Goal: Transaction & Acquisition: Purchase product/service

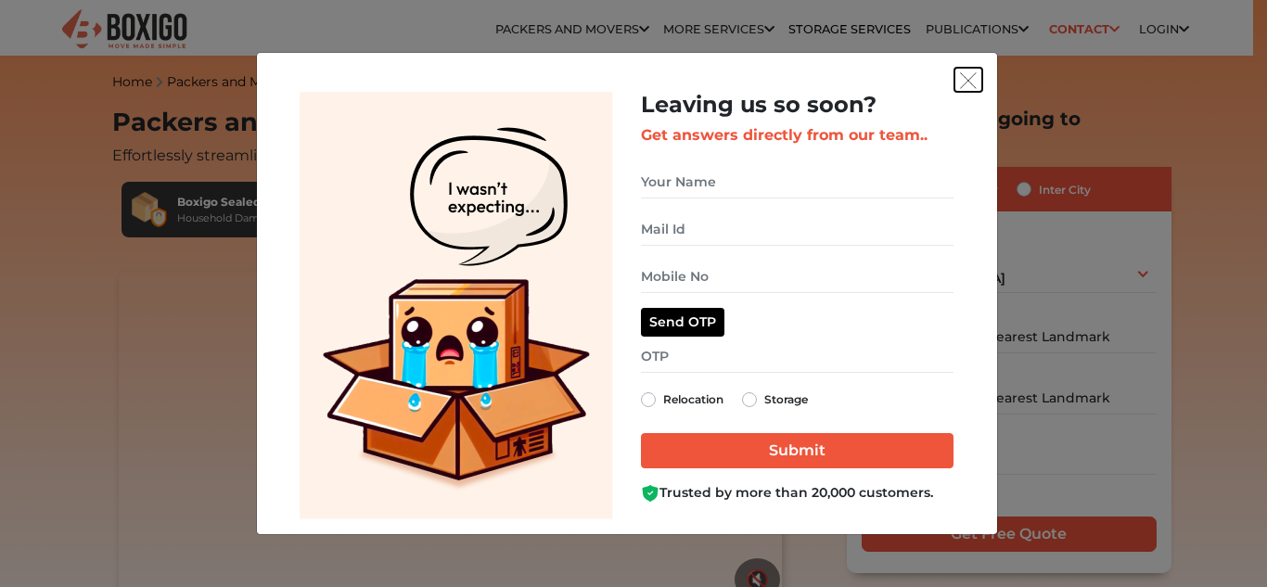
click at [981, 84] on button "get free quote dialog" at bounding box center [969, 80] width 28 height 24
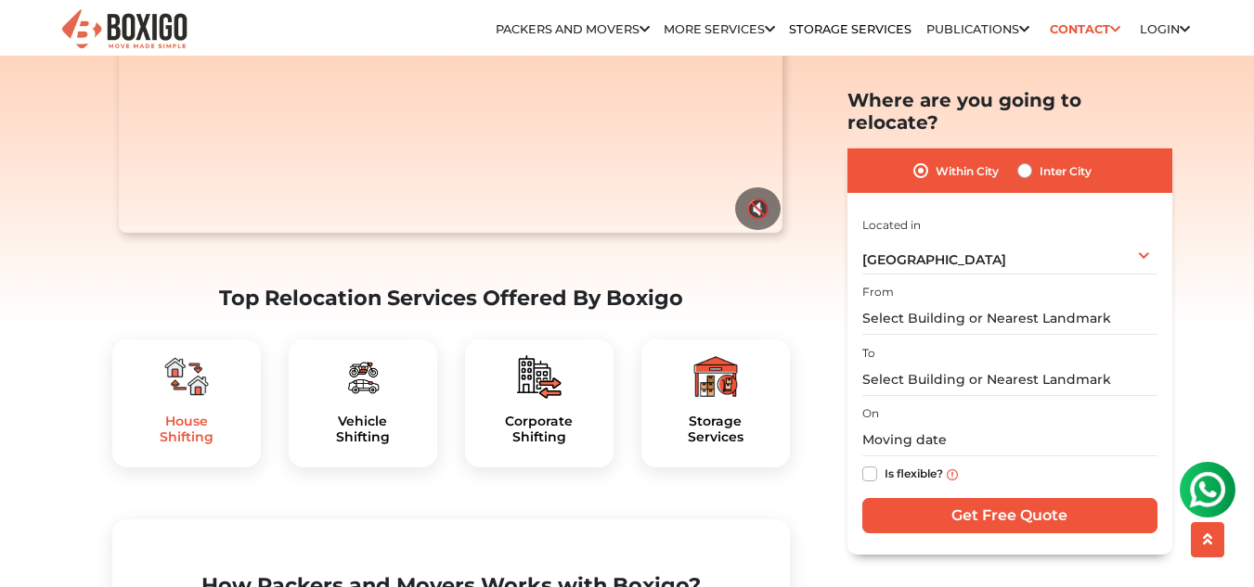
click at [207, 414] on h5 "House Shifting" at bounding box center [186, 430] width 119 height 32
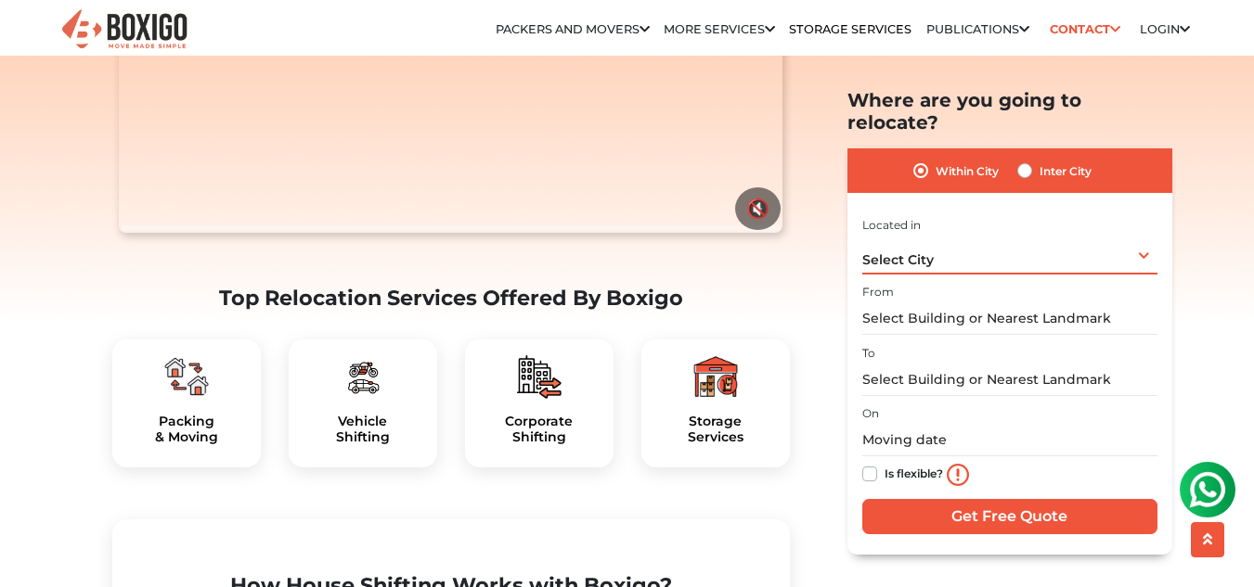
click at [898, 251] on span "Select City" at bounding box center [897, 259] width 71 height 17
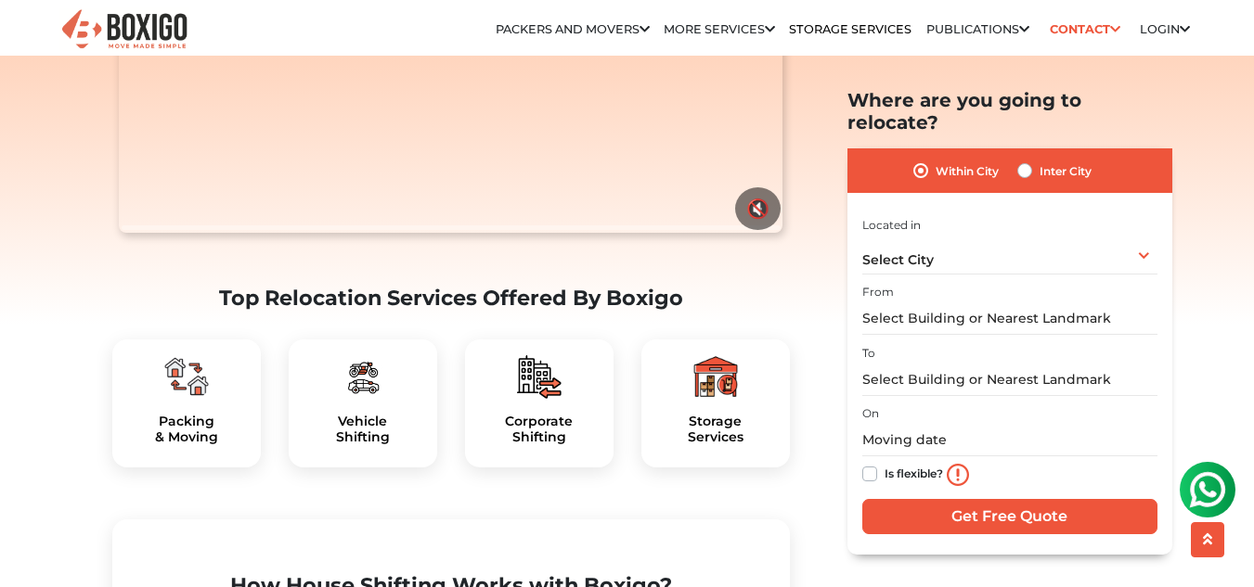
click at [218, 340] on div "Packing & Moving" at bounding box center [186, 404] width 148 height 128
click at [199, 414] on h5 "Packing & Moving" at bounding box center [186, 430] width 119 height 32
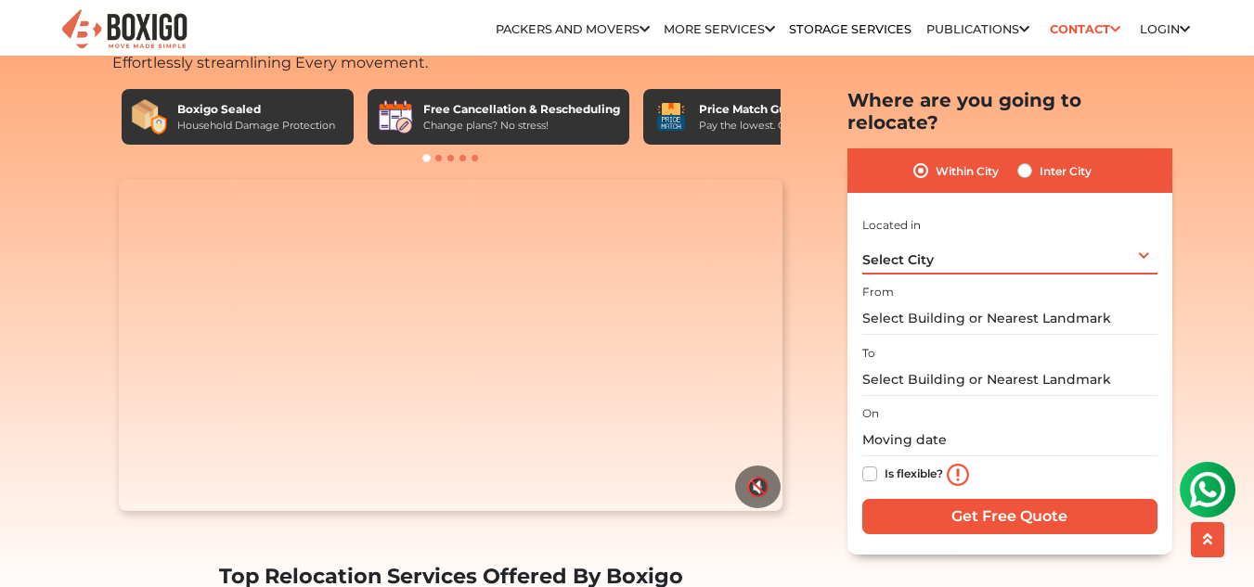
click at [937, 235] on div "Select City Select City Bangalore Bengaluru Bhopal Bhubaneswar Chennai Coimbato…" at bounding box center [1009, 254] width 295 height 39
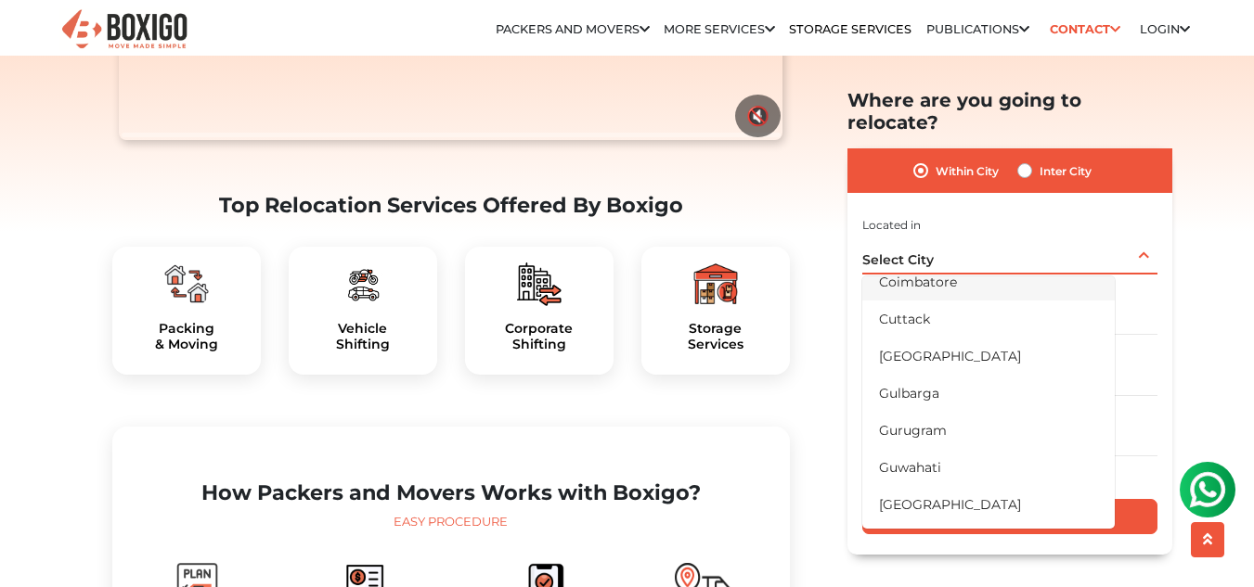
scroll to position [278, 0]
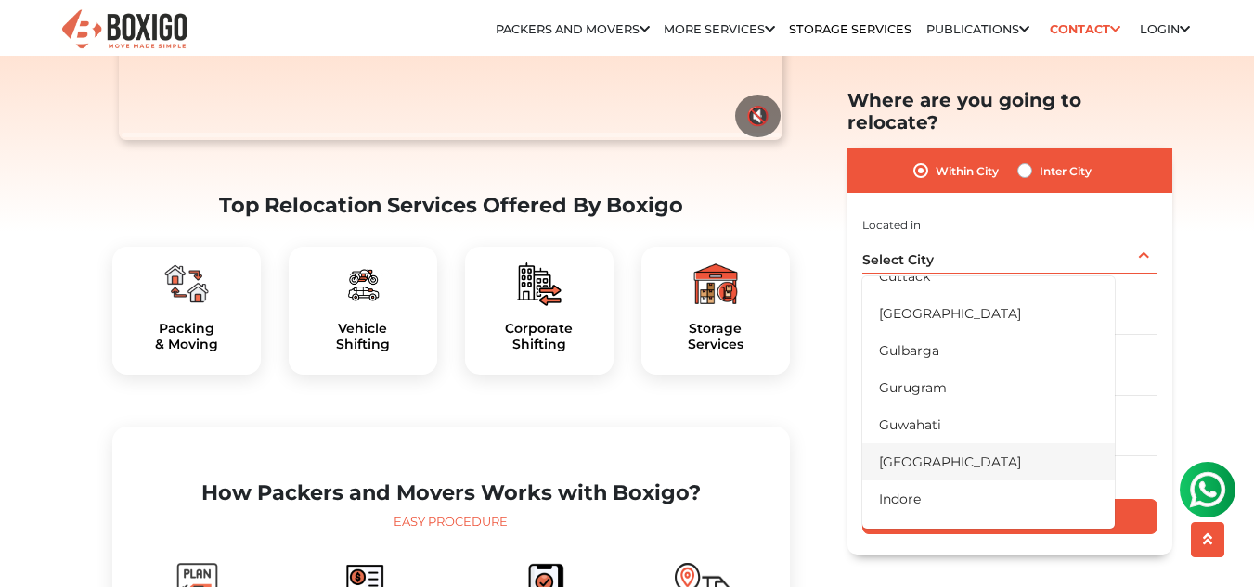
click at [931, 443] on li "[GEOGRAPHIC_DATA]" at bounding box center [988, 461] width 252 height 37
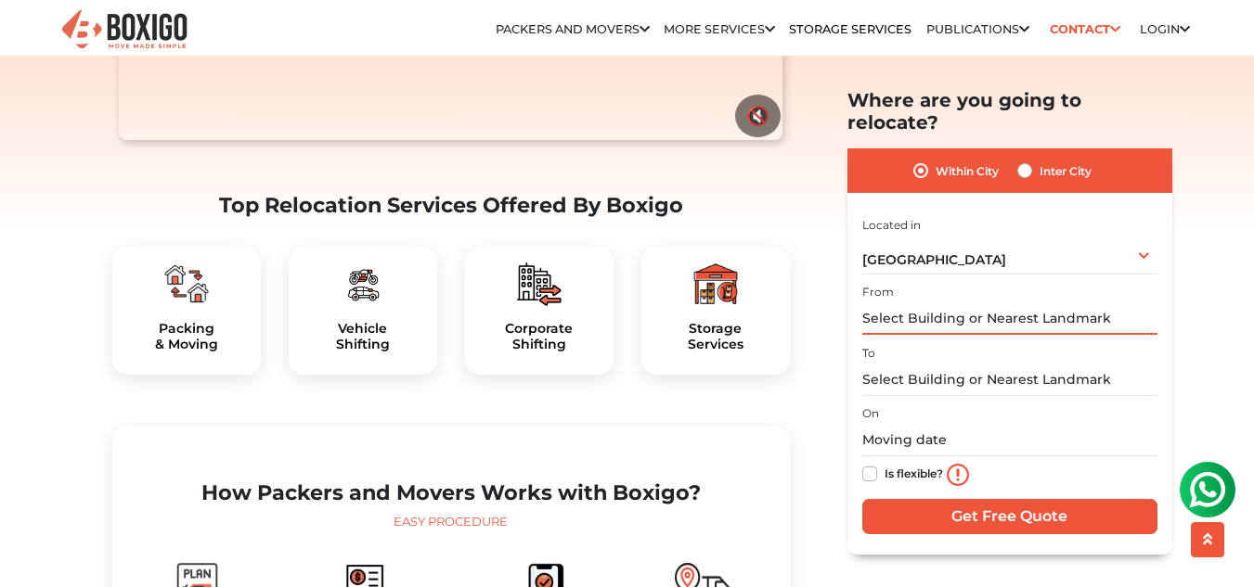
click at [954, 302] on input "text" at bounding box center [1009, 318] width 295 height 32
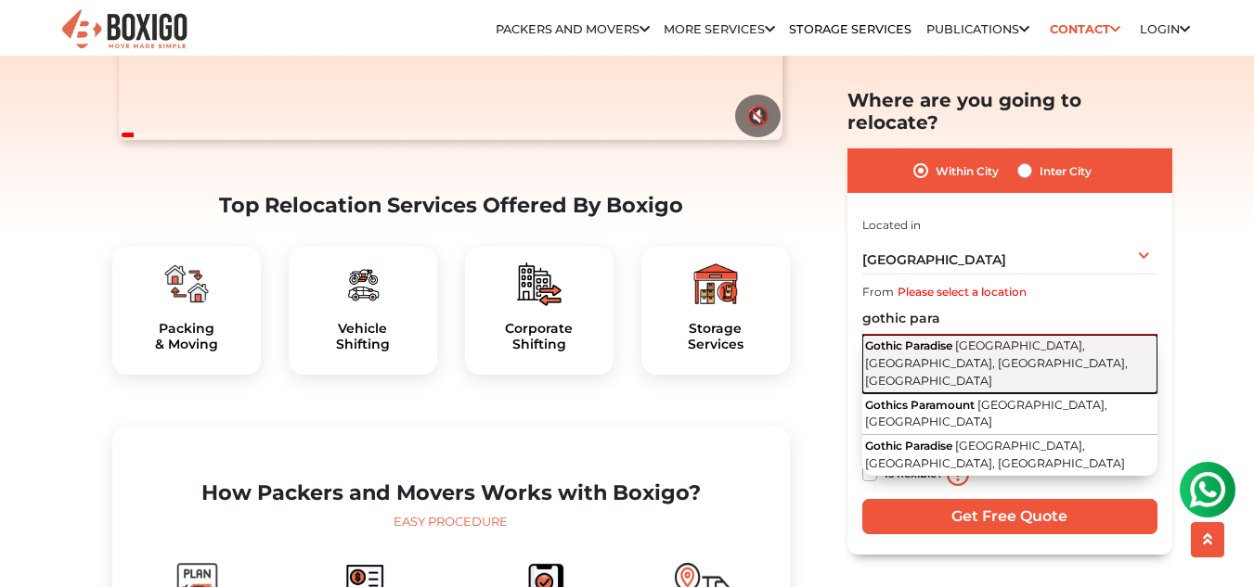
click at [980, 339] on span "[GEOGRAPHIC_DATA], [GEOGRAPHIC_DATA], [GEOGRAPHIC_DATA], [GEOGRAPHIC_DATA]" at bounding box center [996, 363] width 263 height 48
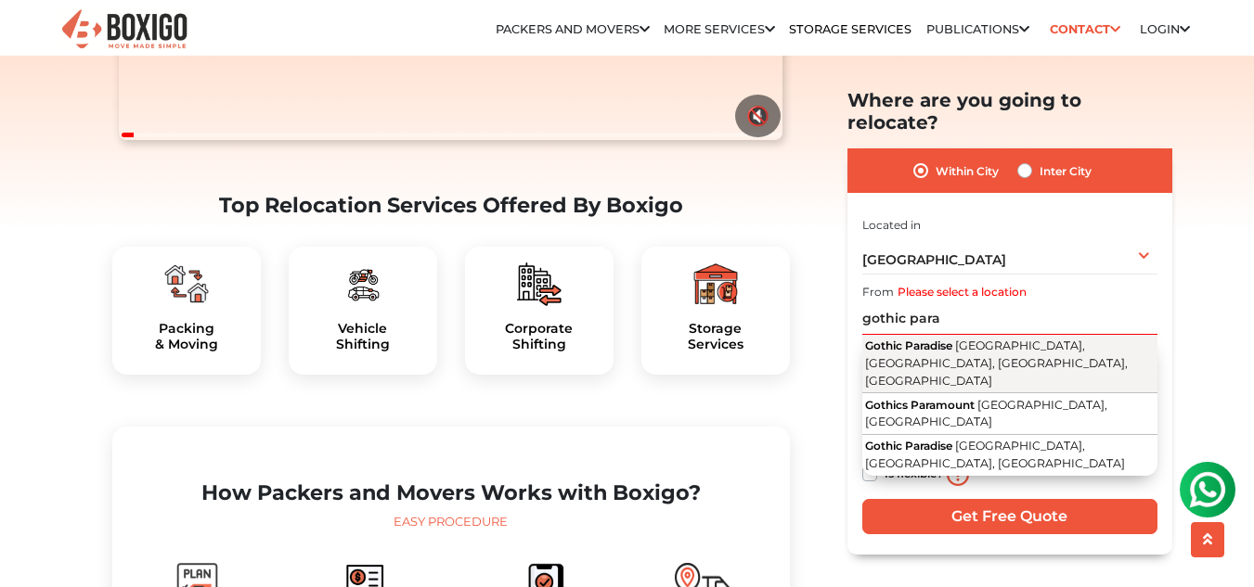
type input "[GEOGRAPHIC_DATA], [GEOGRAPHIC_DATA], [GEOGRAPHIC_DATA], [GEOGRAPHIC_DATA], [GE…"
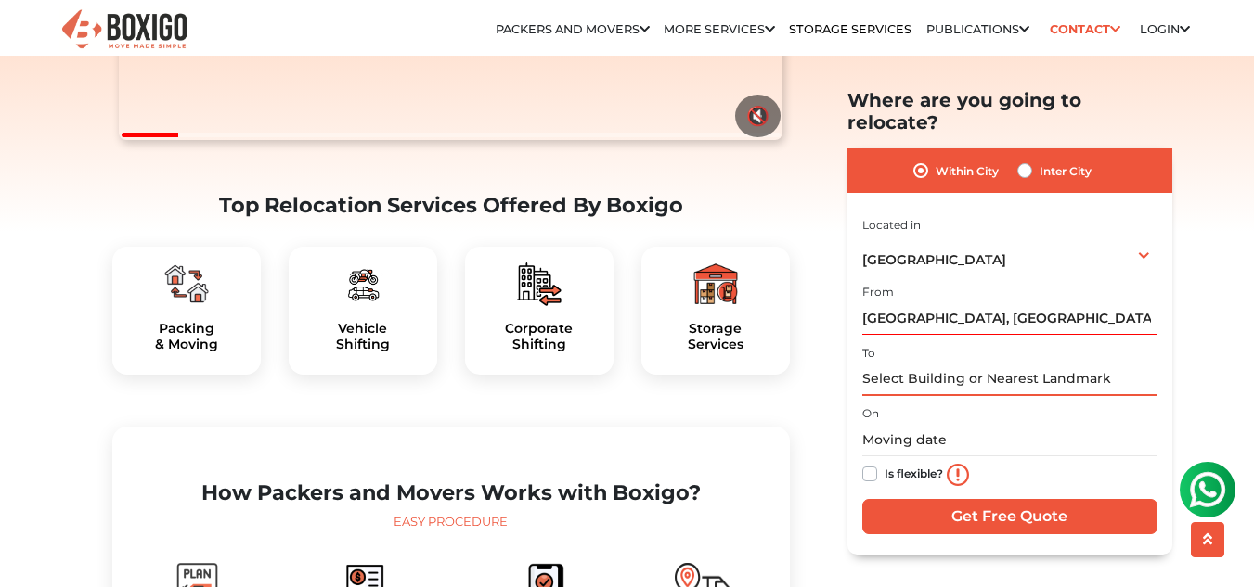
click at [938, 363] on input "text" at bounding box center [1009, 379] width 295 height 32
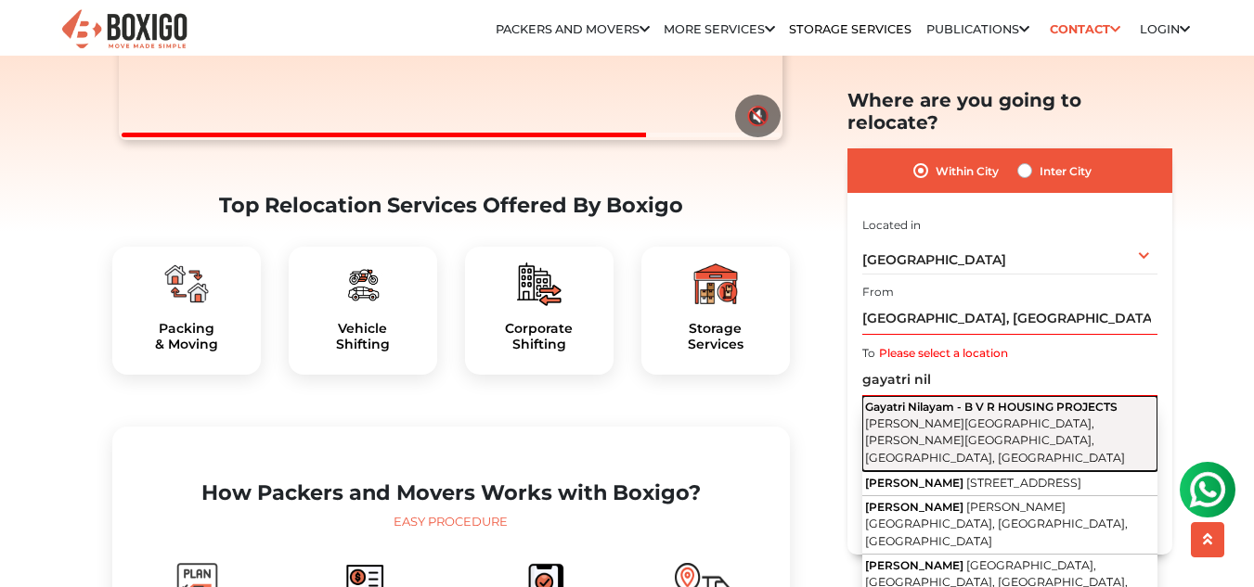
click at [944, 416] on span "[PERSON_NAME][GEOGRAPHIC_DATA], [PERSON_NAME][GEOGRAPHIC_DATA], [GEOGRAPHIC_DAT…" at bounding box center [995, 440] width 260 height 48
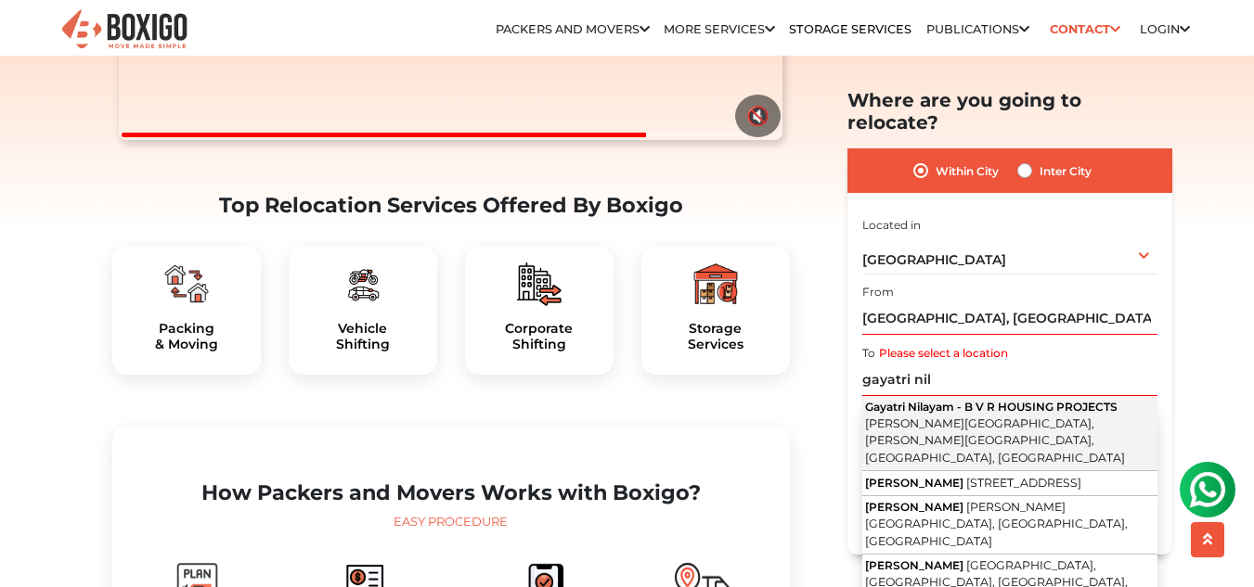
type input "Gayatri Nilayam - B V R HOUSING PROJECTS, [PERSON_NAME][GEOGRAPHIC_DATA], [PERS…"
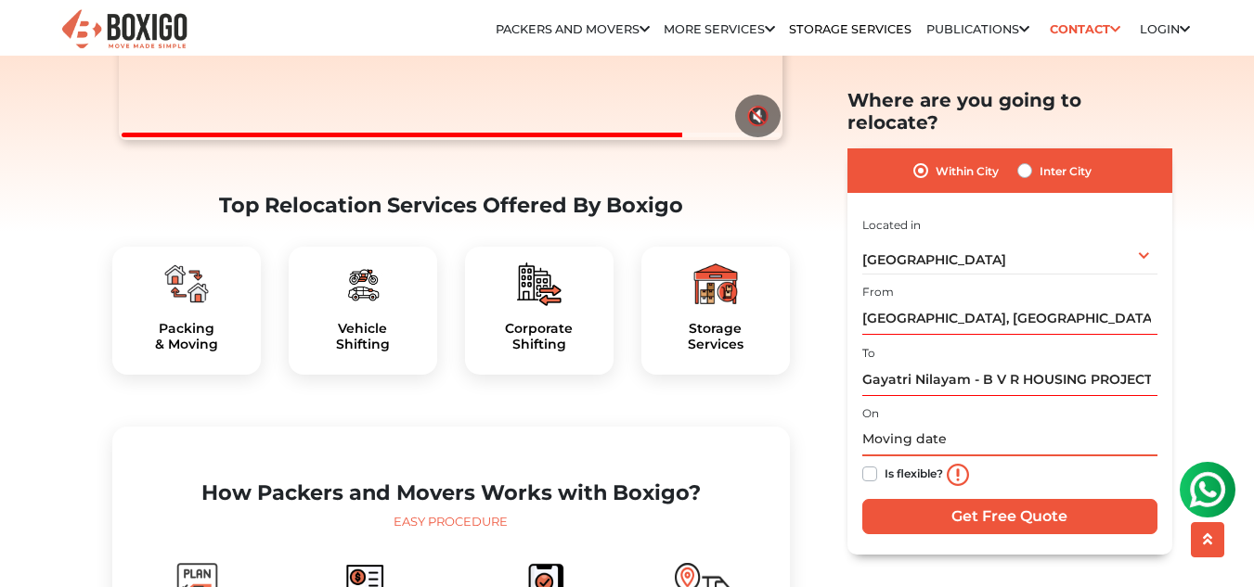
click at [908, 424] on input "text" at bounding box center [1009, 440] width 295 height 32
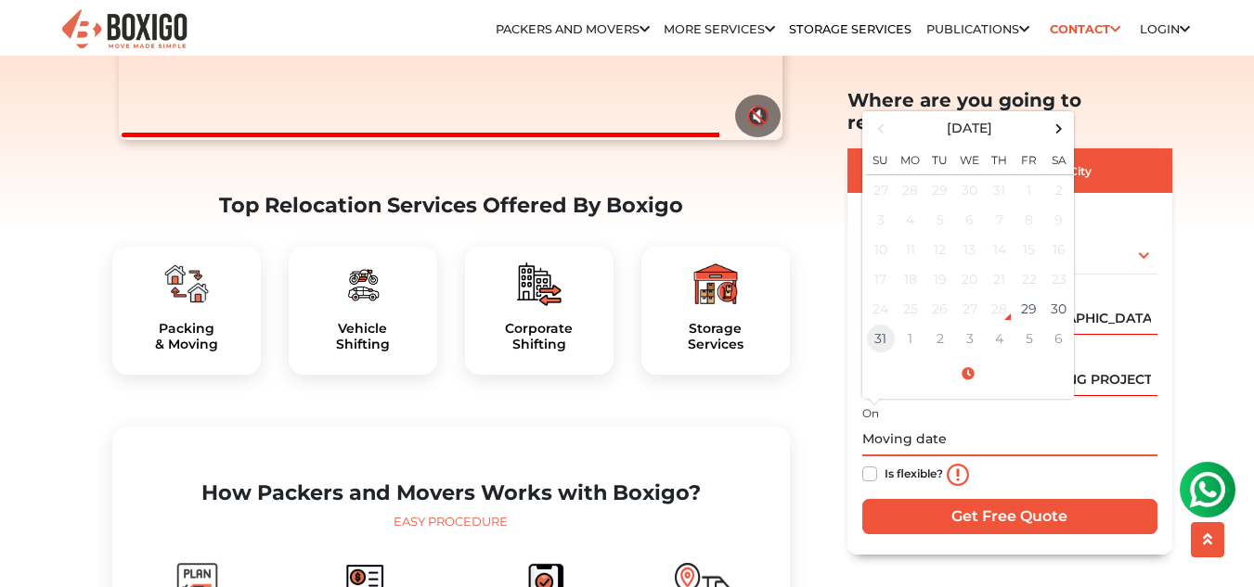
click at [871, 324] on td "31" at bounding box center [881, 339] width 30 height 30
type input "08/31/2025 12:00 AM"
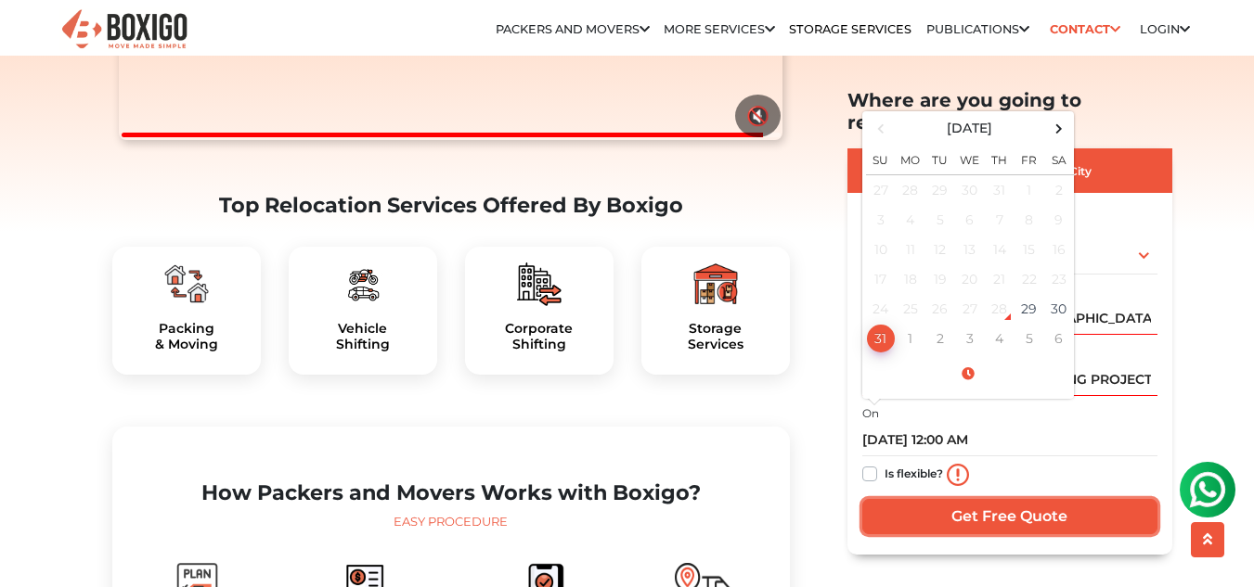
click at [937, 499] on input "Get Free Quote" at bounding box center [1009, 516] width 295 height 35
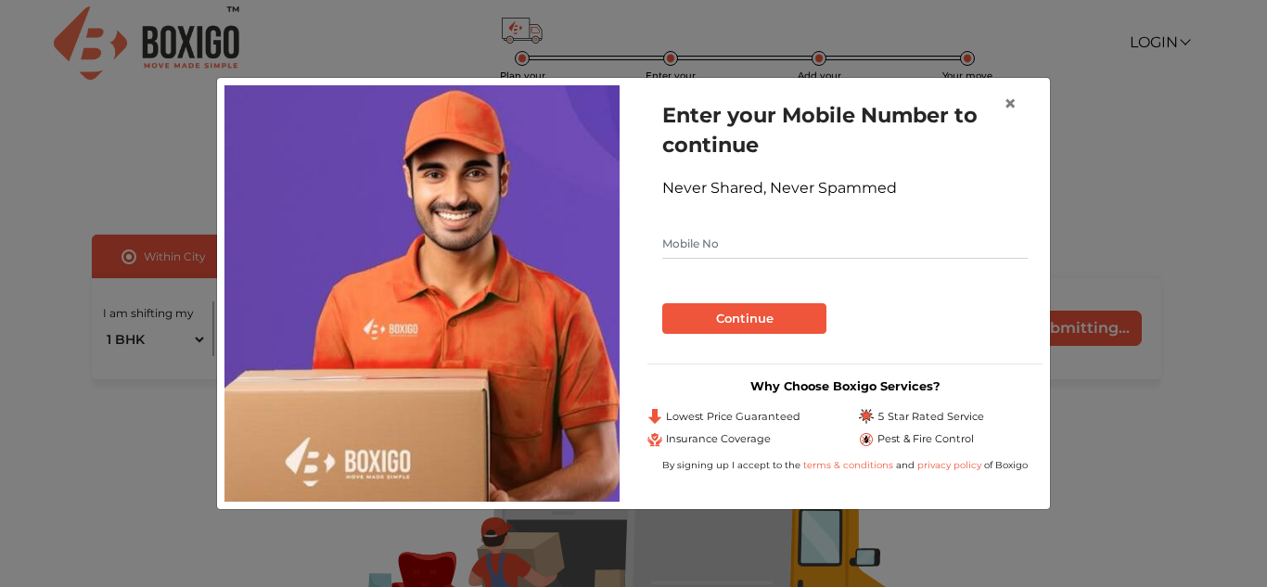
click at [675, 234] on input "text" at bounding box center [845, 244] width 366 height 30
type input "9493184766"
click at [717, 321] on button "Continue" at bounding box center [744, 319] width 164 height 32
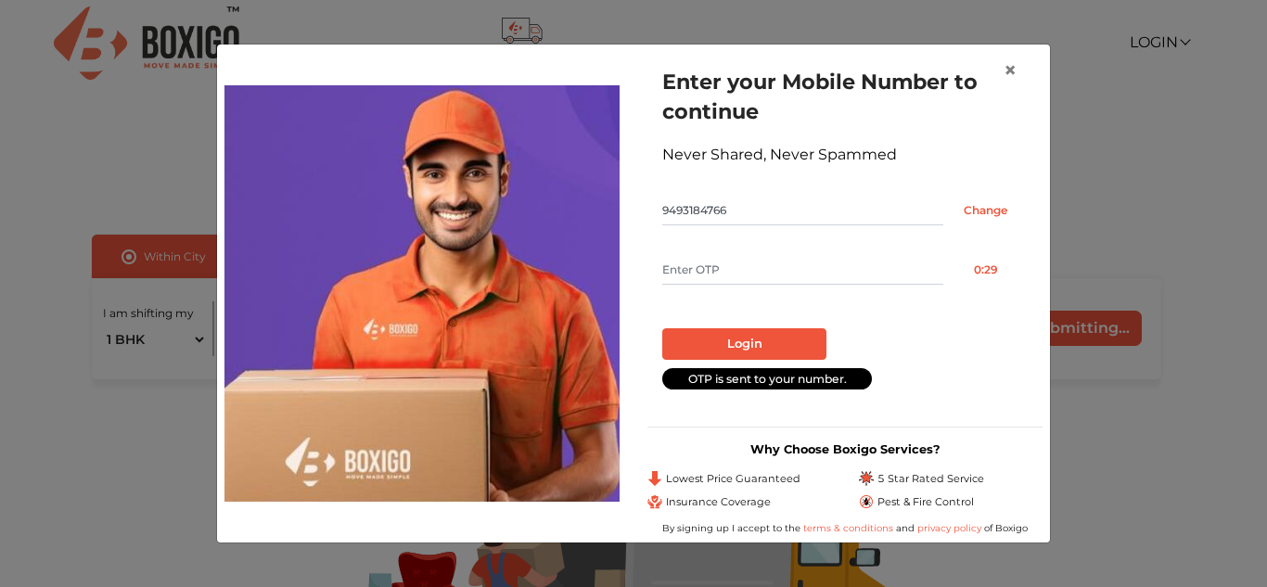
click at [780, 281] on input "text" at bounding box center [802, 270] width 281 height 30
click at [753, 276] on input "text" at bounding box center [802, 270] width 281 height 30
type input "8832"
click at [743, 325] on div "Login" at bounding box center [845, 336] width 366 height 45
click at [743, 331] on button "Login" at bounding box center [744, 344] width 164 height 32
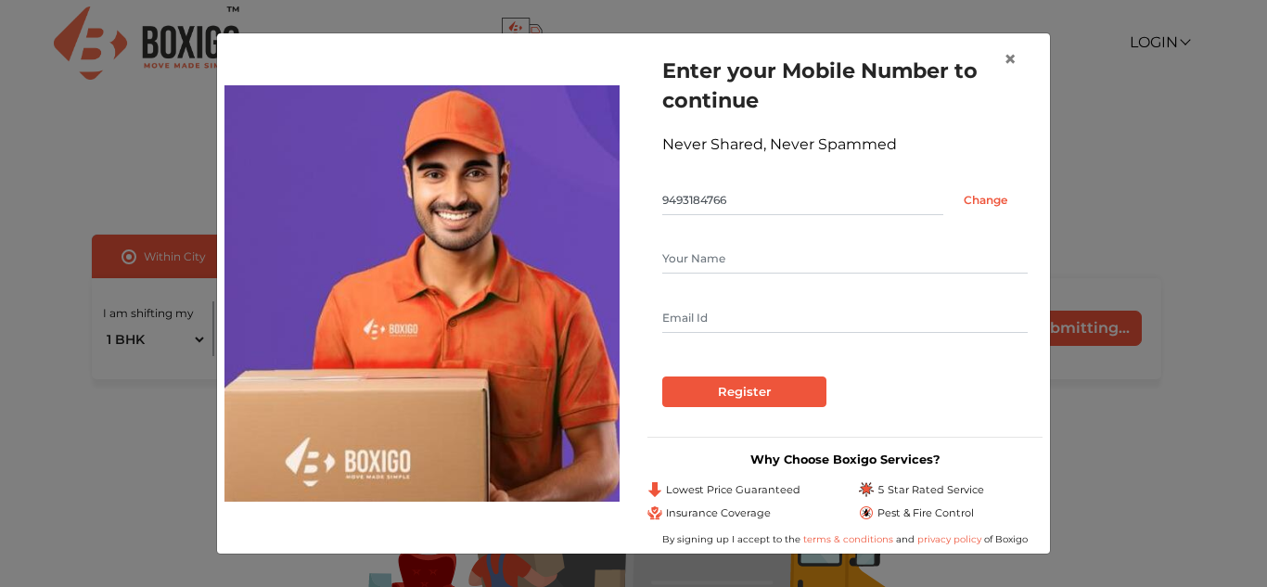
click at [751, 258] on input "text" at bounding box center [845, 259] width 366 height 30
type input "[PERSON_NAME]"
type input "[EMAIL_ADDRESS][DOMAIN_NAME]"
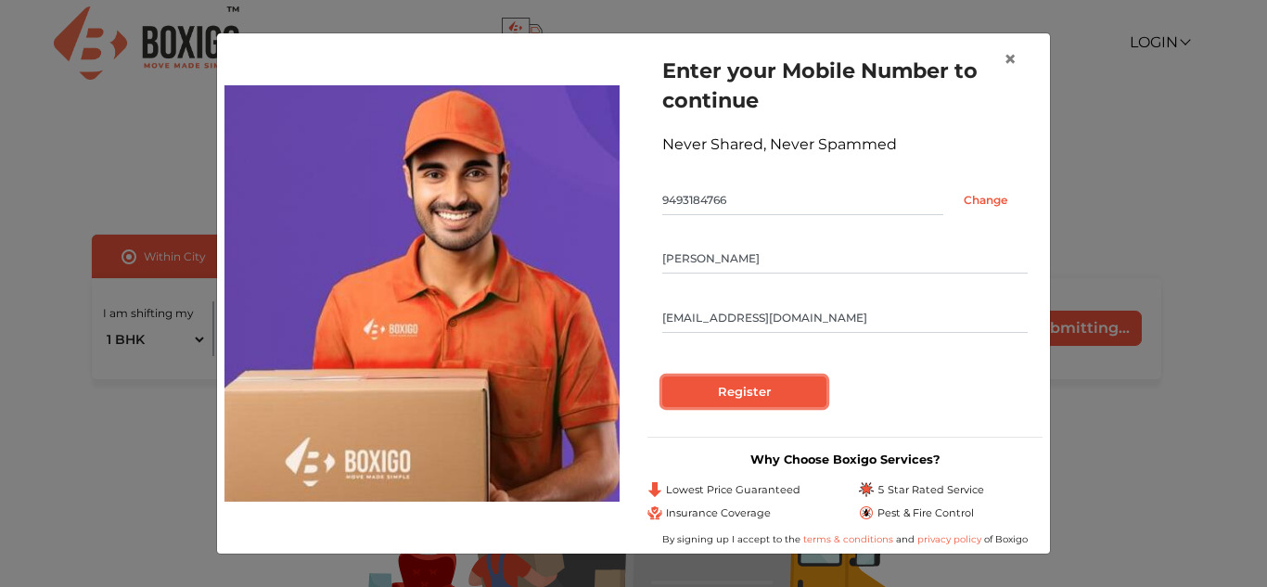
click at [762, 394] on input "Register" at bounding box center [744, 393] width 164 height 32
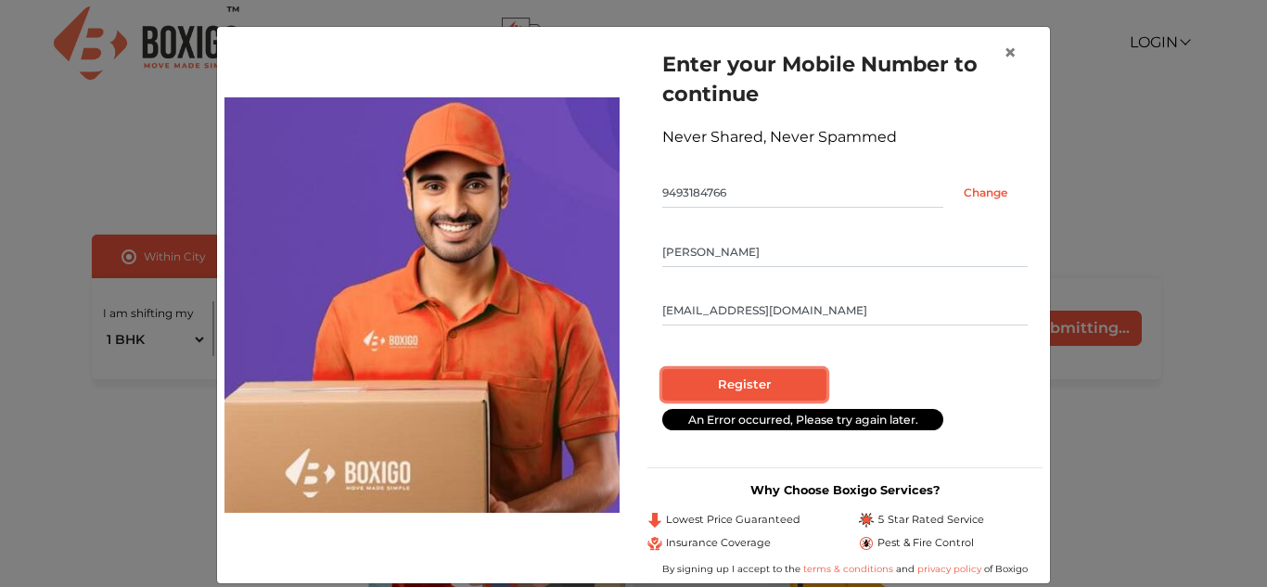
click at [762, 394] on input "Register" at bounding box center [744, 385] width 164 height 32
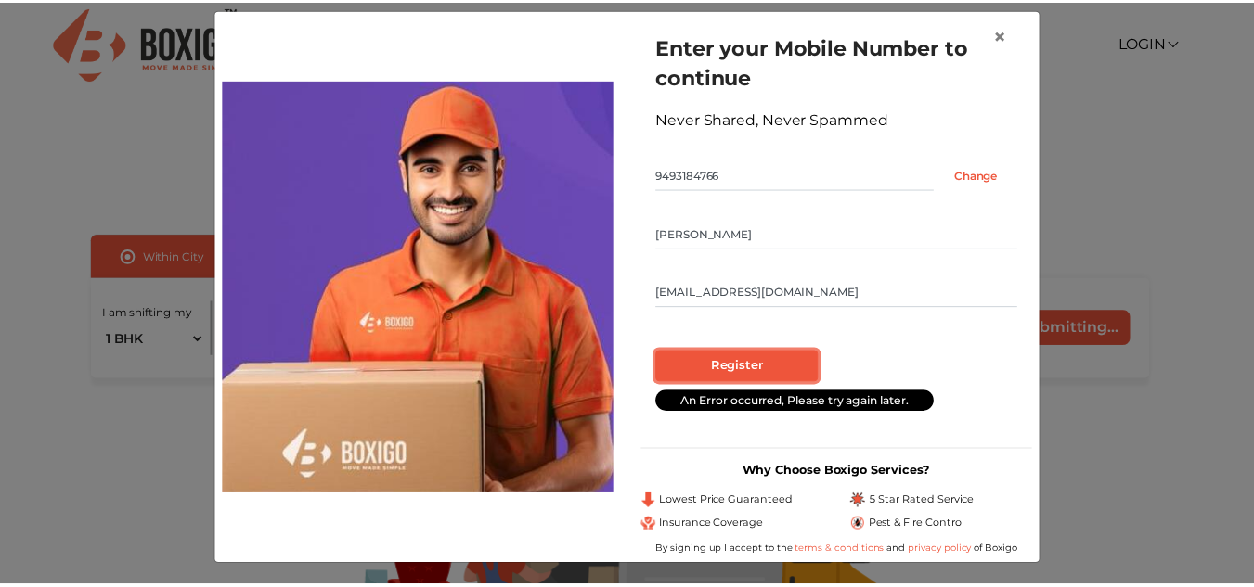
scroll to position [23, 0]
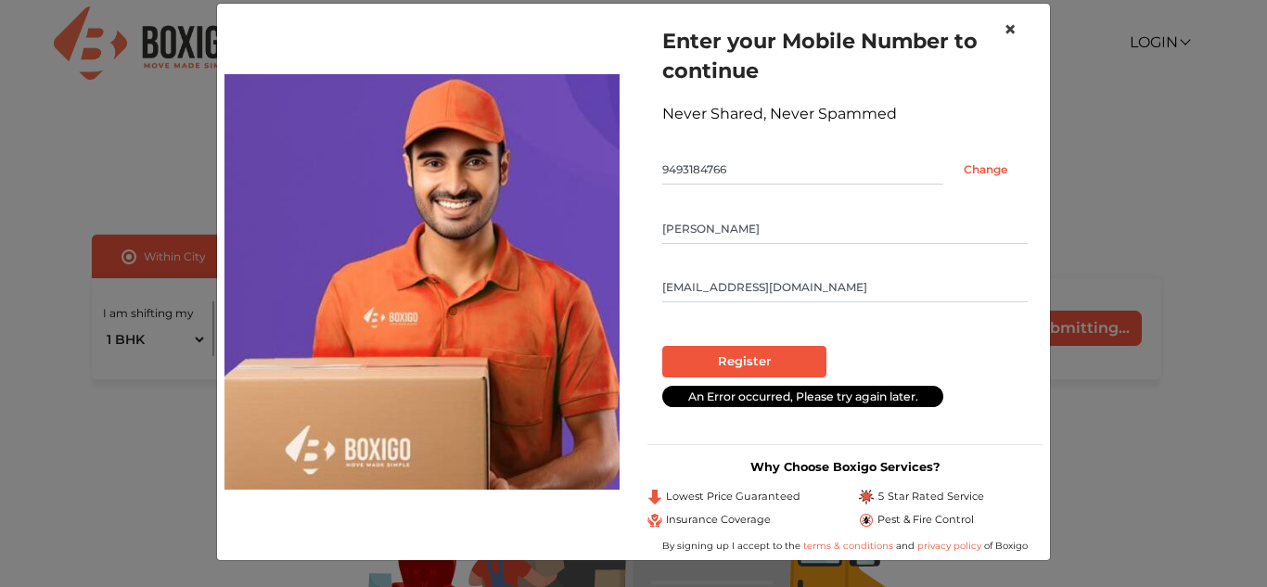
click at [1015, 28] on button "×" at bounding box center [1010, 30] width 43 height 52
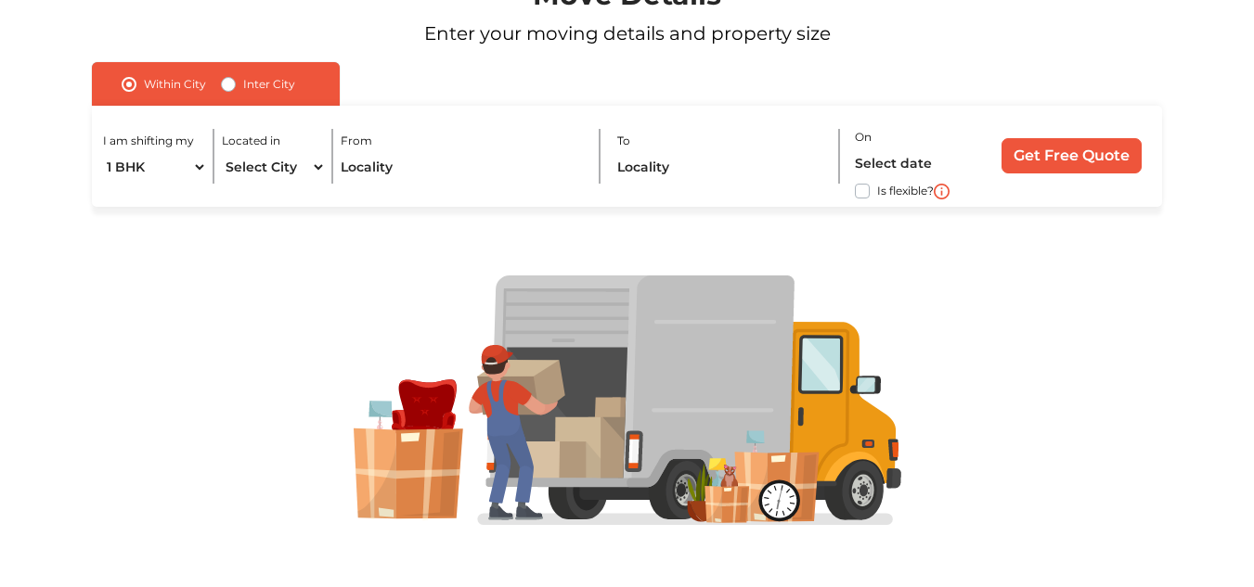
scroll to position [187, 0]
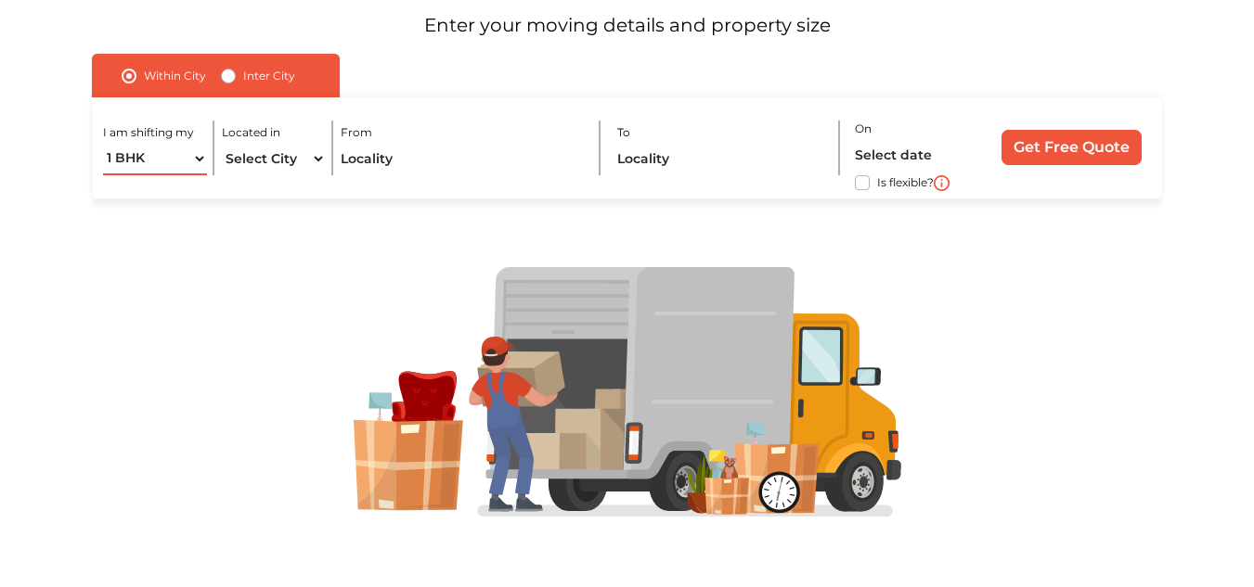
click at [196, 153] on select "1 BHK 2 BHK 3 BHK 3 + BHK FEW ITEMS" at bounding box center [155, 159] width 104 height 32
select select "2 BHK"
click at [103, 143] on select "1 BHK 2 BHK 3 BHK 3 + BHK FEW ITEMS" at bounding box center [155, 159] width 104 height 32
click at [245, 252] on div at bounding box center [626, 393] width 1181 height 389
click at [1032, 125] on div "I am shifting my 1 BHK 2 BHK 3 BHK 3 + BHK FEW ITEMS Located in Select City [GE…" at bounding box center [626, 147] width 1069 height 101
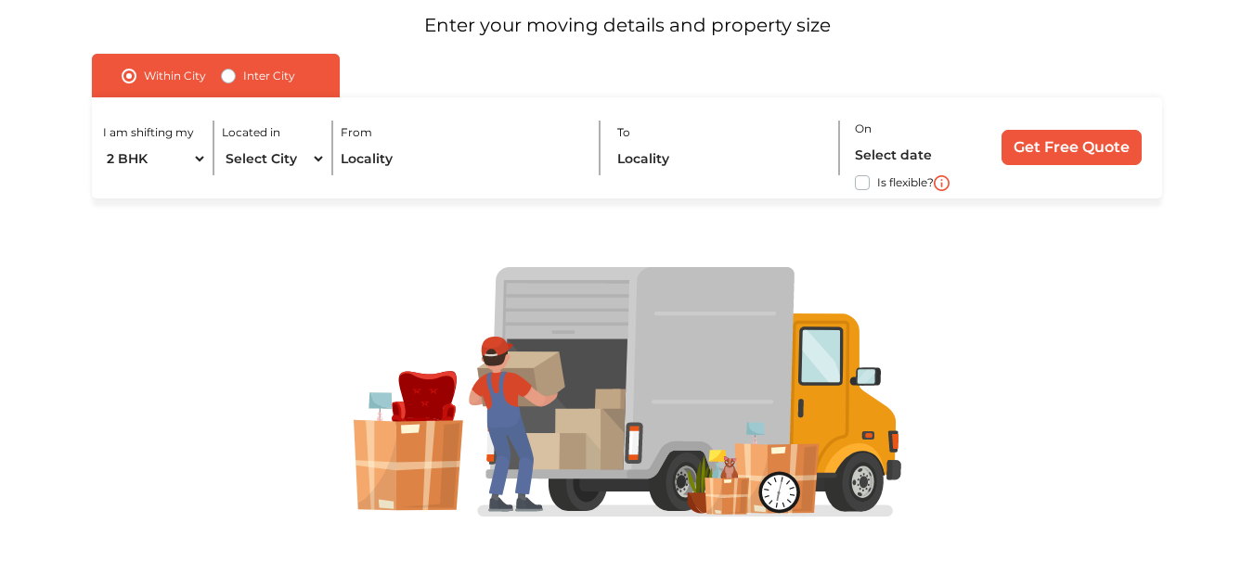
click at [877, 183] on label "Is flexible?" at bounding box center [905, 181] width 57 height 19
click at [107, 183] on input "Is flexible?" at bounding box center [99, 181] width 15 height 19
checkbox input "true"
click at [1033, 156] on input "Get Free Quote" at bounding box center [1071, 147] width 140 height 35
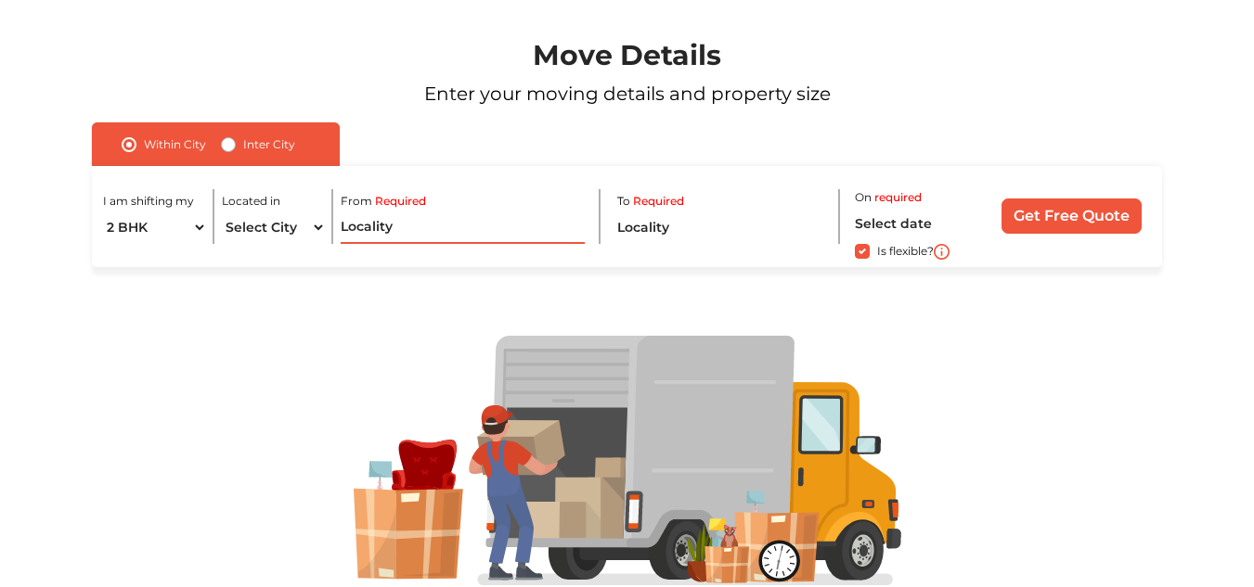
scroll to position [0, 0]
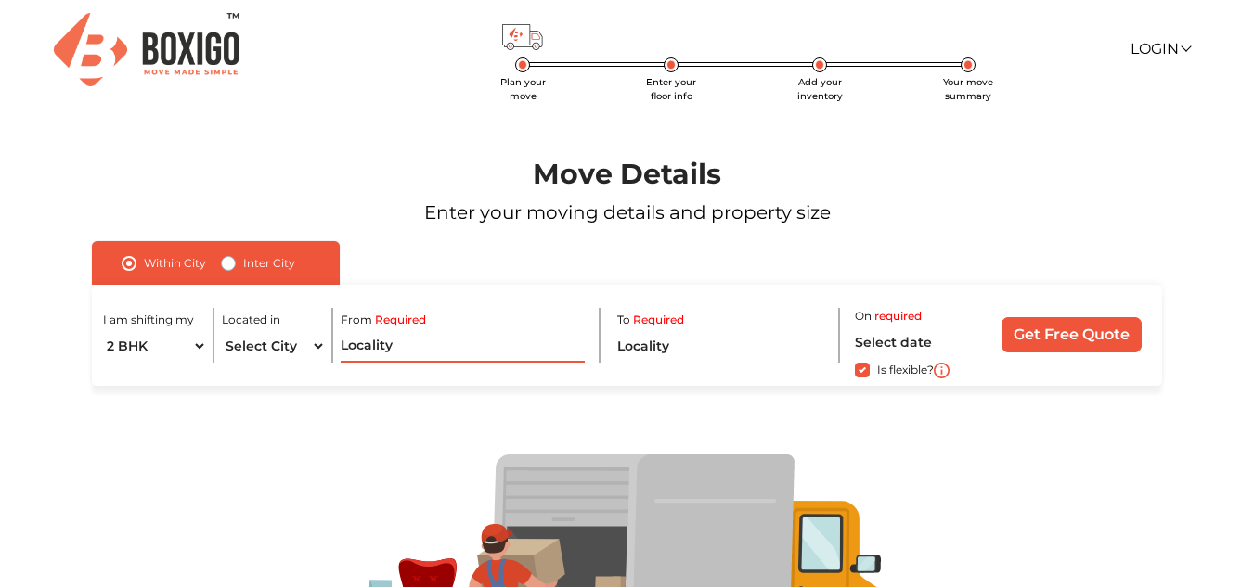
click at [431, 339] on input "text" at bounding box center [463, 346] width 245 height 32
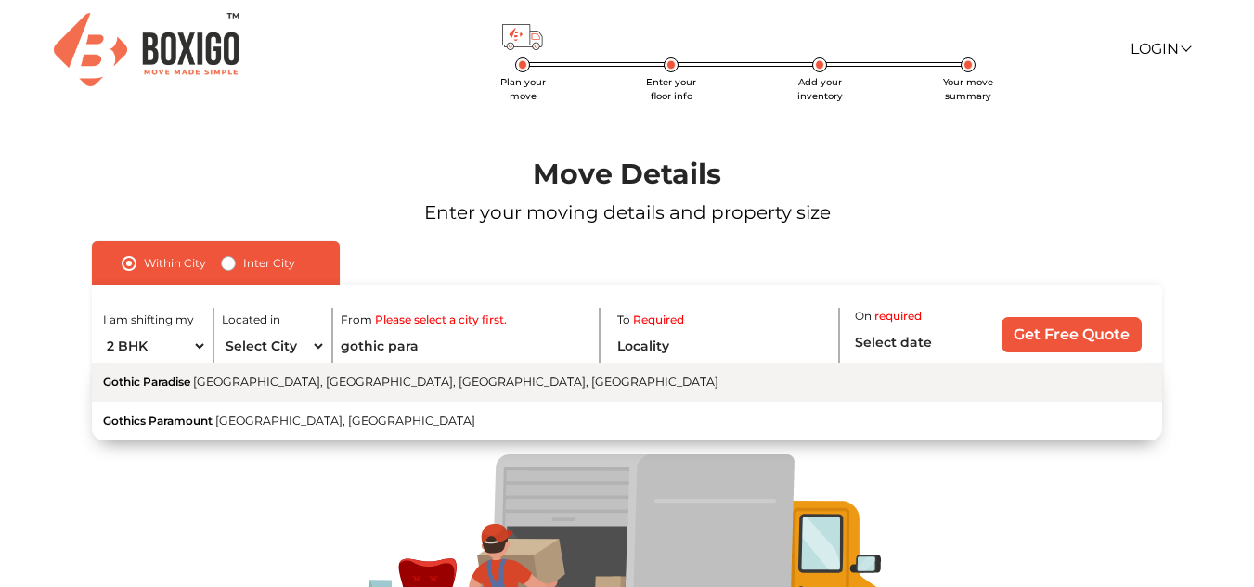
click at [357, 380] on span "[GEOGRAPHIC_DATA], [GEOGRAPHIC_DATA], [GEOGRAPHIC_DATA], [GEOGRAPHIC_DATA]" at bounding box center [455, 382] width 525 height 14
type input "[GEOGRAPHIC_DATA], [GEOGRAPHIC_DATA], [GEOGRAPHIC_DATA], [GEOGRAPHIC_DATA], [GE…"
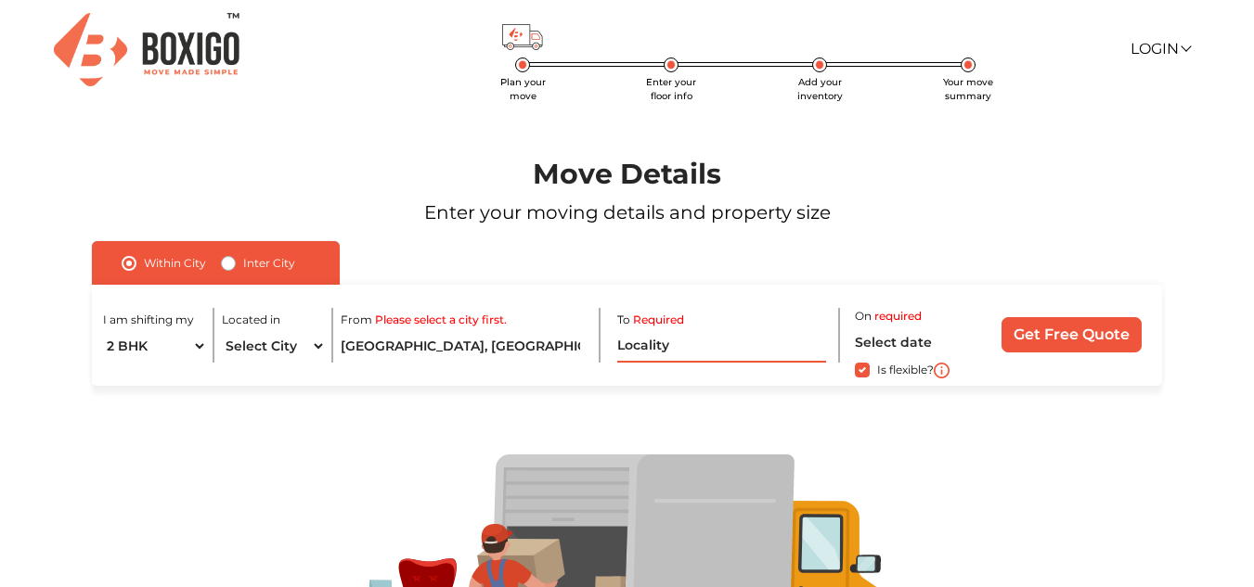
click at [733, 354] on input "text" at bounding box center [722, 346] width 210 height 32
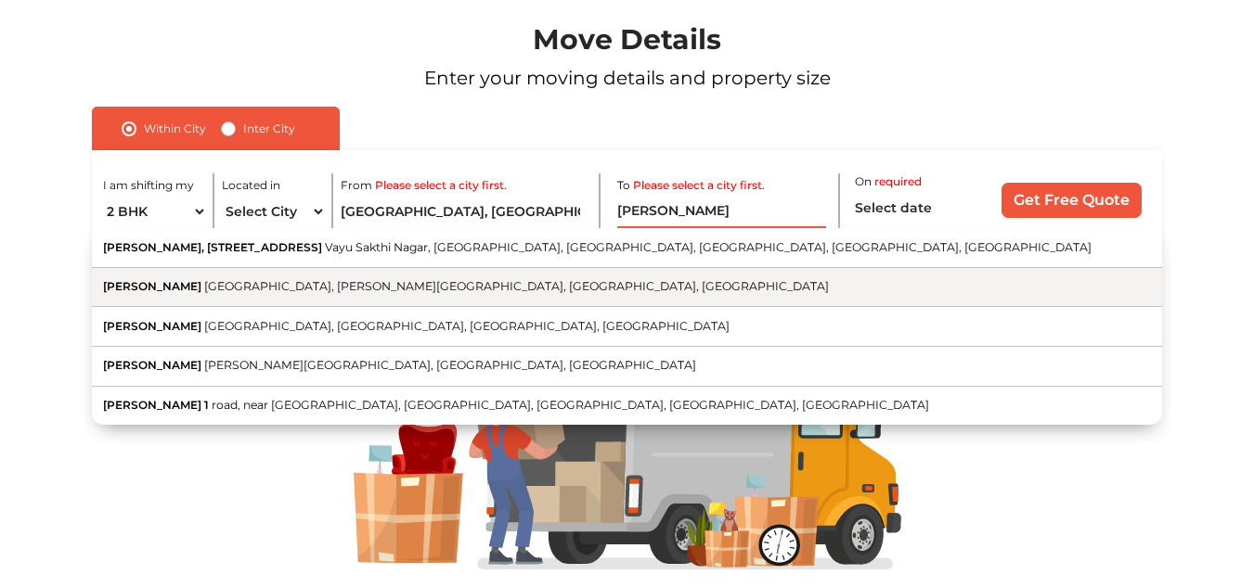
scroll to position [93, 0]
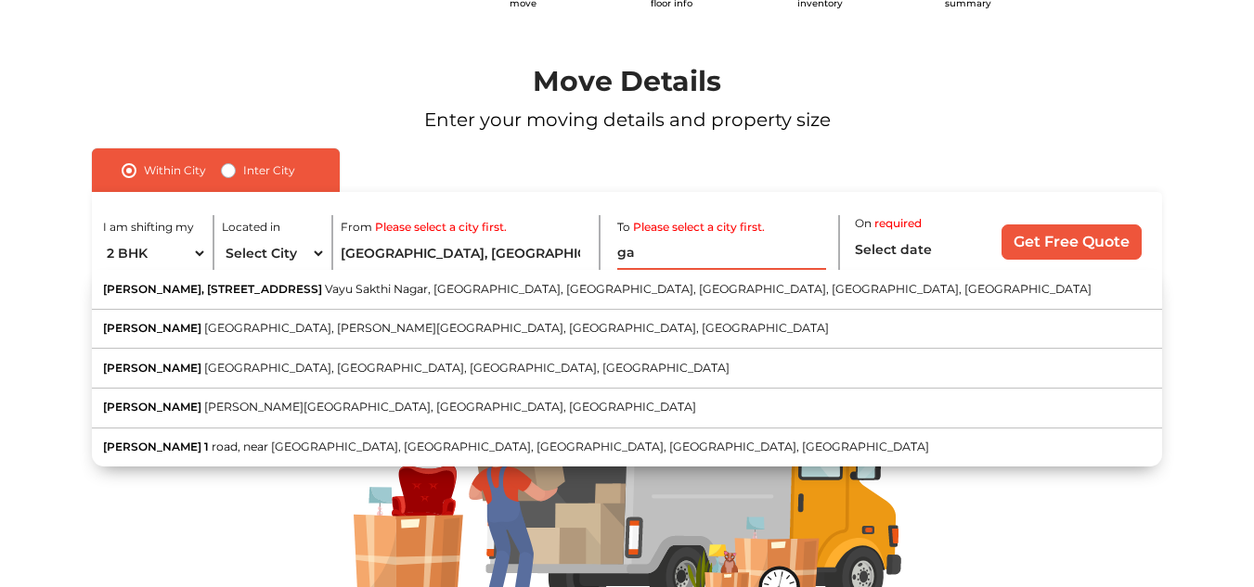
type input "g"
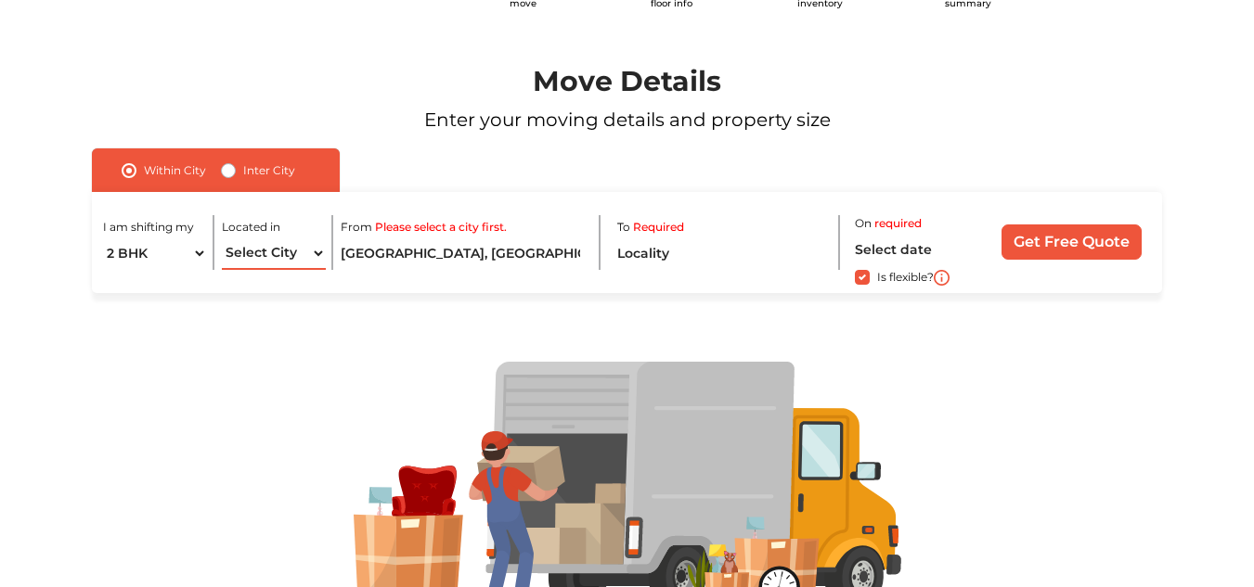
click at [319, 256] on select "Select City [GEOGRAPHIC_DATA] [GEOGRAPHIC_DATA] [GEOGRAPHIC_DATA] [GEOGRAPHIC_D…" at bounding box center [274, 254] width 104 height 32
select select "[GEOGRAPHIC_DATA]"
click at [222, 238] on select "Select City [GEOGRAPHIC_DATA] [GEOGRAPHIC_DATA] [GEOGRAPHIC_DATA] [GEOGRAPHIC_D…" at bounding box center [274, 254] width 104 height 32
click at [688, 248] on input "text" at bounding box center [722, 254] width 210 height 32
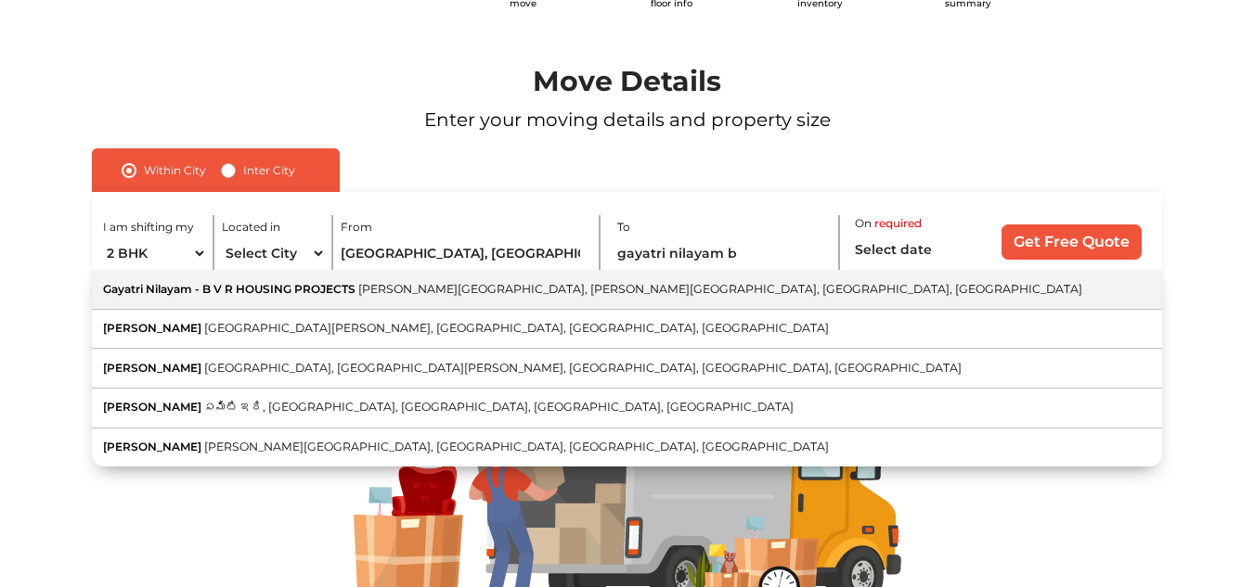
click at [383, 289] on span "[PERSON_NAME][GEOGRAPHIC_DATA], [PERSON_NAME][GEOGRAPHIC_DATA], [GEOGRAPHIC_DAT…" at bounding box center [720, 289] width 724 height 14
type input "Gayatri Nilayam - B V R HOUSING PROJECTS, [PERSON_NAME][GEOGRAPHIC_DATA], [PERS…"
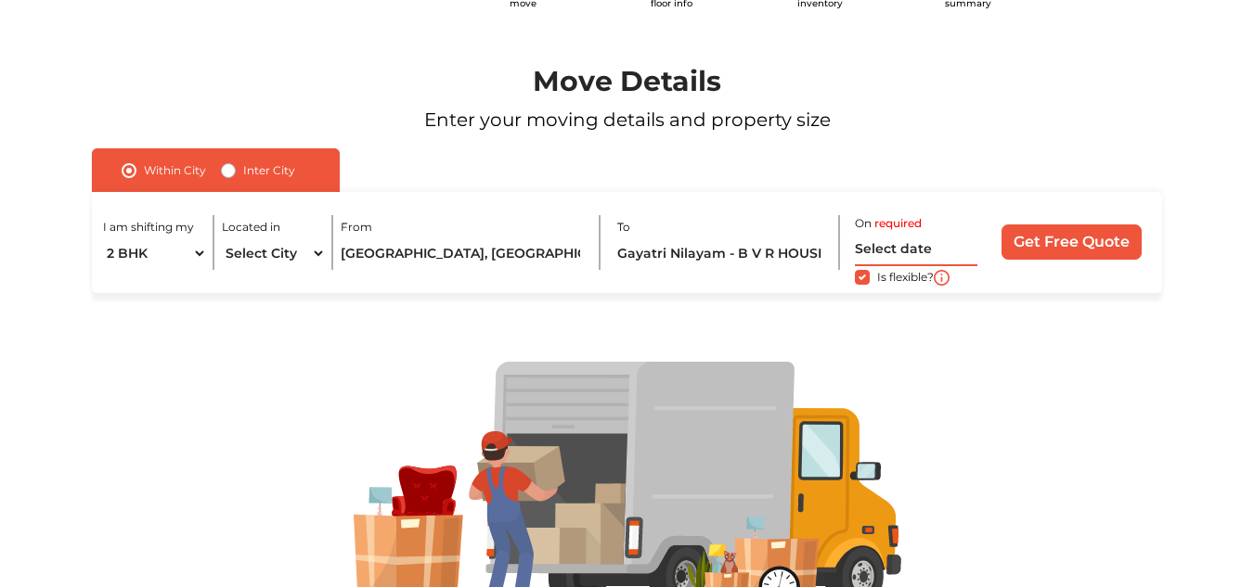
click at [893, 244] on input "text" at bounding box center [916, 250] width 123 height 32
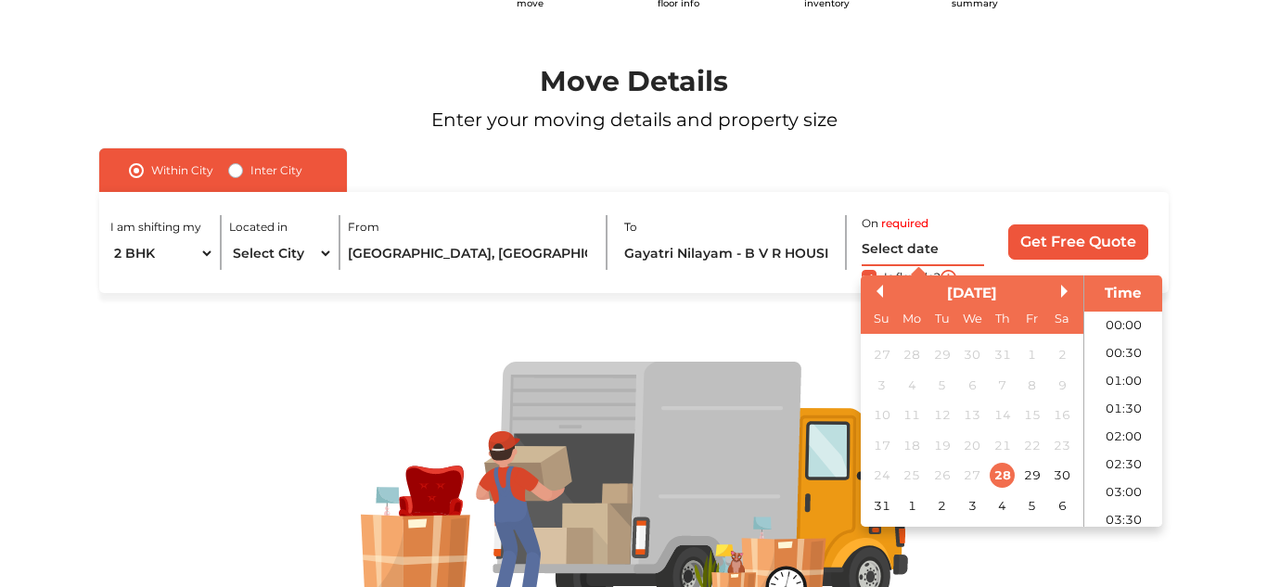
scroll to position [714, 0]
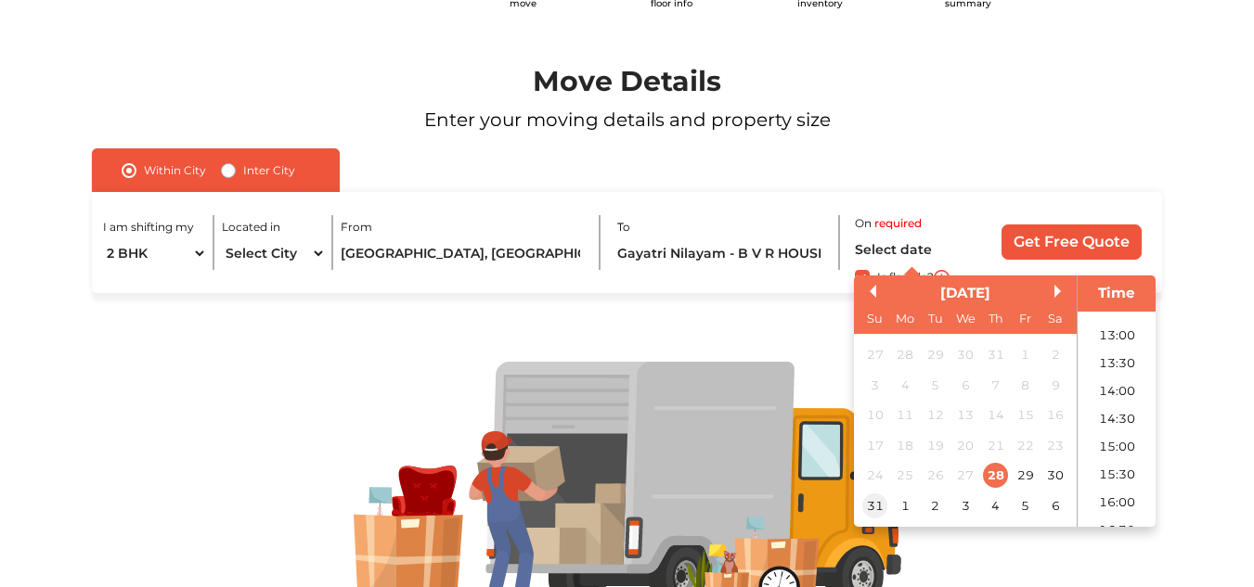
click at [876, 505] on div "31" at bounding box center [874, 506] width 25 height 25
type input "[DATE] 12:00 AM"
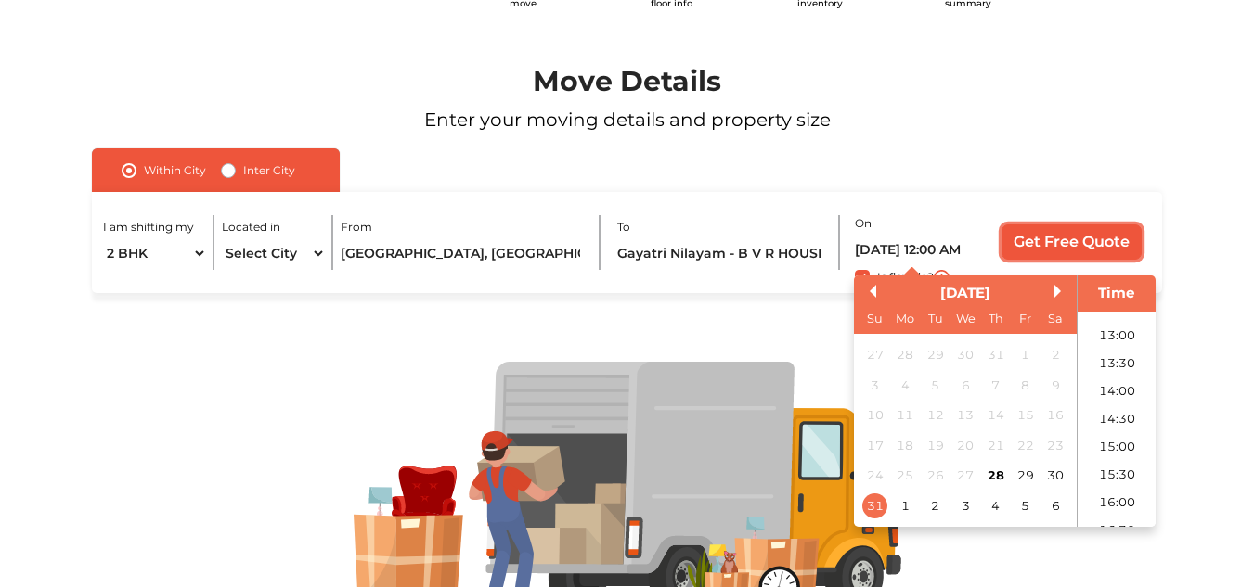
click at [1095, 234] on input "Get Free Quote" at bounding box center [1071, 242] width 140 height 35
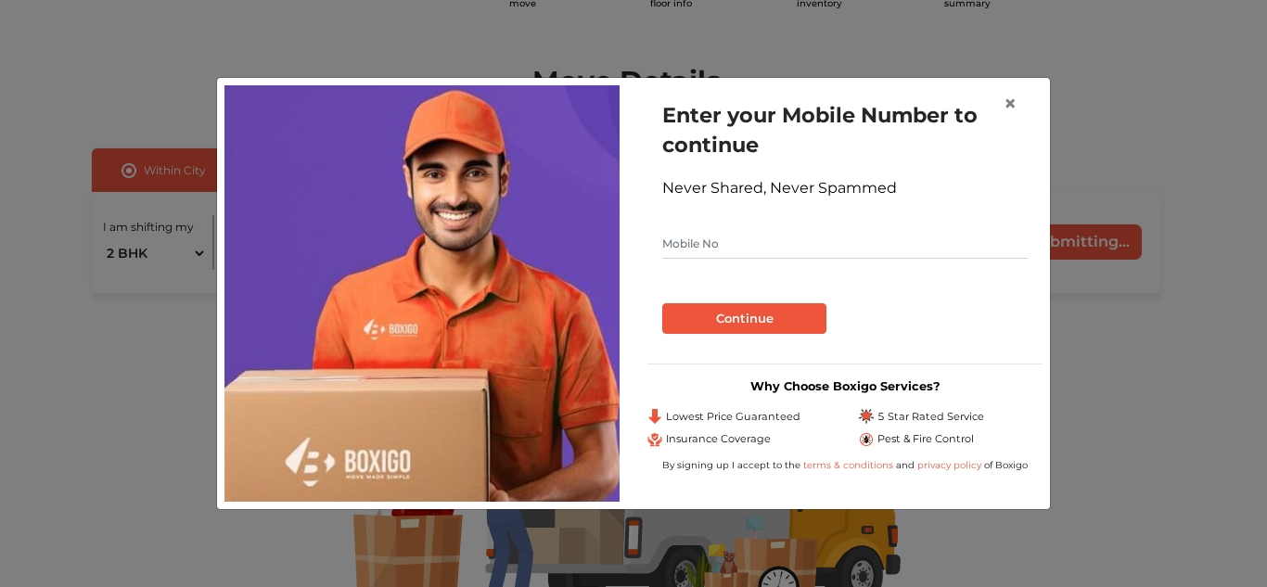
click at [848, 246] on input "text" at bounding box center [845, 244] width 366 height 30
type input "9493184766"
click at [750, 320] on button "Continue" at bounding box center [744, 319] width 164 height 32
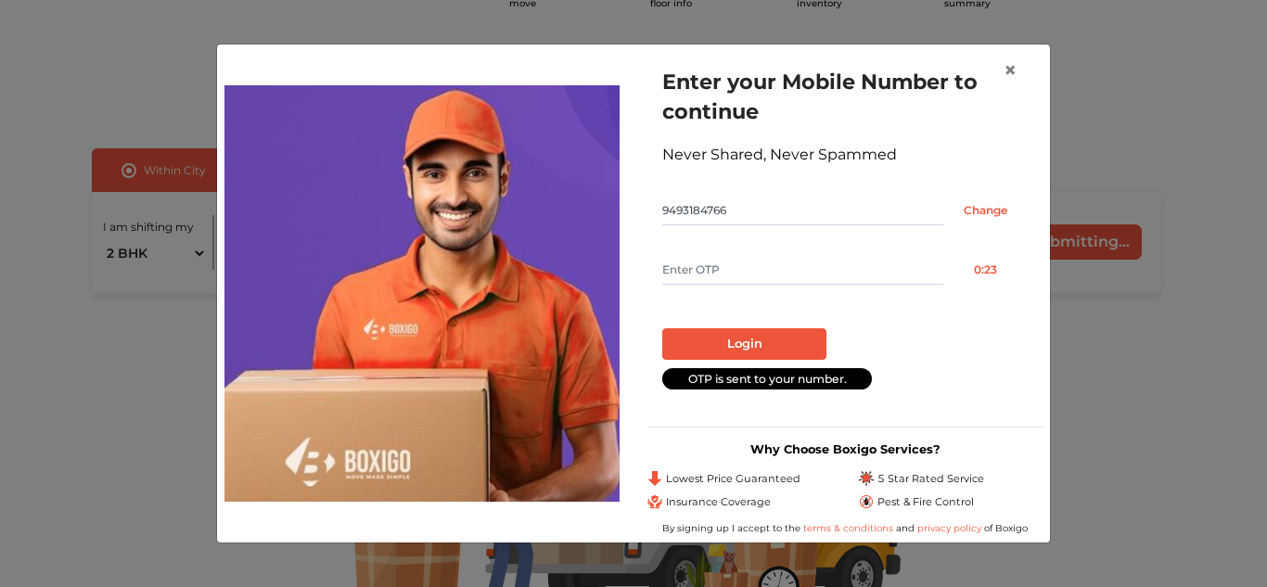
click at [850, 260] on input "text" at bounding box center [802, 270] width 281 height 30
type input "8276"
click at [776, 347] on button "Login" at bounding box center [744, 344] width 164 height 32
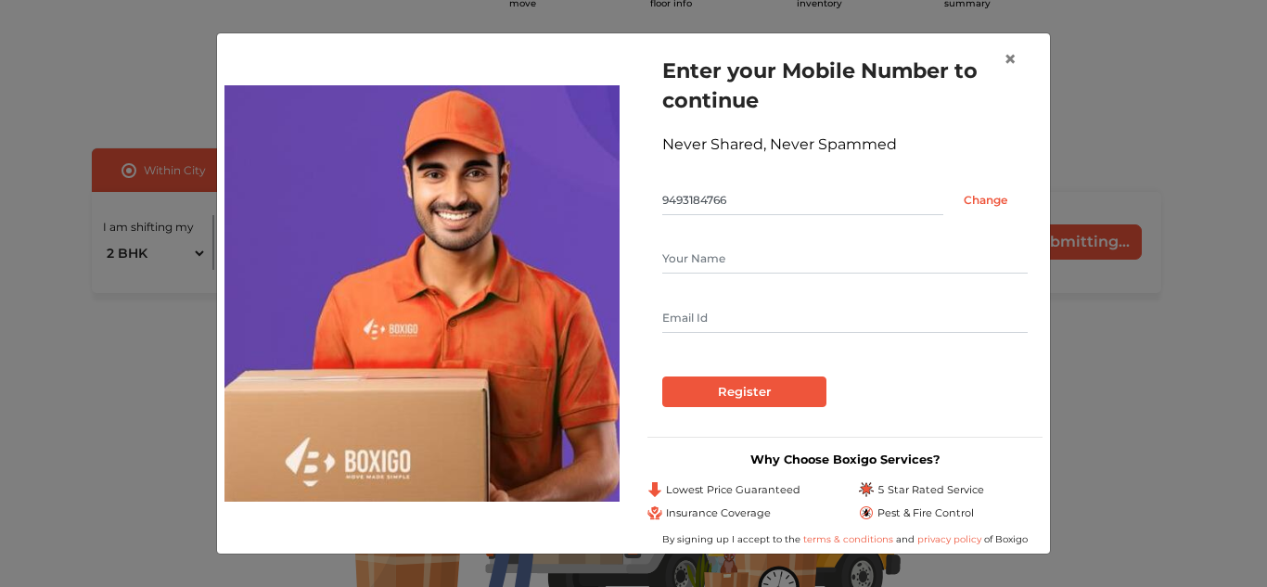
click at [759, 258] on input "text" at bounding box center [845, 259] width 366 height 30
type input "[PERSON_NAME]"
type input "[EMAIL_ADDRESS][DOMAIN_NAME]"
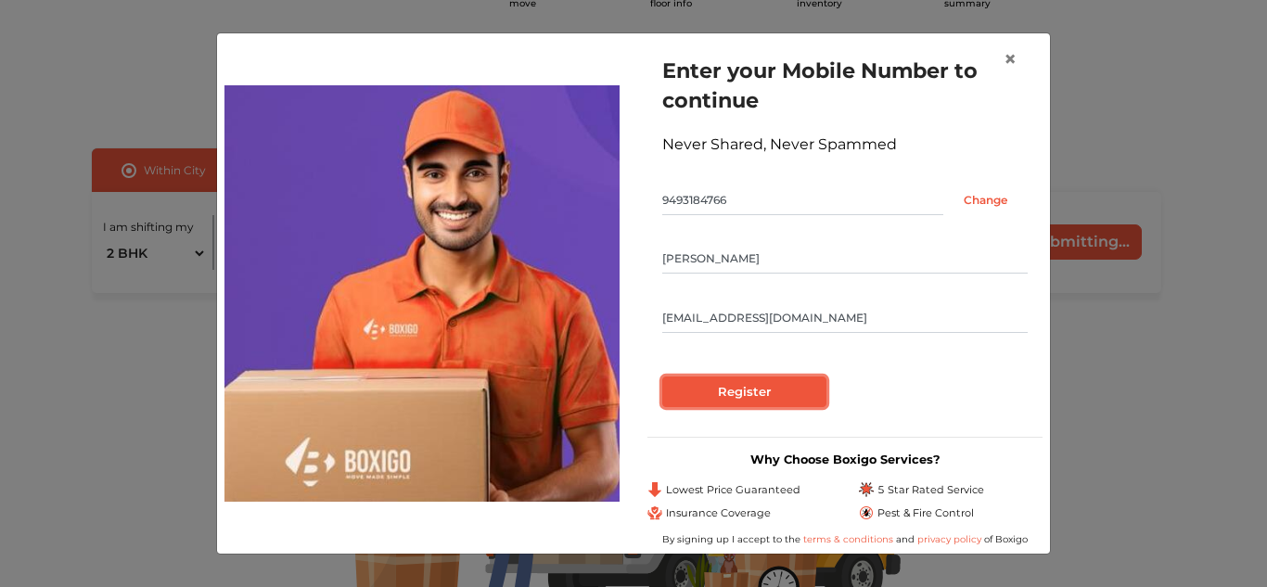
click at [788, 387] on input "Register" at bounding box center [744, 393] width 164 height 32
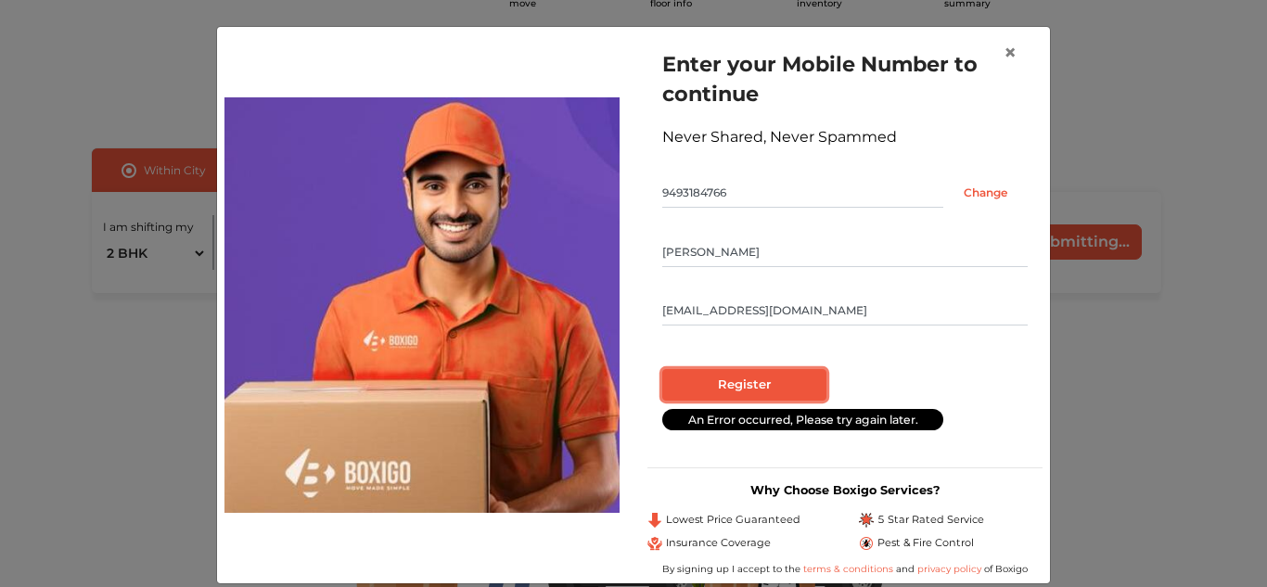
click at [784, 387] on input "Register" at bounding box center [744, 385] width 164 height 32
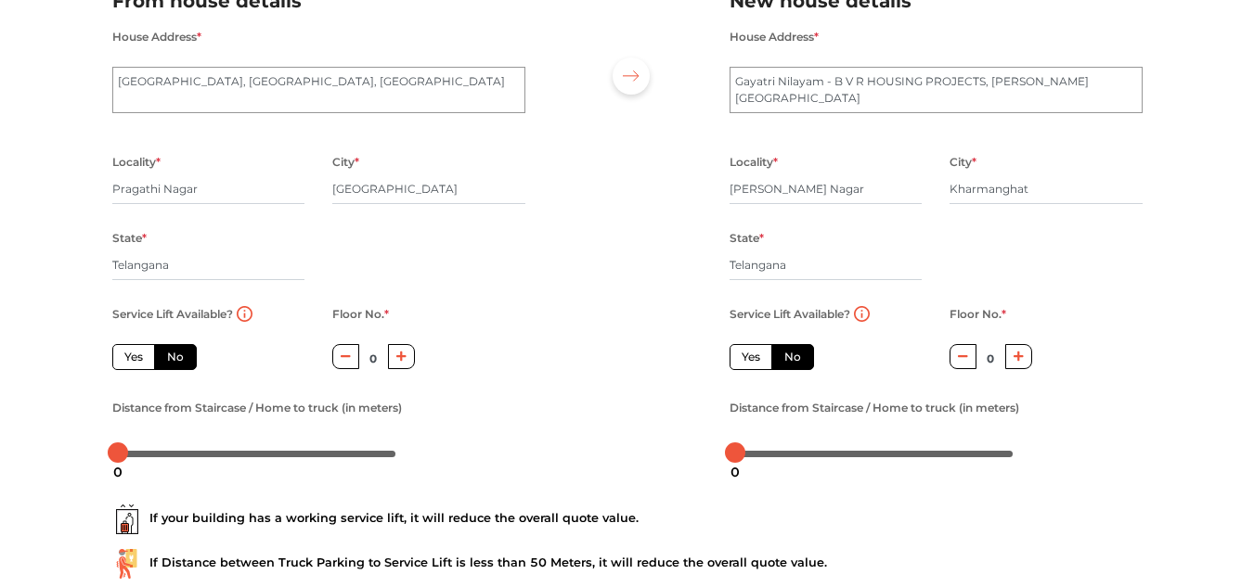
scroll to position [186, 0]
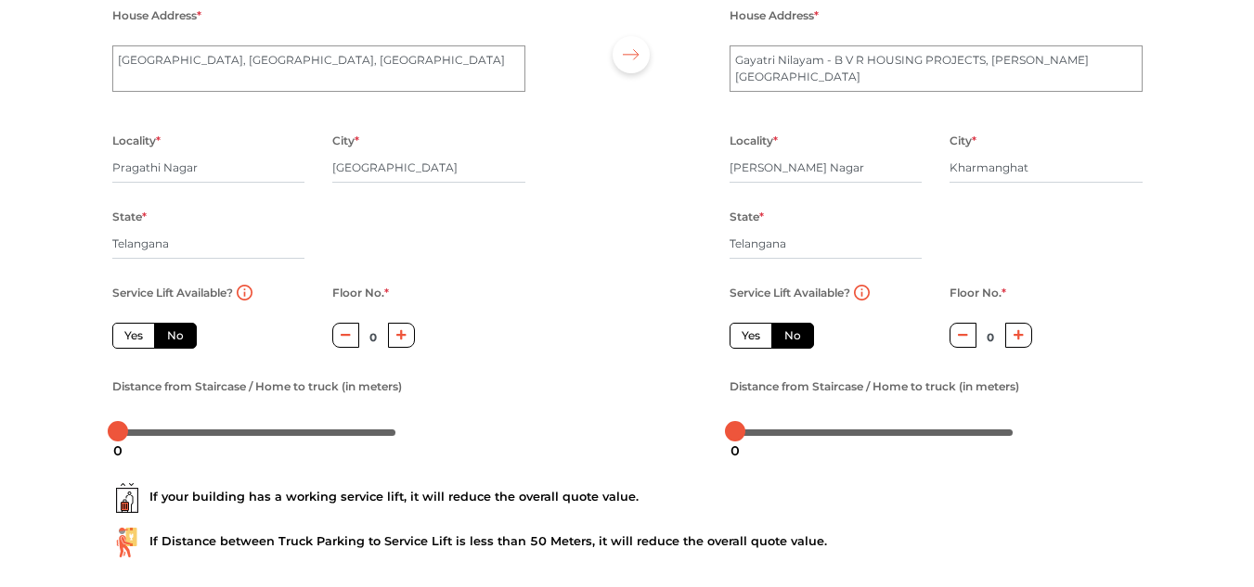
click at [149, 332] on label "Yes" at bounding box center [133, 336] width 43 height 26
click at [136, 332] on input "Yes" at bounding box center [130, 334] width 12 height 12
radio input "true"
click at [749, 343] on label "Yes" at bounding box center [750, 336] width 43 height 26
click at [749, 340] on input "Yes" at bounding box center [747, 334] width 12 height 12
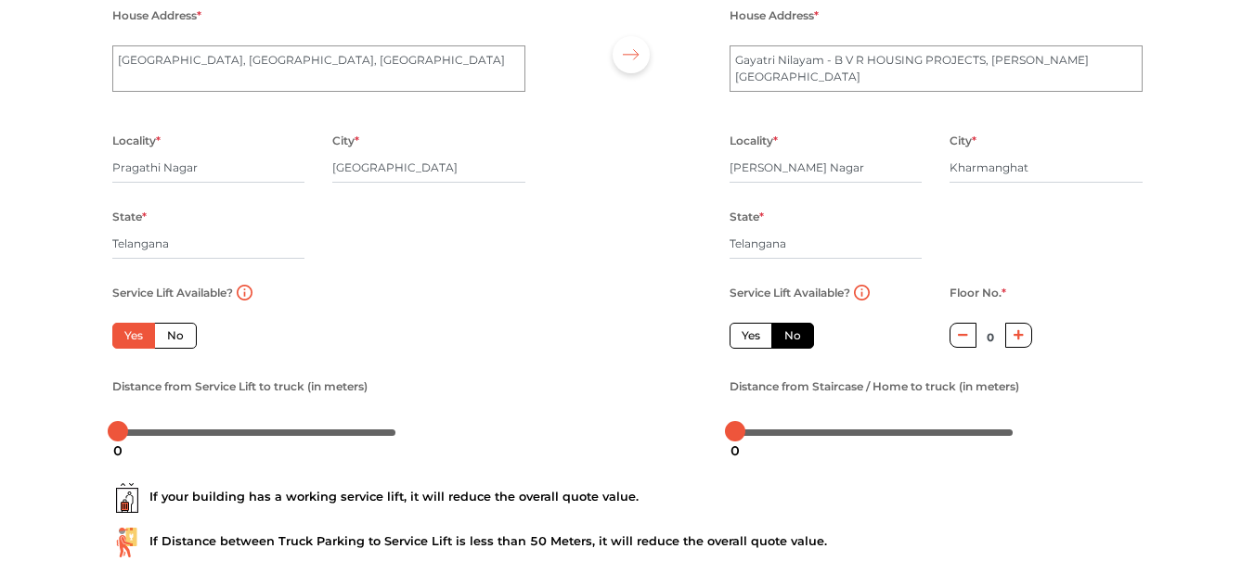
radio input "false"
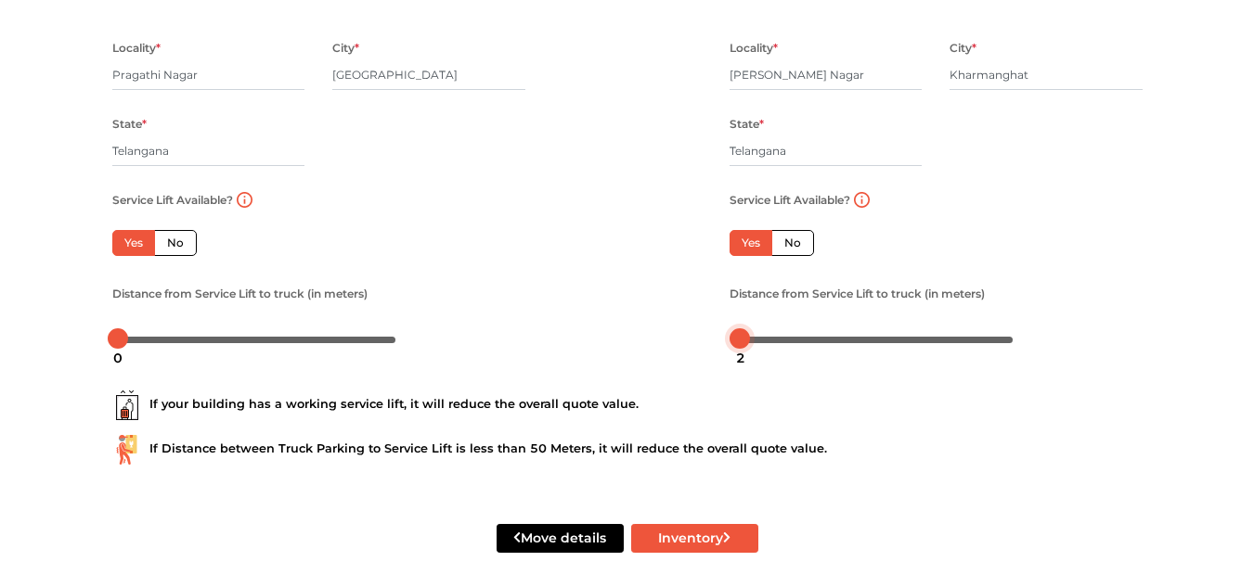
click at [735, 336] on div at bounding box center [739, 338] width 20 height 20
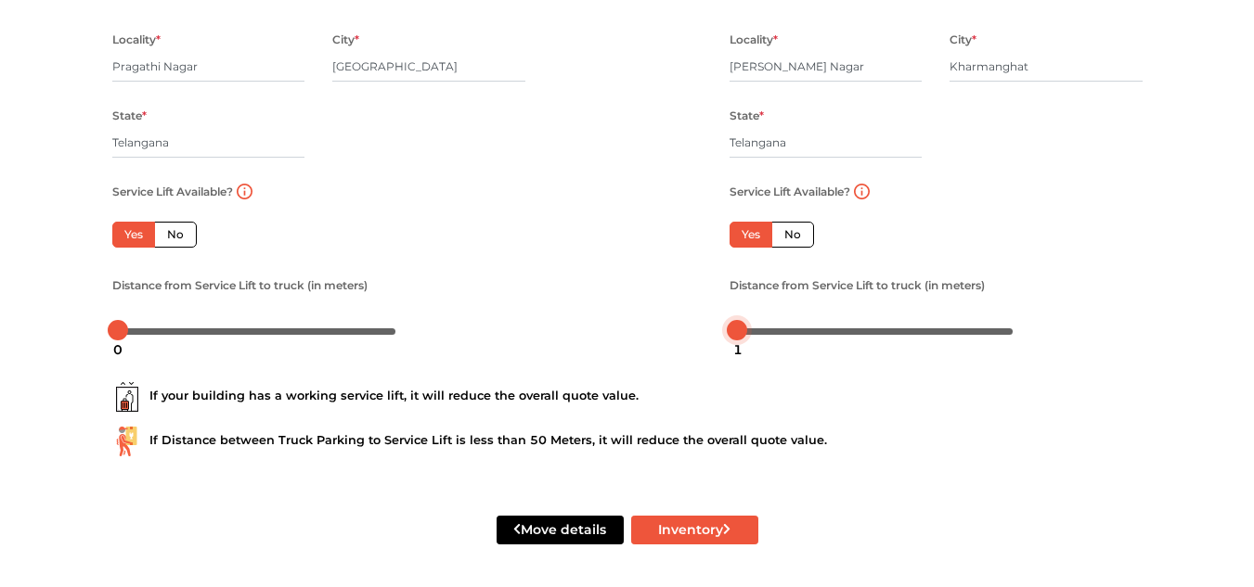
scroll to position [289, 0]
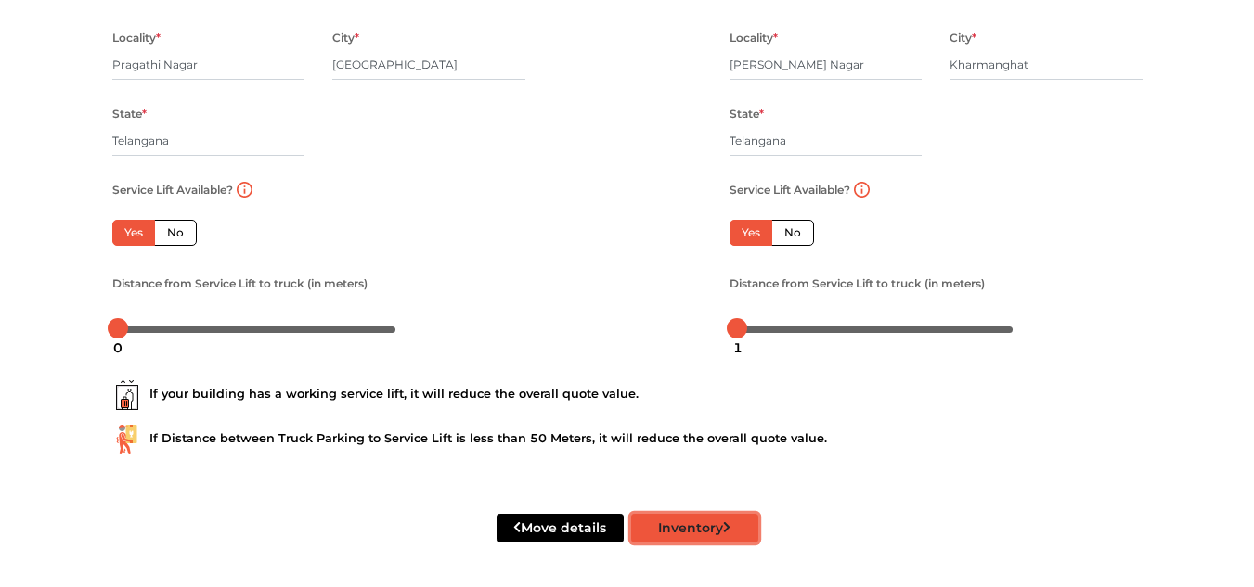
click at [668, 528] on button "Inventory" at bounding box center [694, 528] width 127 height 29
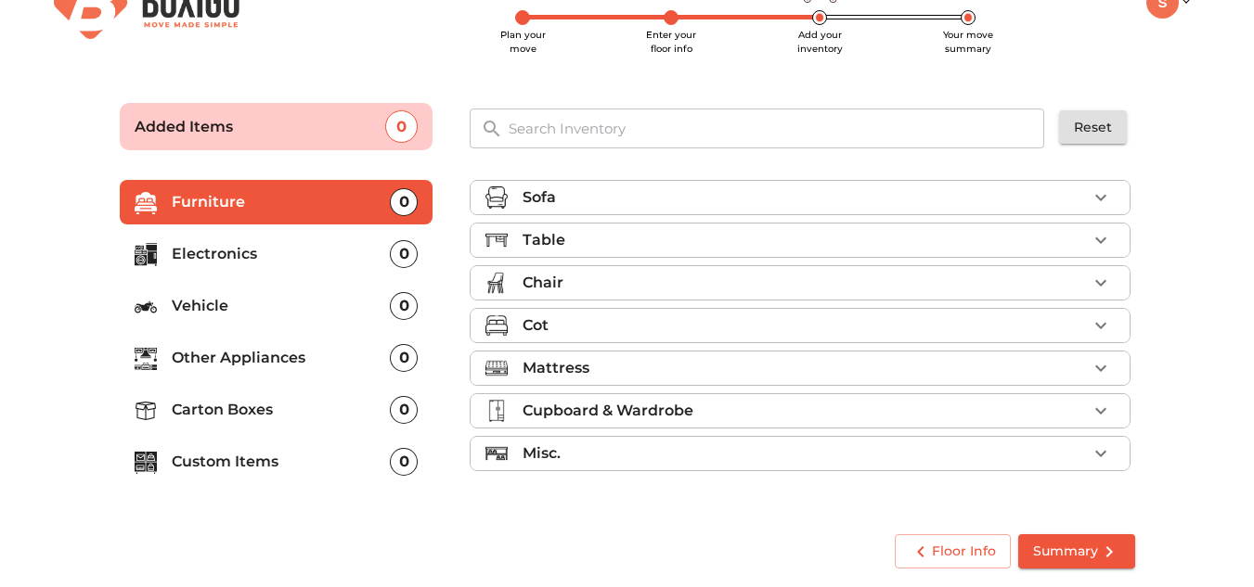
click at [1100, 331] on icon "button" at bounding box center [1100, 326] width 22 height 22
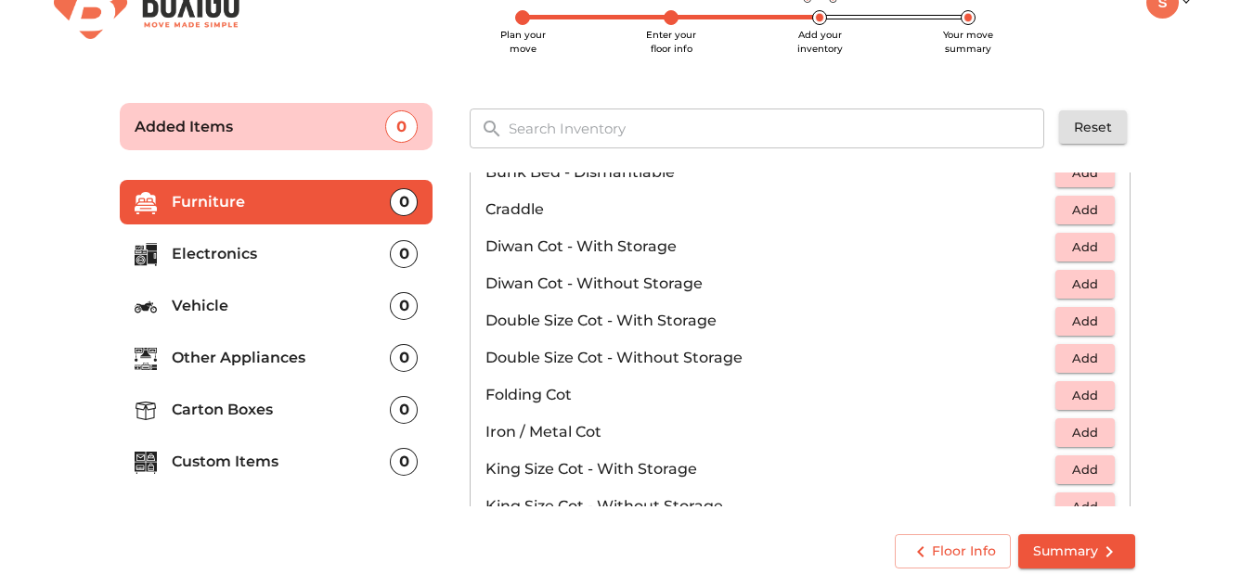
scroll to position [278, 0]
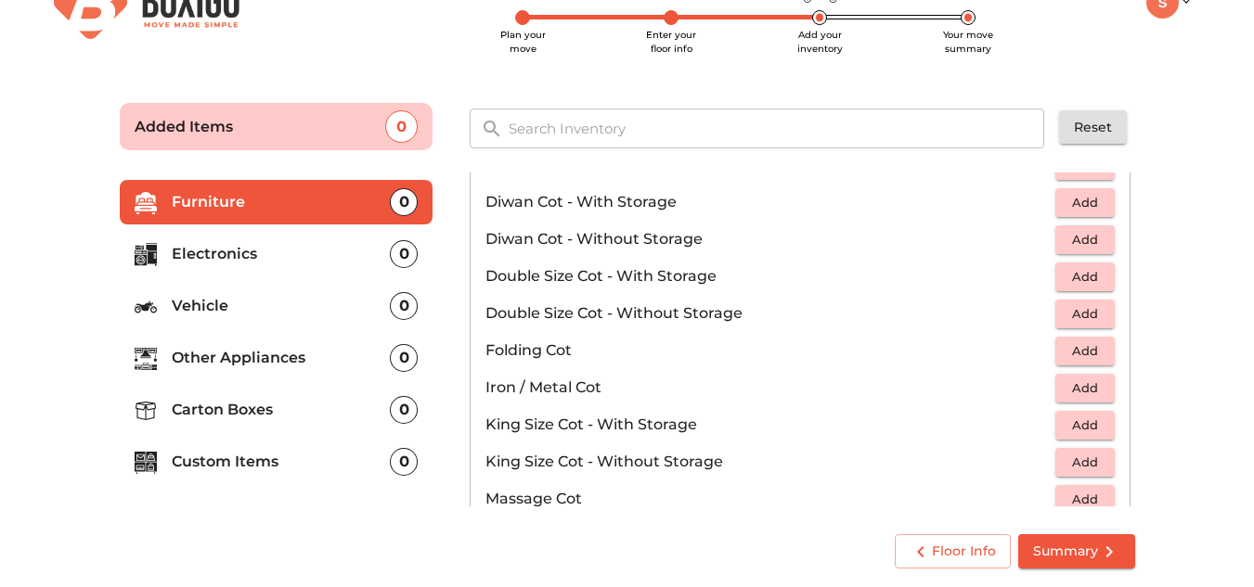
click at [1064, 233] on span "Add" at bounding box center [1084, 239] width 41 height 21
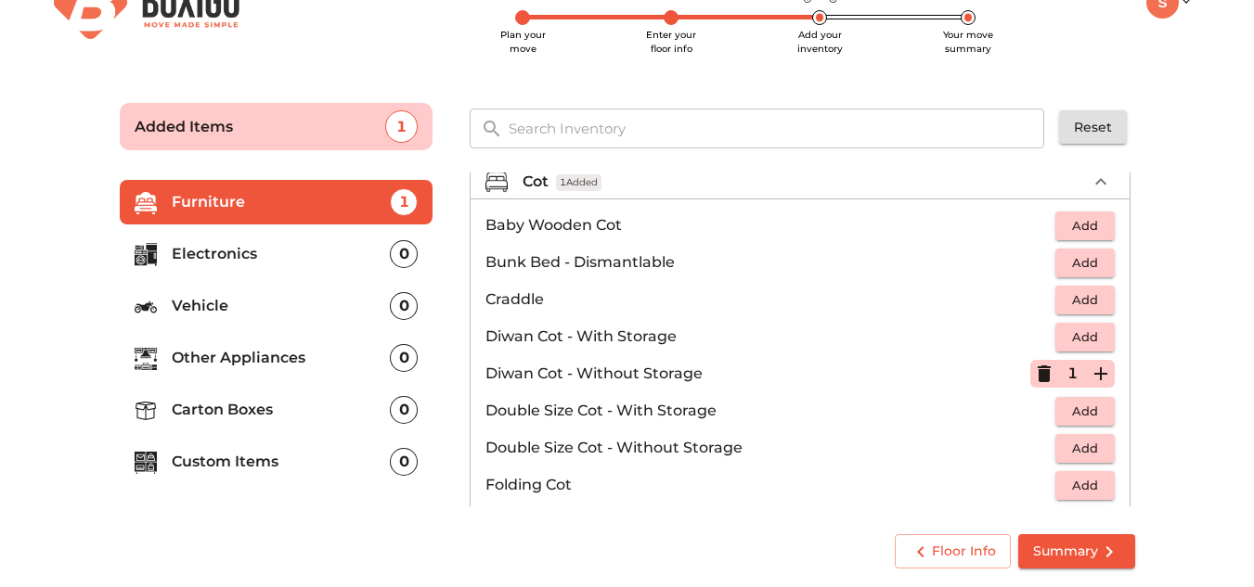
scroll to position [186, 0]
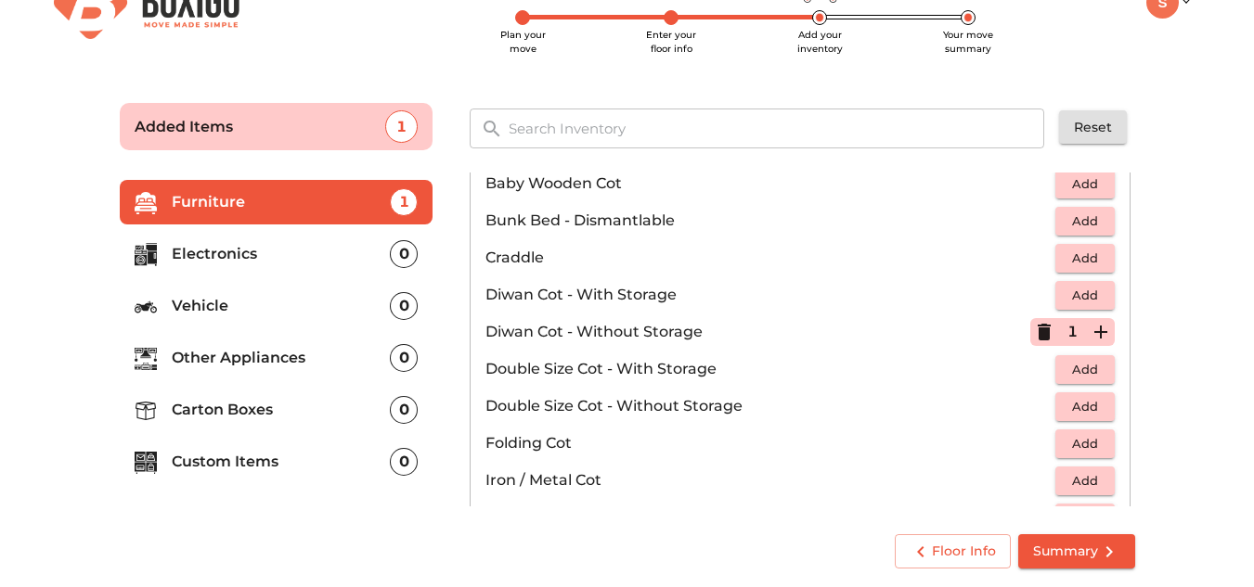
click at [1065, 399] on span "Add" at bounding box center [1084, 406] width 41 height 21
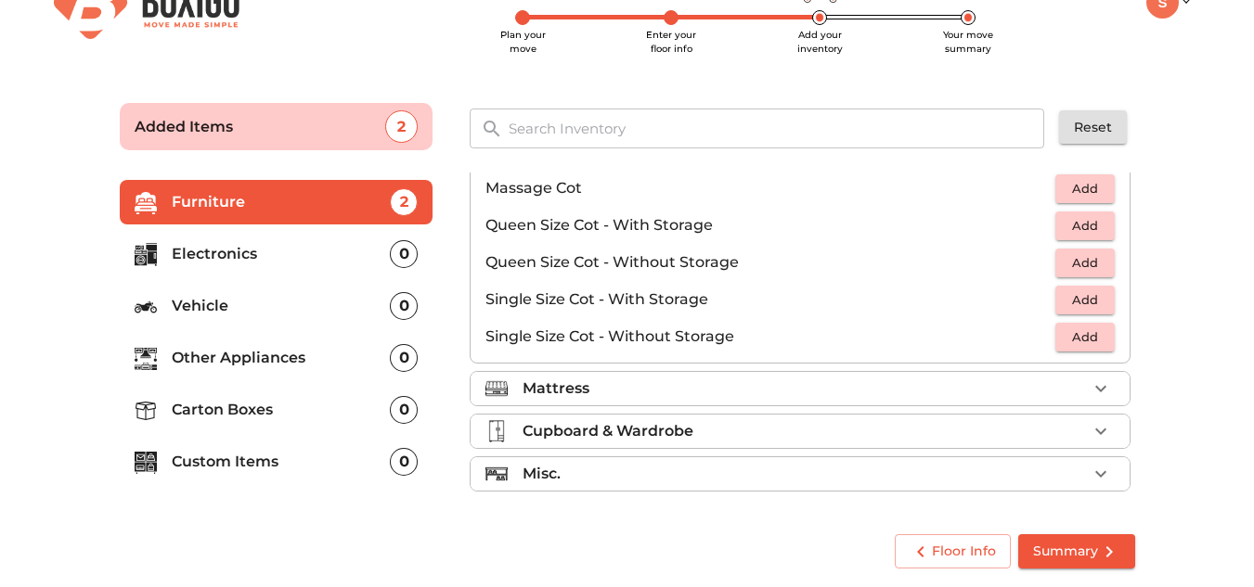
click at [825, 382] on div "Mattress" at bounding box center [804, 389] width 564 height 22
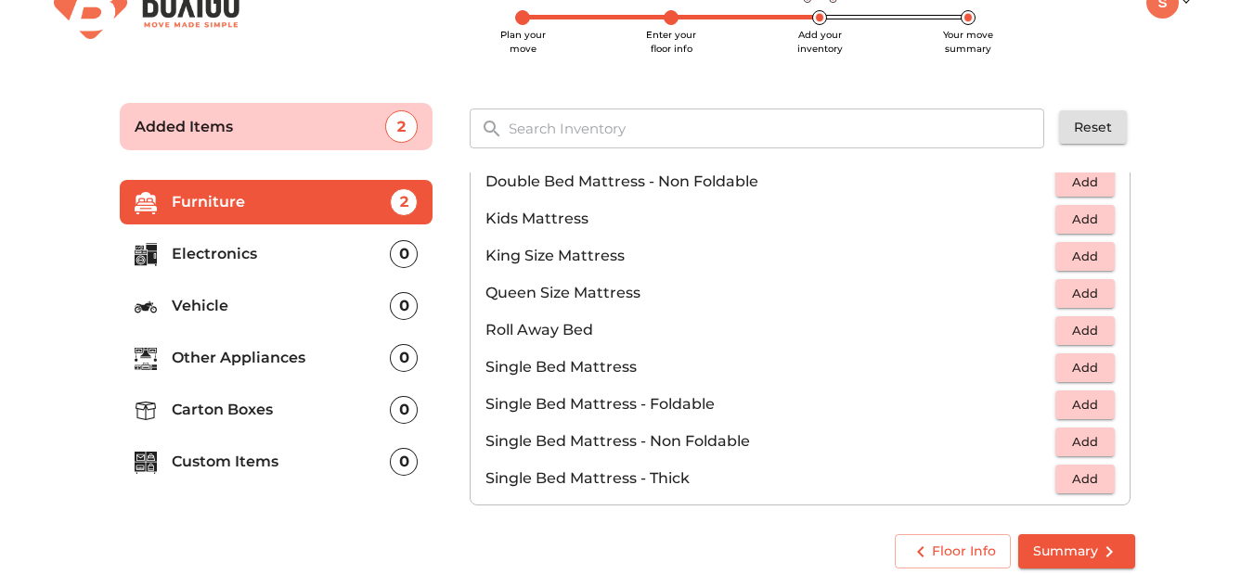
scroll to position [212, 0]
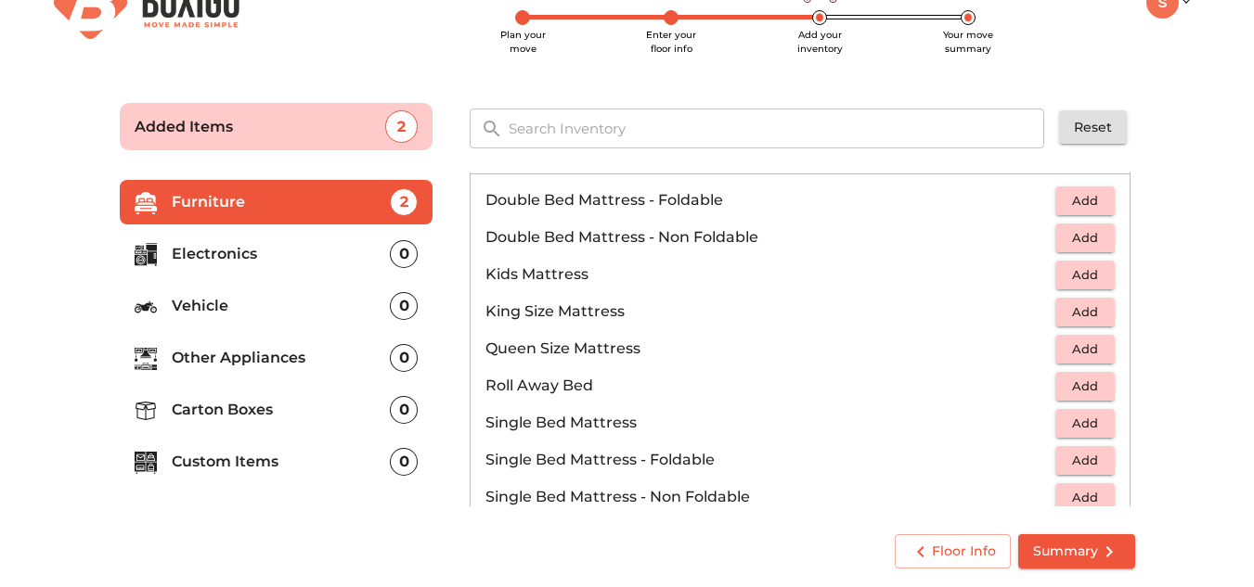
click at [1064, 210] on span "Add" at bounding box center [1084, 200] width 41 height 21
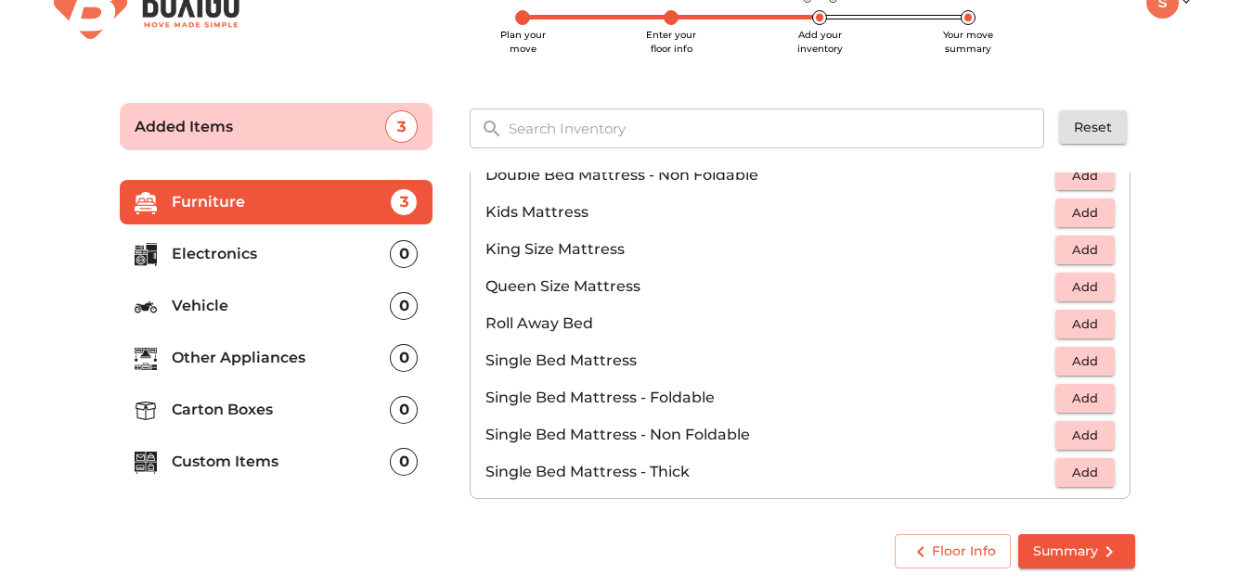
scroll to position [181, 0]
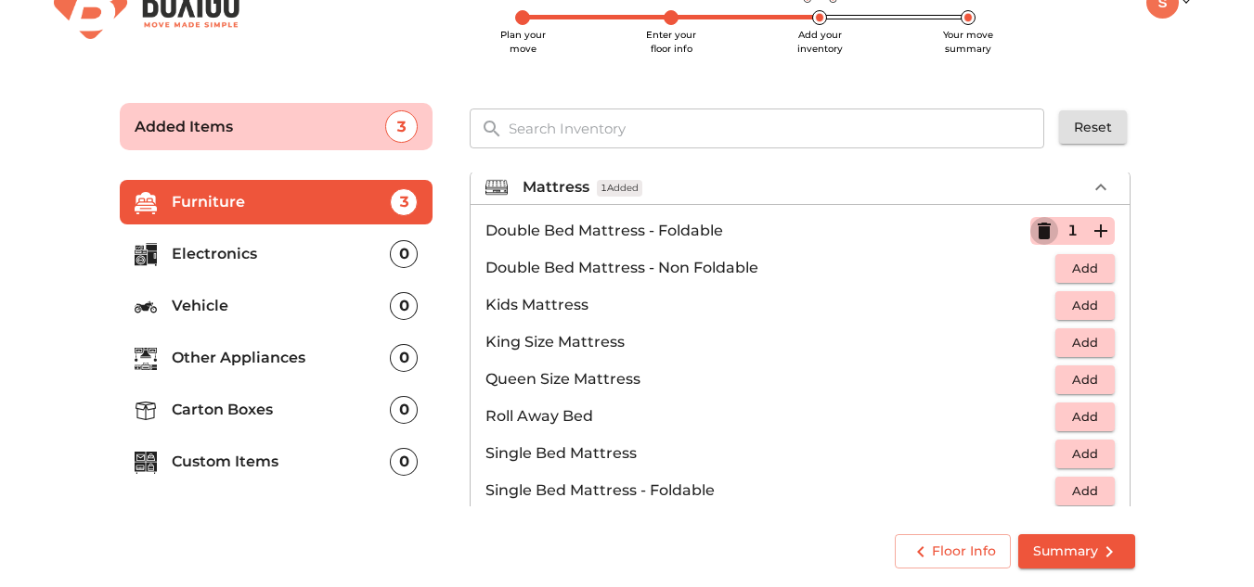
click at [1033, 231] on icon "button" at bounding box center [1044, 231] width 22 height 22
click at [1070, 263] on span "Add" at bounding box center [1084, 268] width 41 height 21
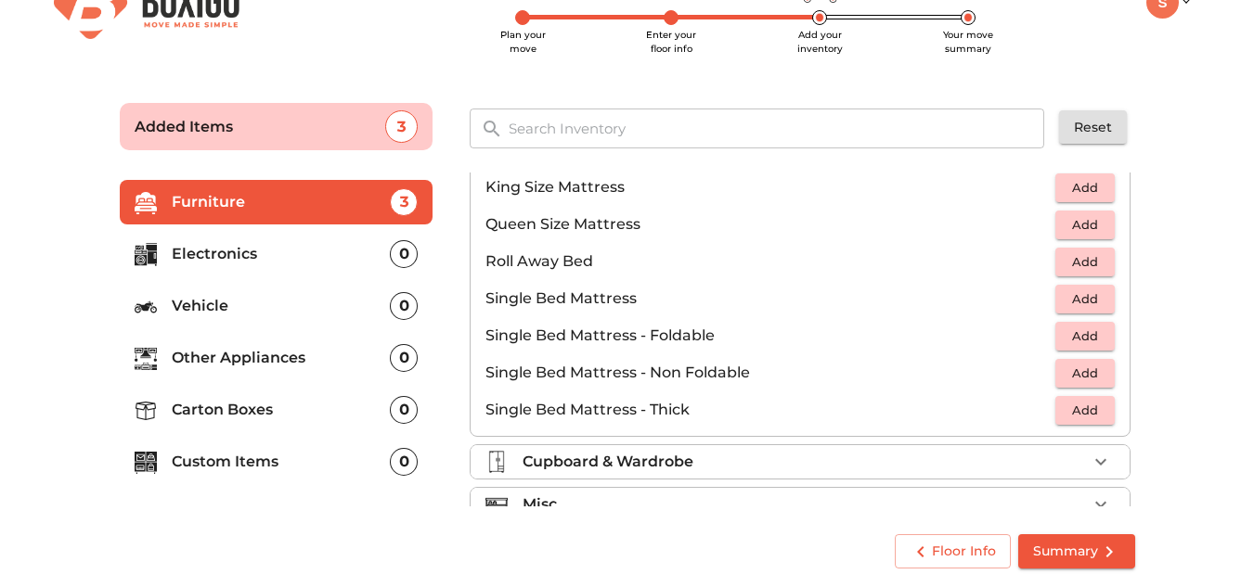
scroll to position [366, 0]
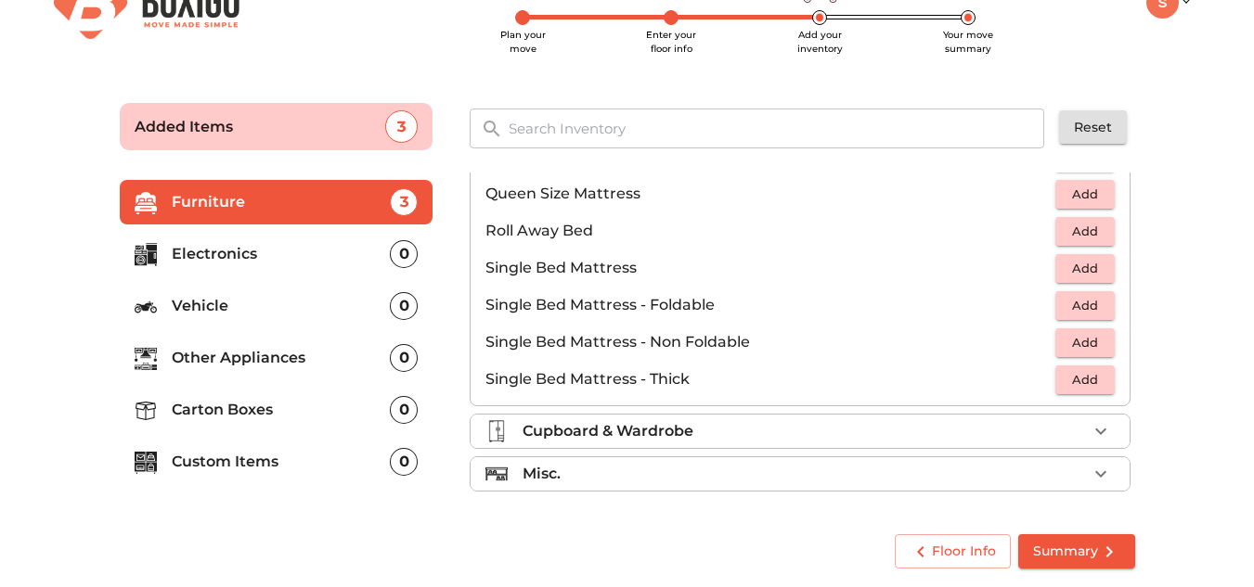
click at [760, 422] on div "Cupboard & Wardrobe" at bounding box center [804, 431] width 564 height 22
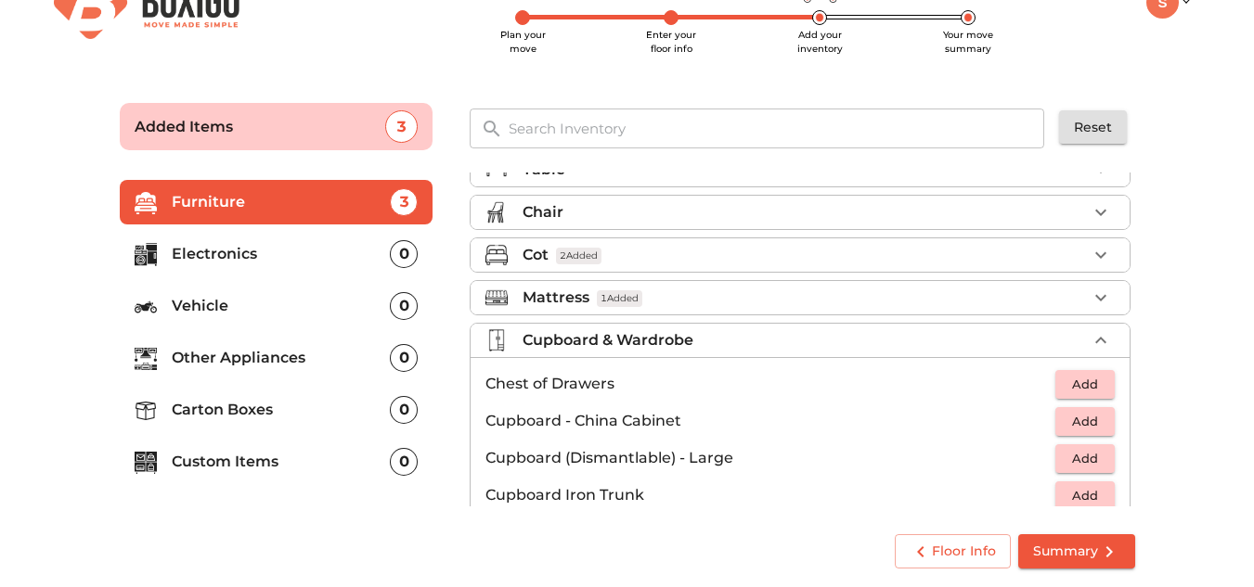
scroll to position [70, 0]
click at [1089, 336] on icon "button" at bounding box center [1100, 341] width 22 height 22
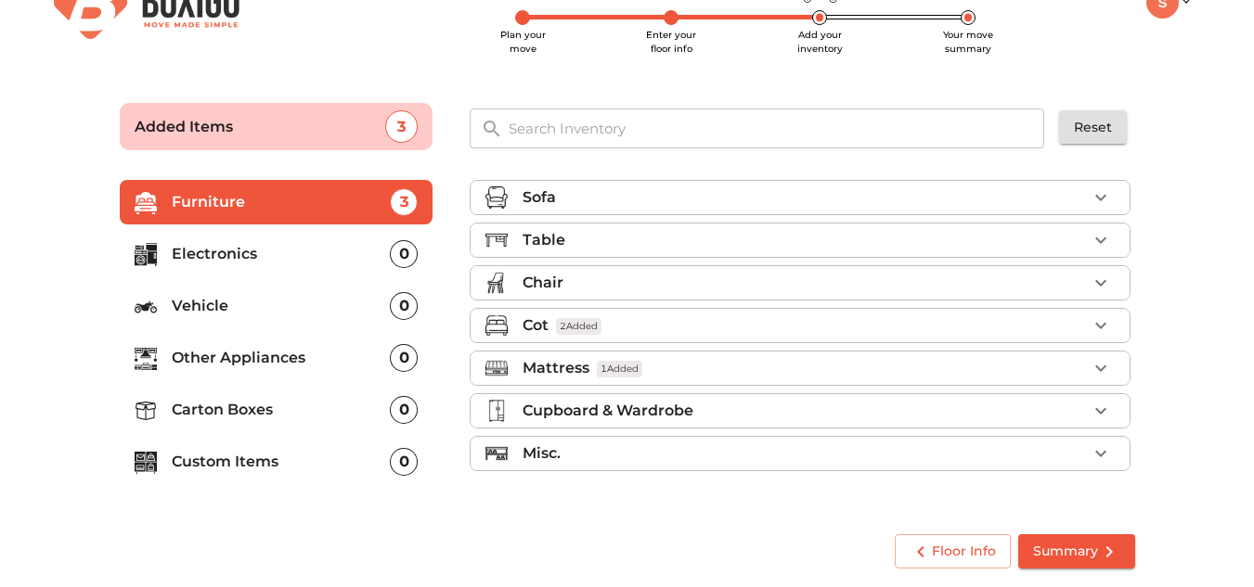
scroll to position [0, 0]
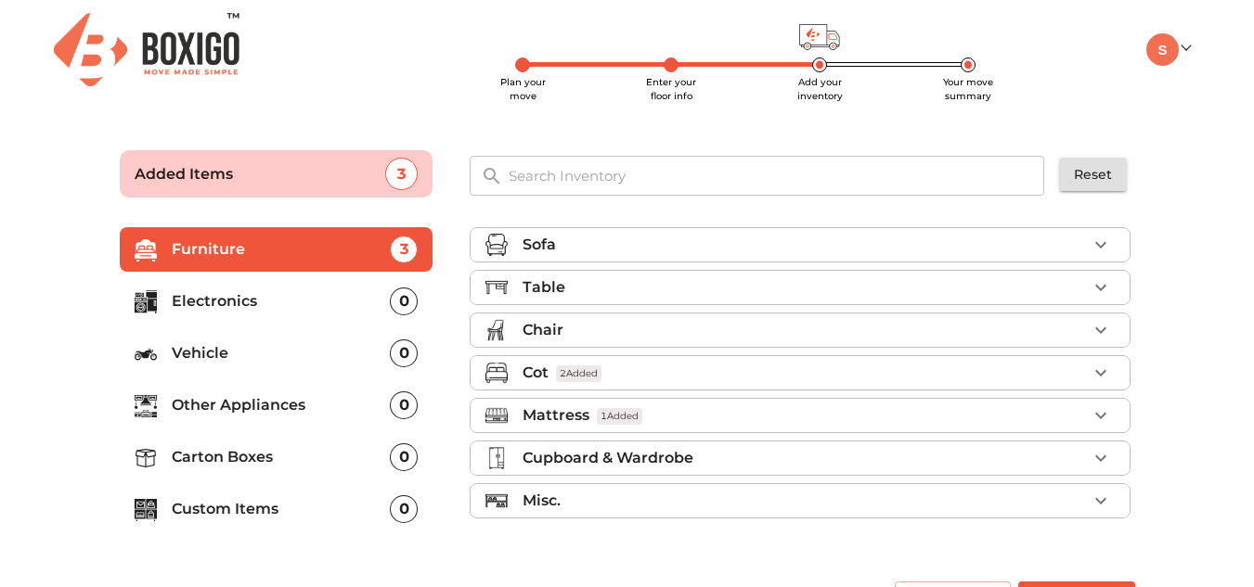
click at [777, 318] on li "Chair" at bounding box center [799, 330] width 659 height 33
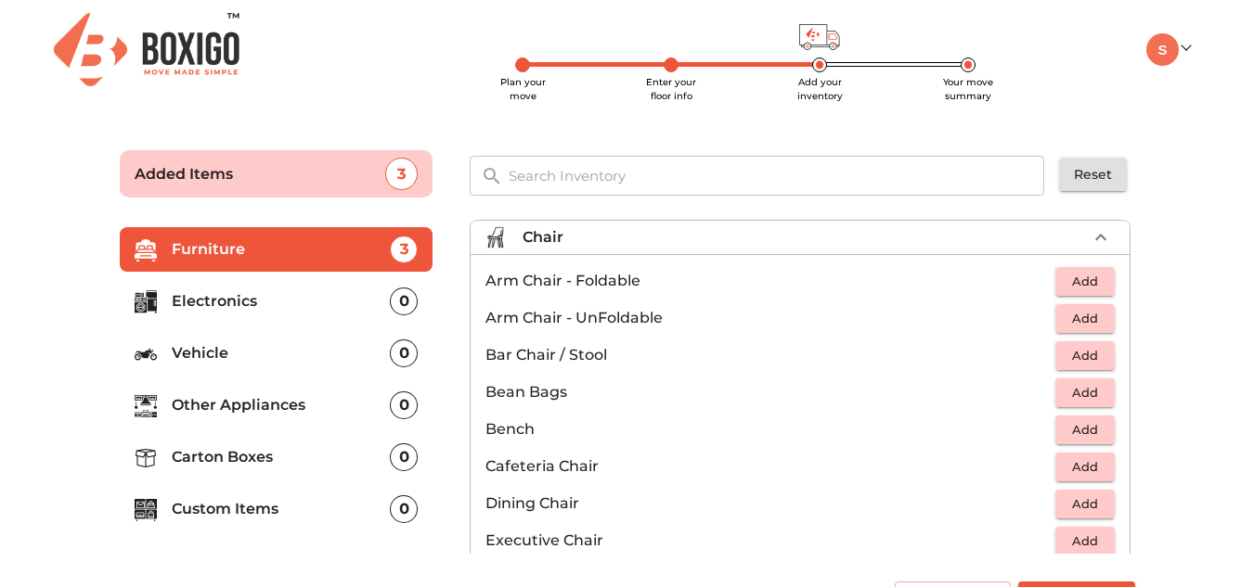
scroll to position [186, 0]
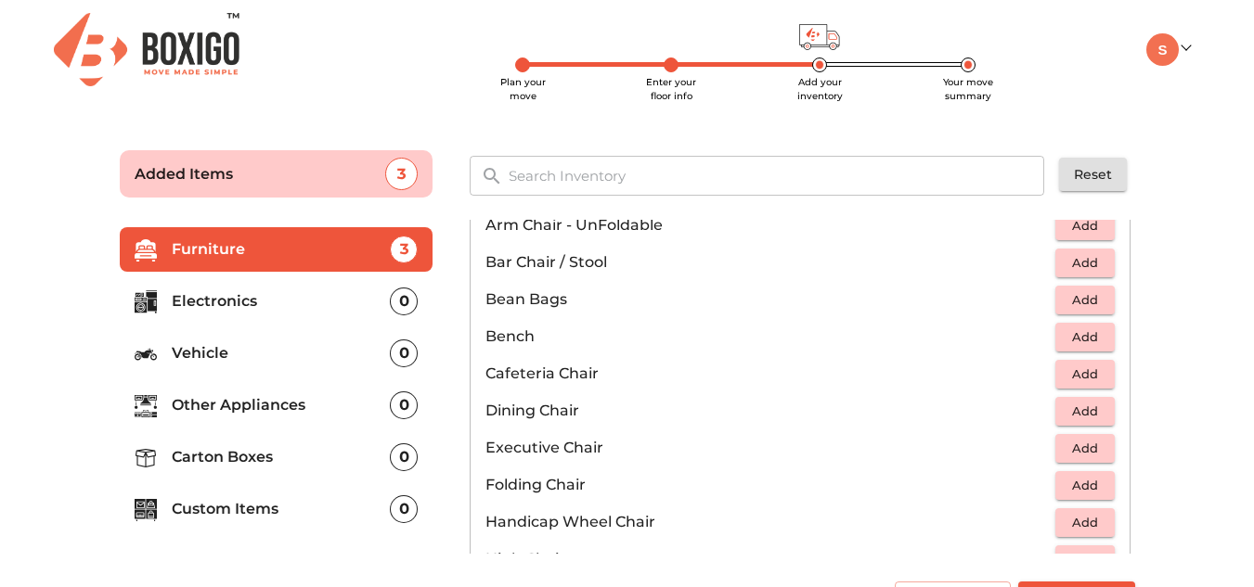
click at [1081, 311] on button "Add" at bounding box center [1084, 300] width 59 height 29
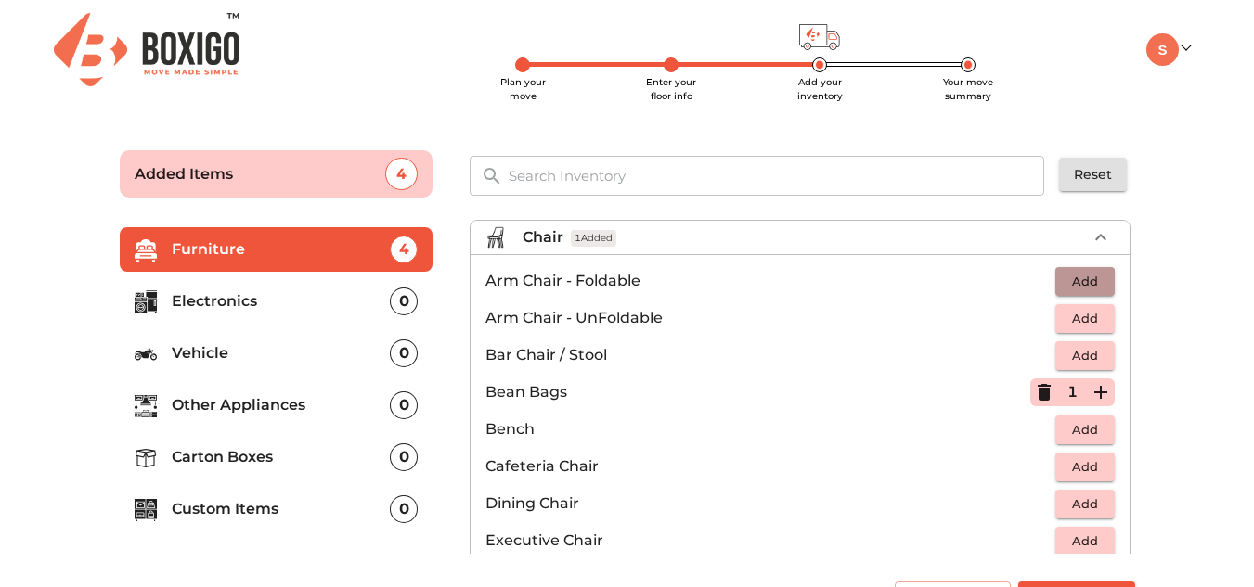
click at [1075, 278] on span "Add" at bounding box center [1084, 281] width 41 height 21
click at [1094, 277] on icon "button" at bounding box center [1100, 281] width 13 height 13
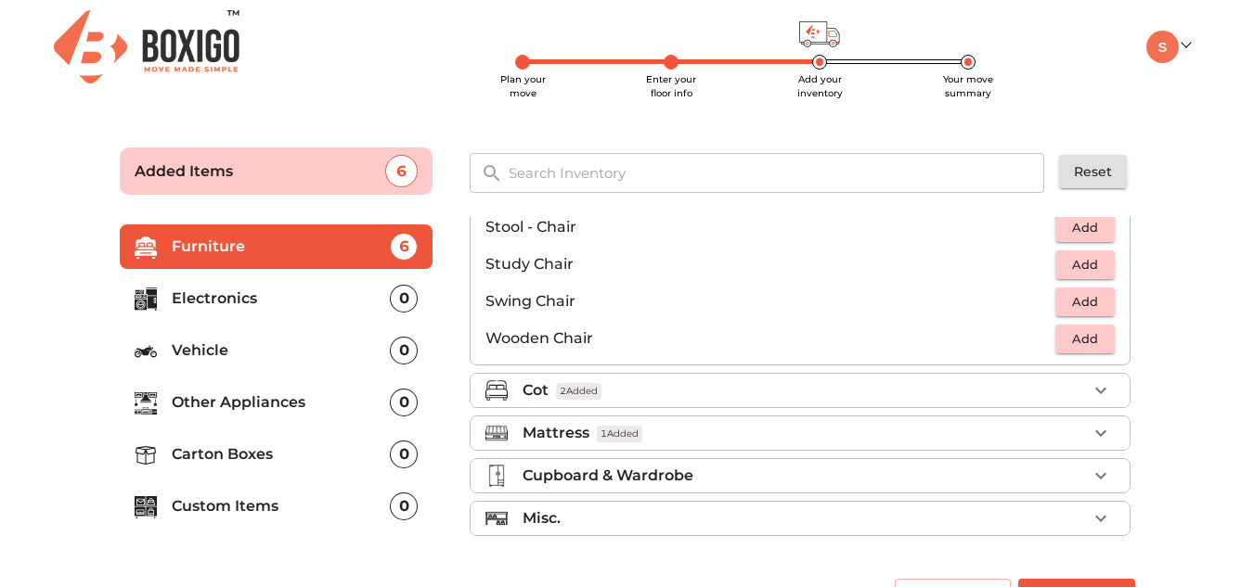
scroll to position [47, 0]
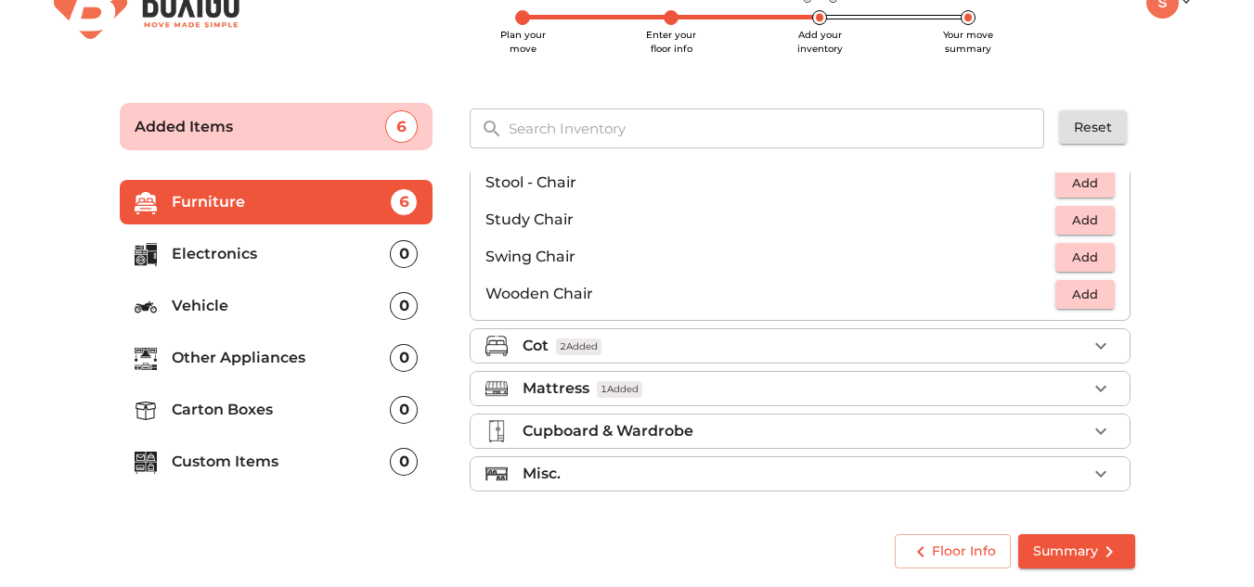
click at [766, 461] on li "Misc." at bounding box center [799, 473] width 659 height 33
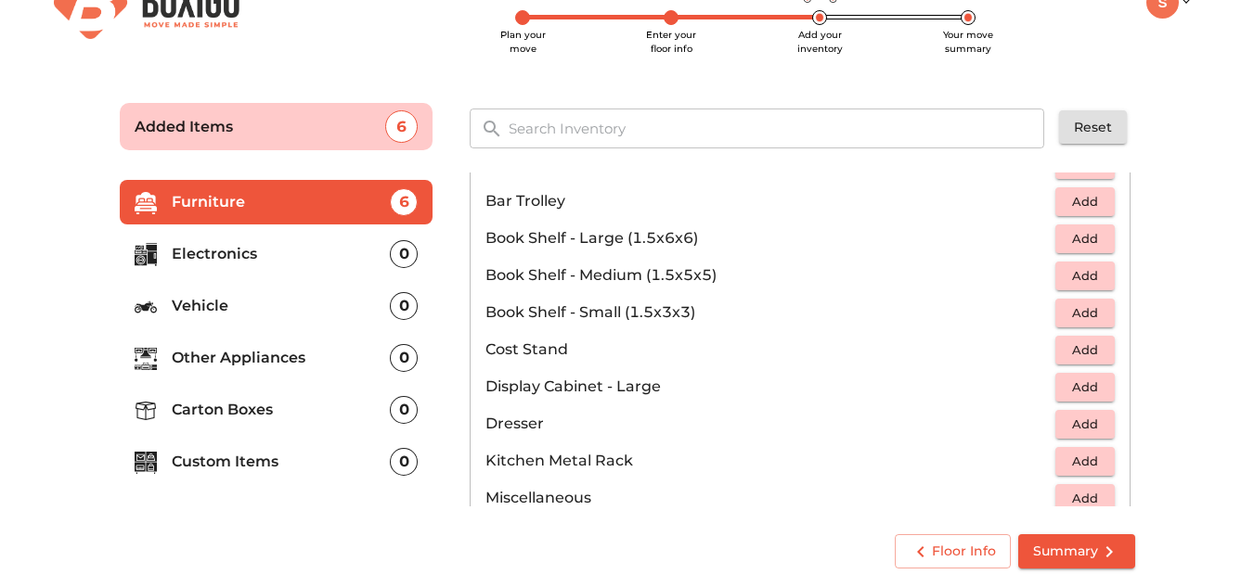
scroll to position [404, 0]
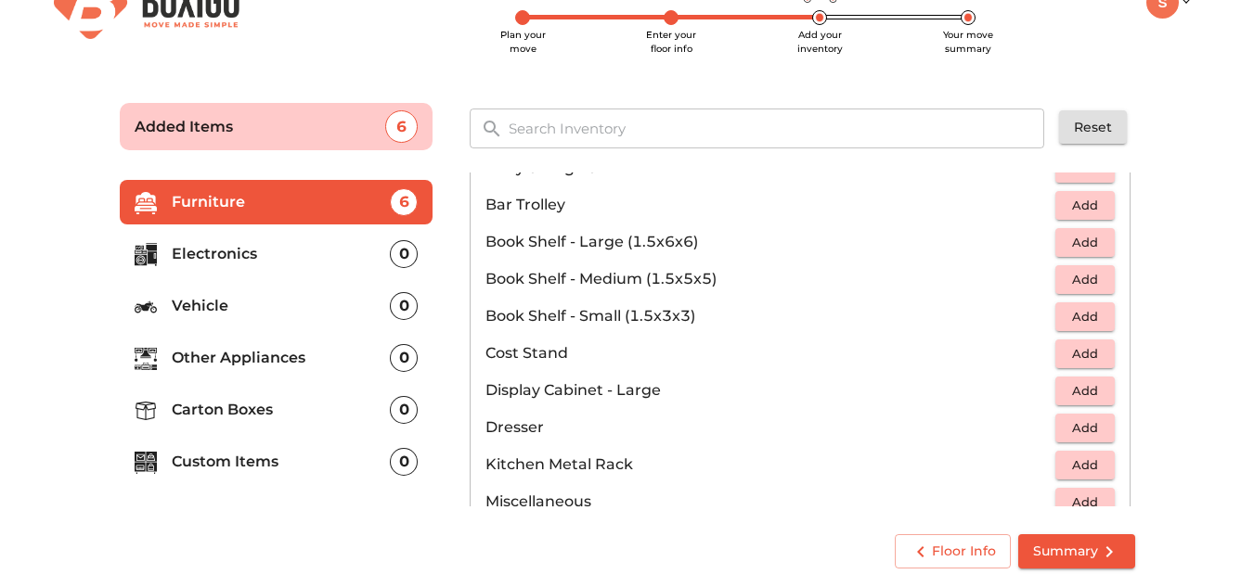
click at [313, 256] on p "Electronics" at bounding box center [281, 254] width 219 height 22
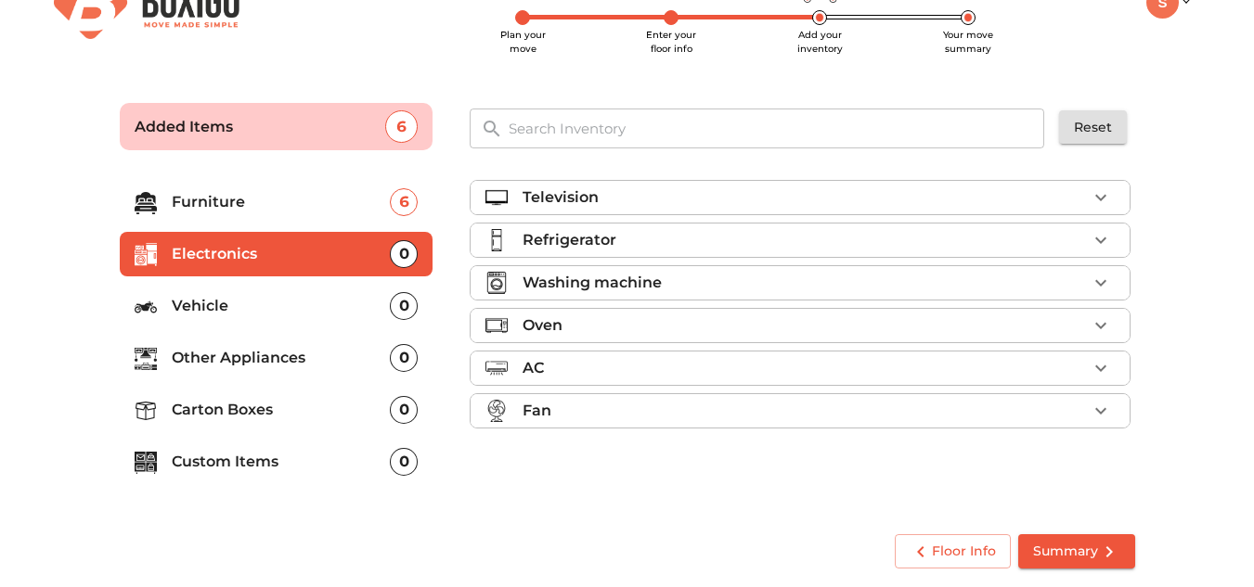
click at [1092, 206] on icon "button" at bounding box center [1100, 197] width 22 height 22
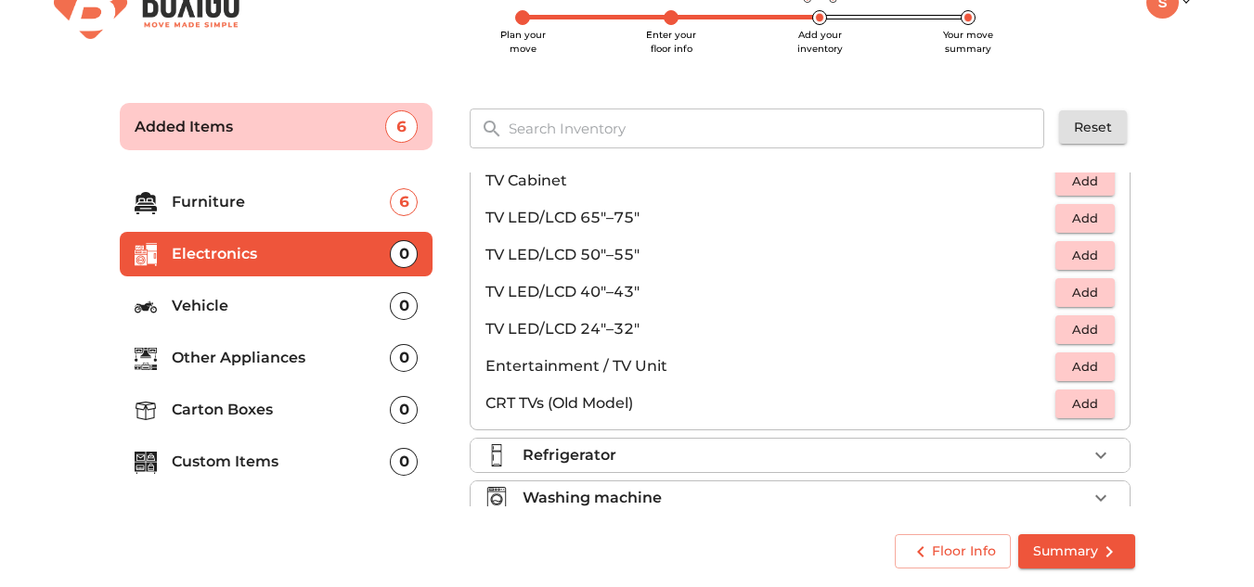
scroll to position [93, 0]
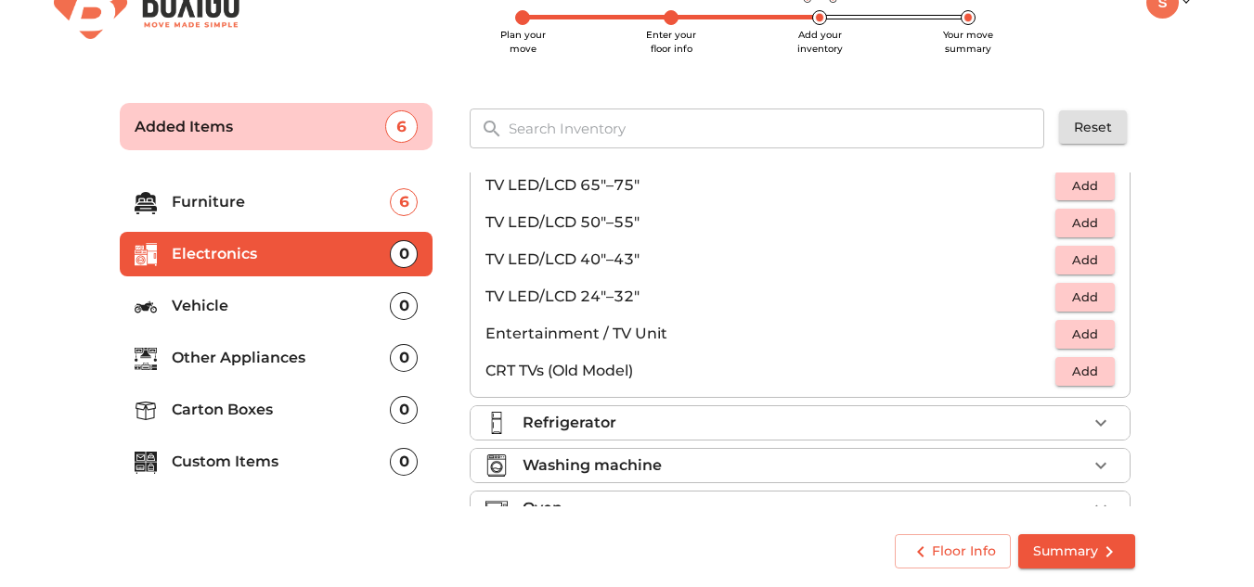
click at [1064, 297] on span "Add" at bounding box center [1084, 297] width 41 height 21
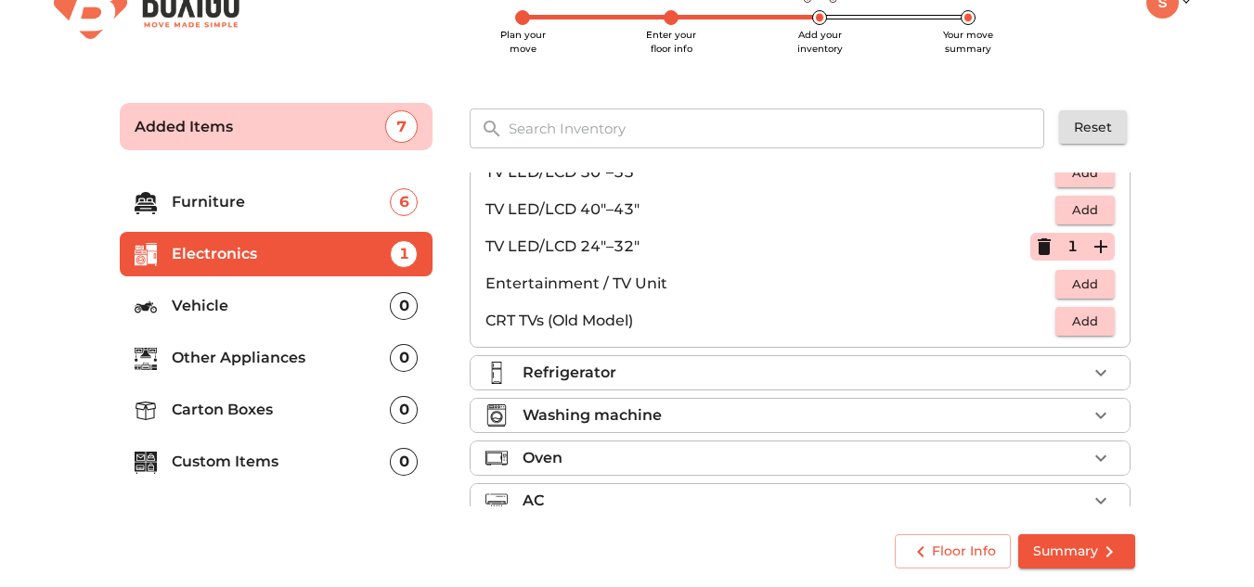
scroll to position [186, 0]
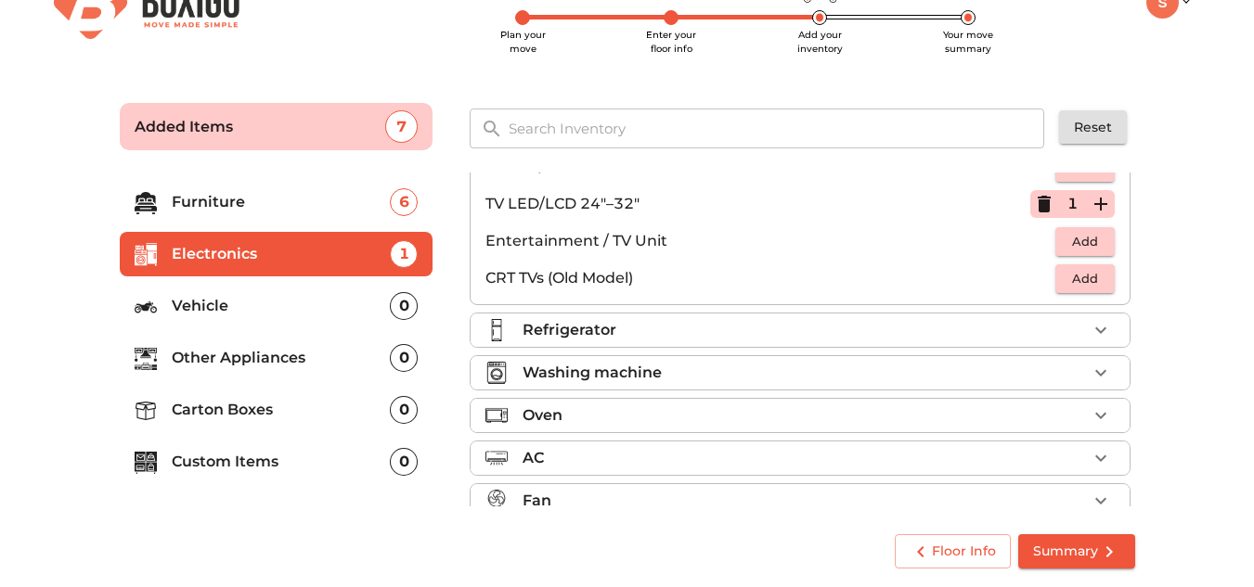
click at [688, 311] on ul "Television 1 Added TV Cabinet Add TV LED/LCD 65"–75" Add TV LED/LCD 50"–55" Add…" at bounding box center [799, 260] width 661 height 546
click at [688, 315] on li "Refrigerator" at bounding box center [799, 330] width 659 height 33
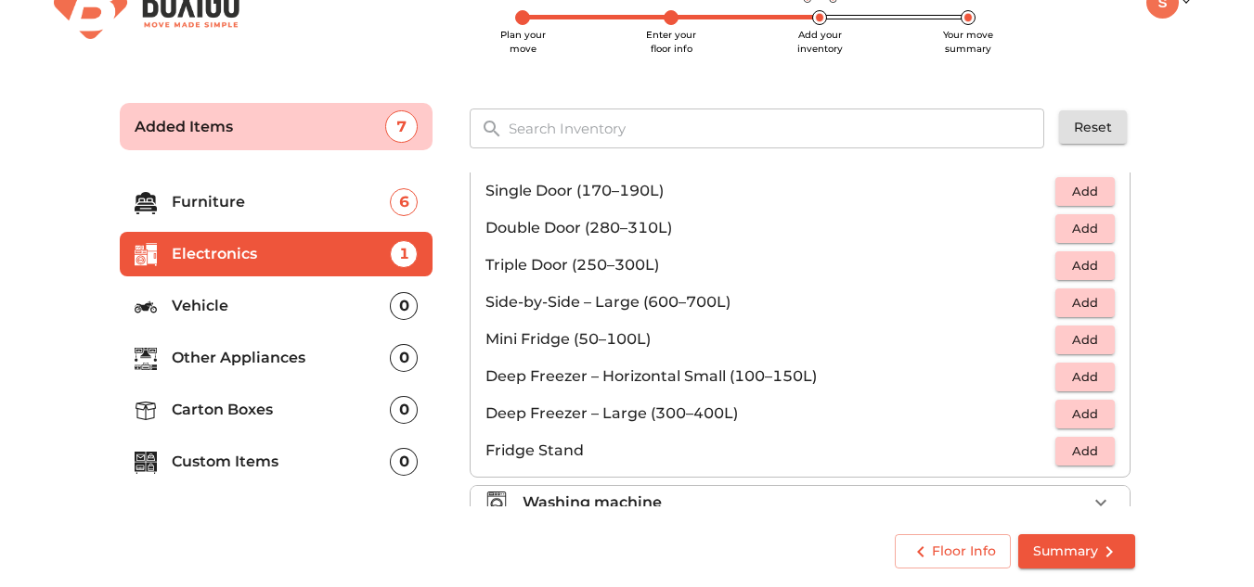
scroll to position [0, 0]
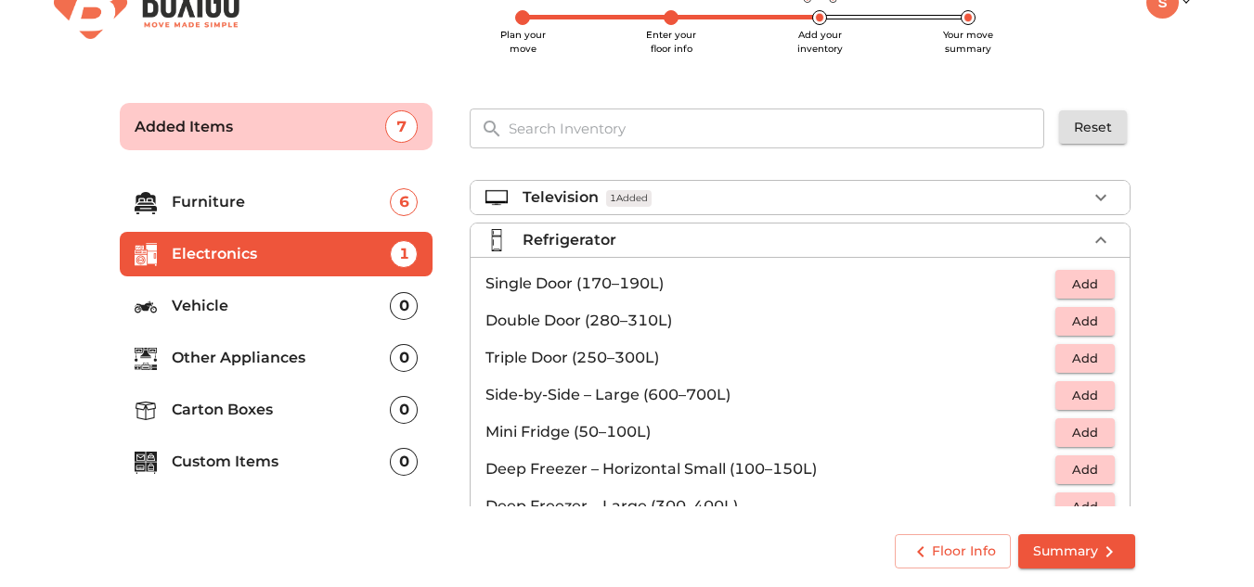
click at [1064, 293] on span "Add" at bounding box center [1084, 284] width 41 height 21
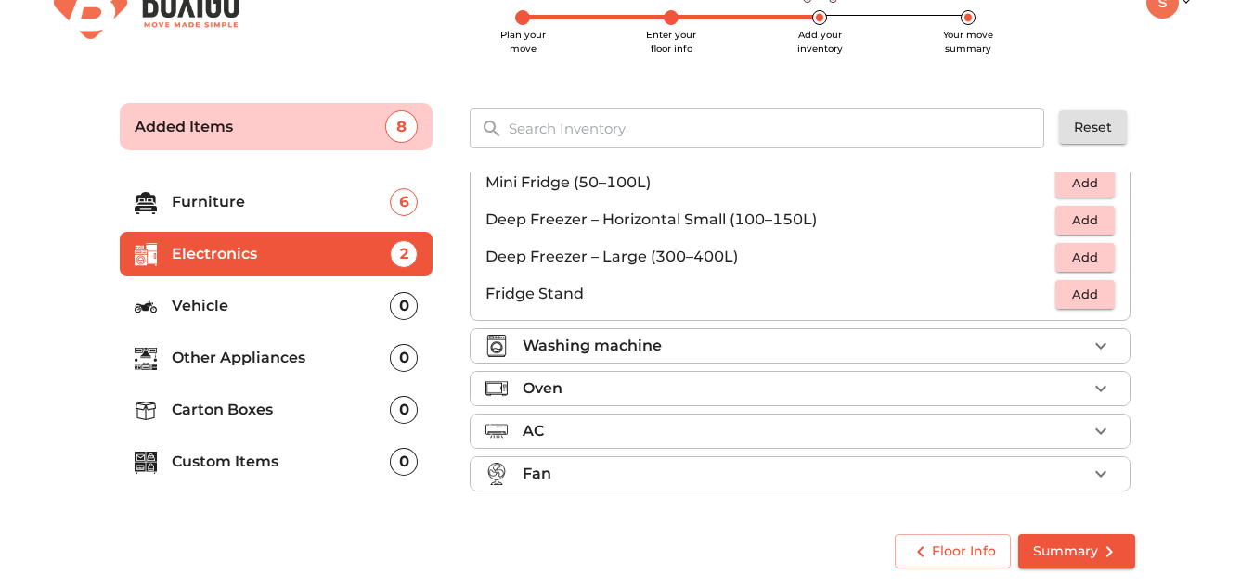
click at [678, 339] on div "Washing machine" at bounding box center [804, 346] width 564 height 22
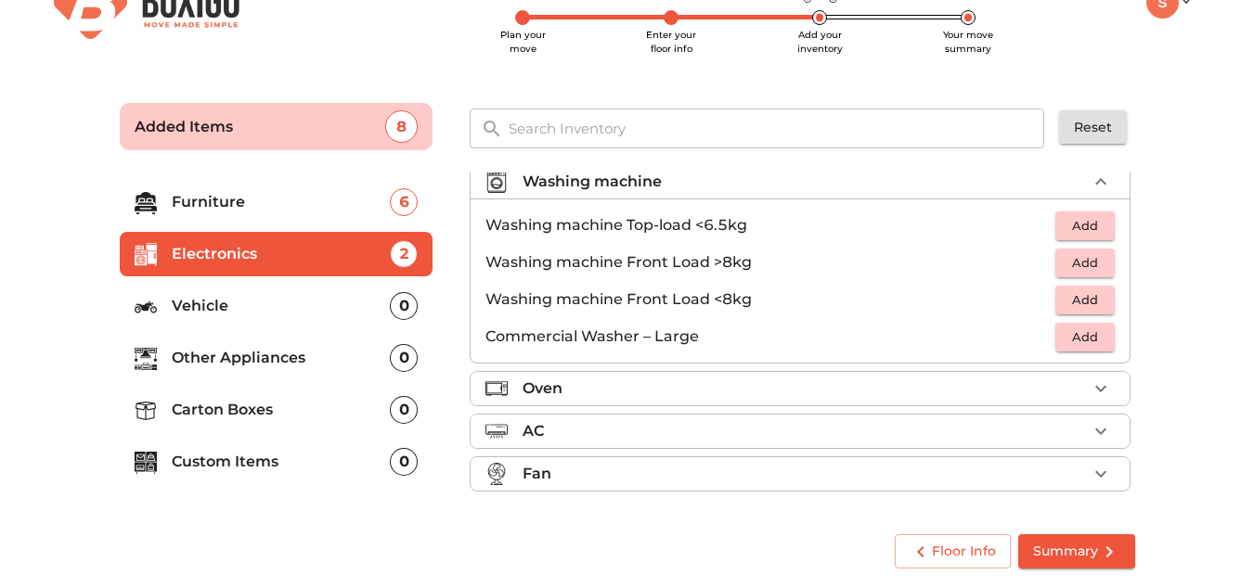
scroll to position [89, 0]
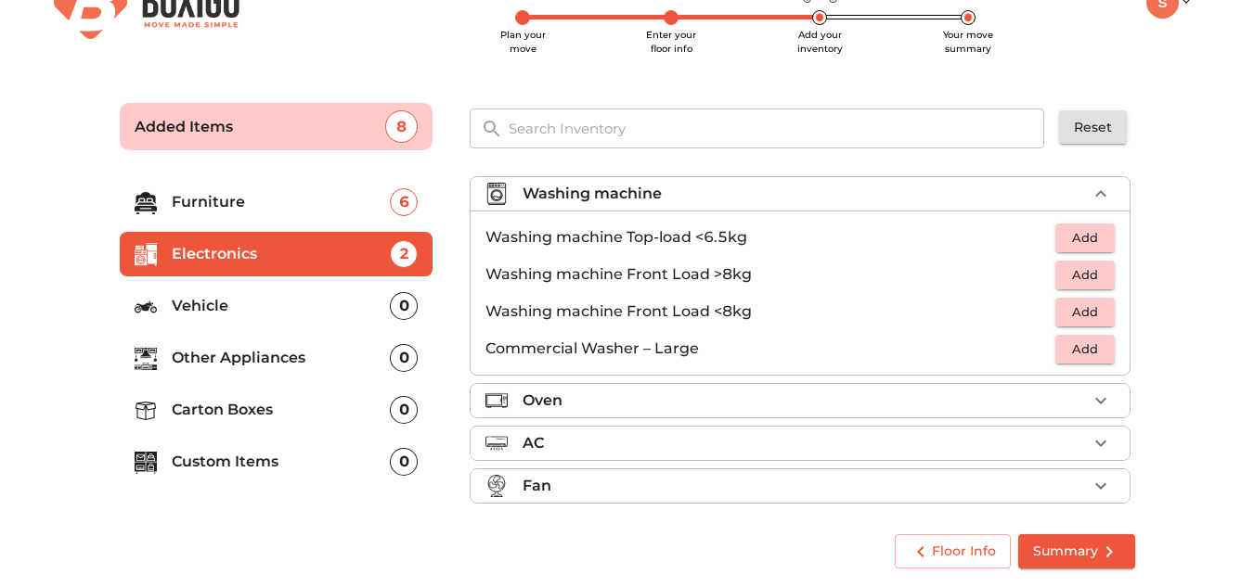
click at [1068, 243] on span "Add" at bounding box center [1084, 237] width 41 height 21
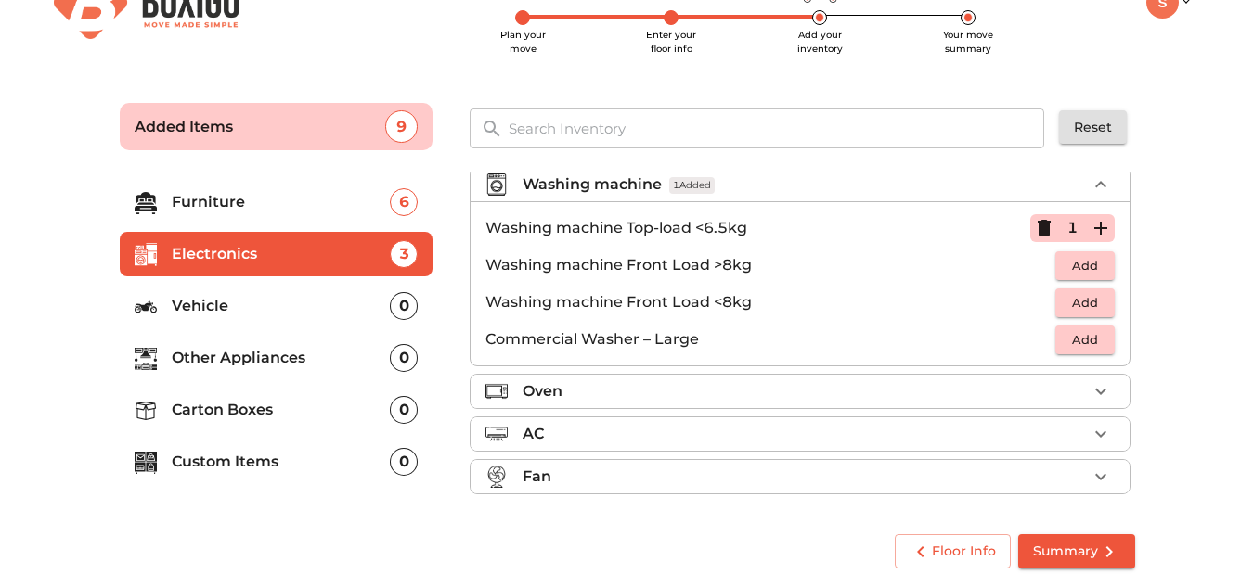
scroll to position [101, 0]
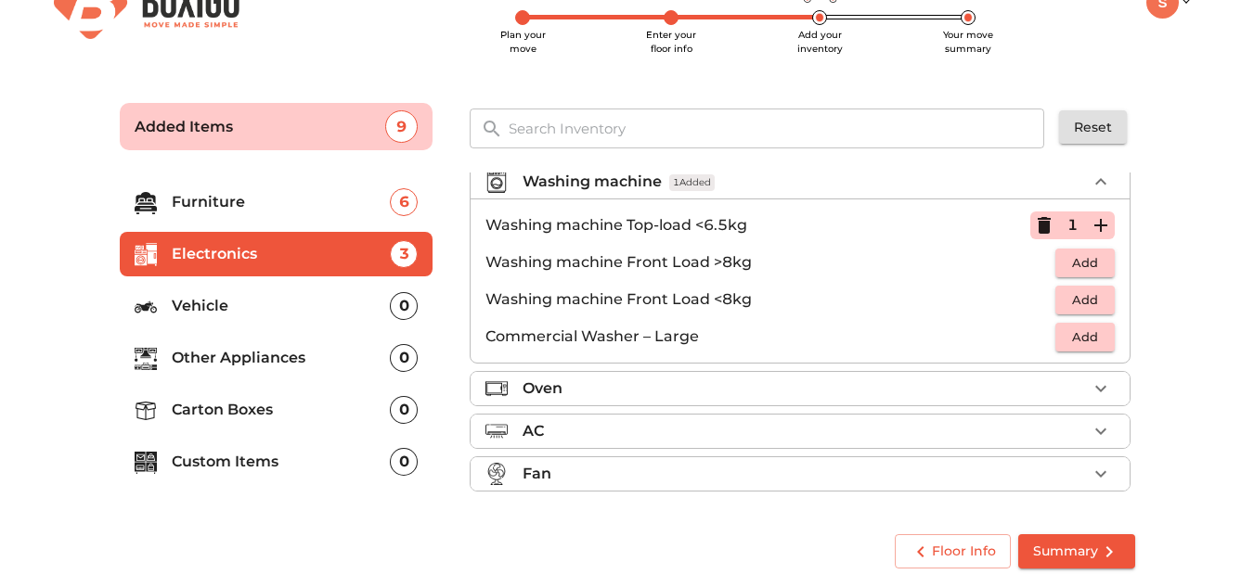
click at [635, 441] on div "AC" at bounding box center [804, 431] width 564 height 22
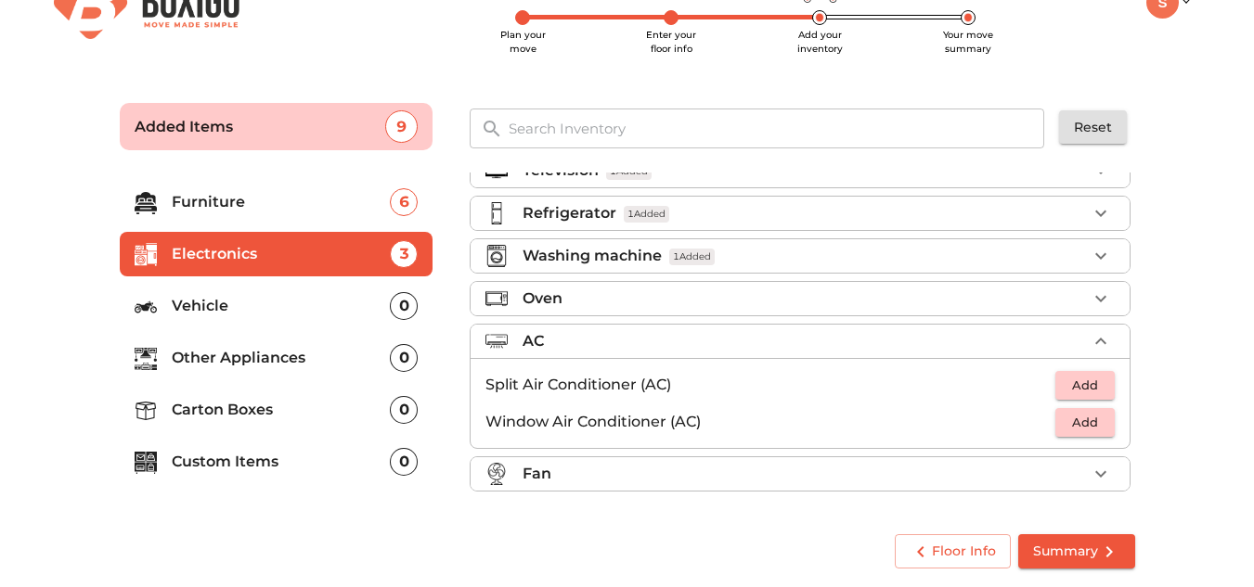
scroll to position [27, 0]
click at [1088, 378] on span "Add" at bounding box center [1084, 385] width 41 height 21
click at [600, 482] on div "Fan" at bounding box center [804, 474] width 564 height 22
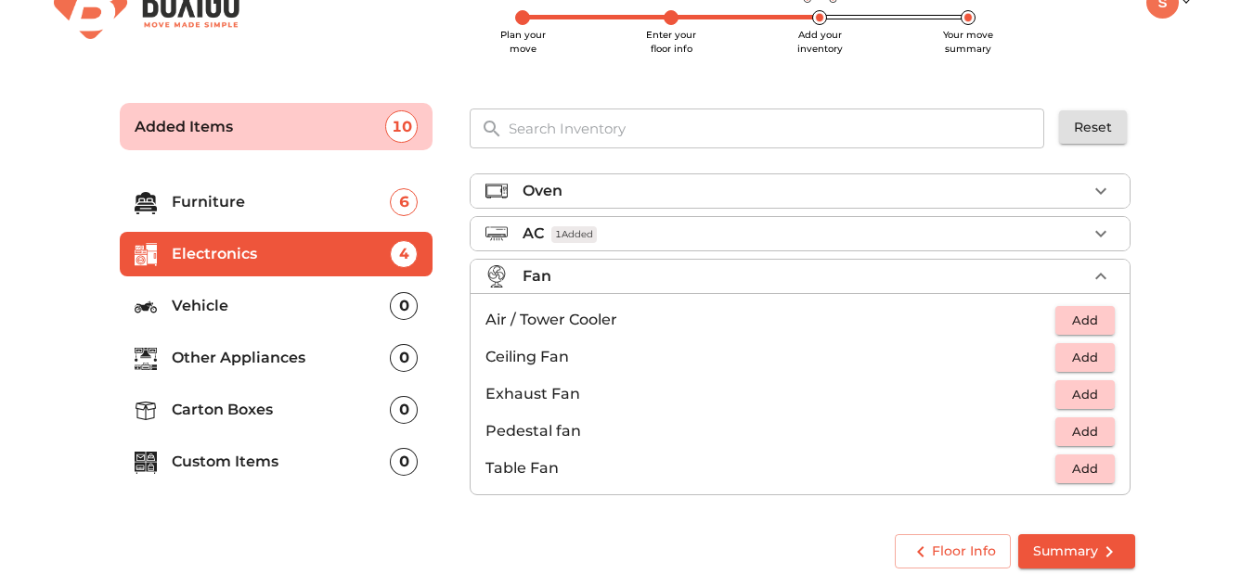
scroll to position [138, 0]
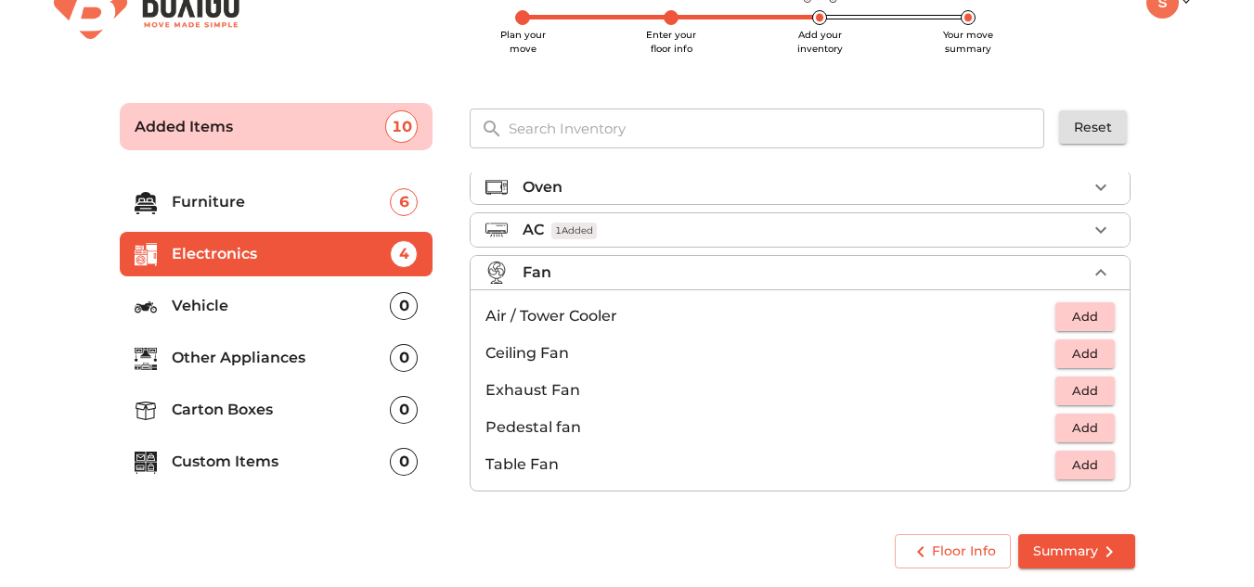
click at [1065, 362] on span "Add" at bounding box center [1084, 353] width 41 height 21
click at [1089, 356] on icon "button" at bounding box center [1100, 353] width 22 height 22
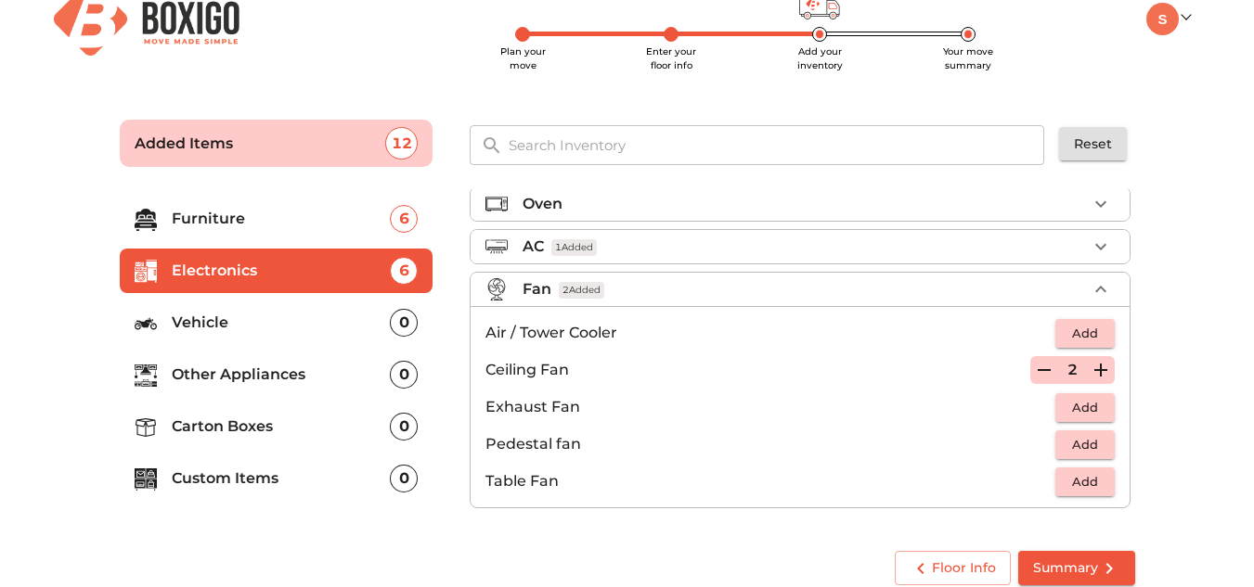
scroll to position [47, 0]
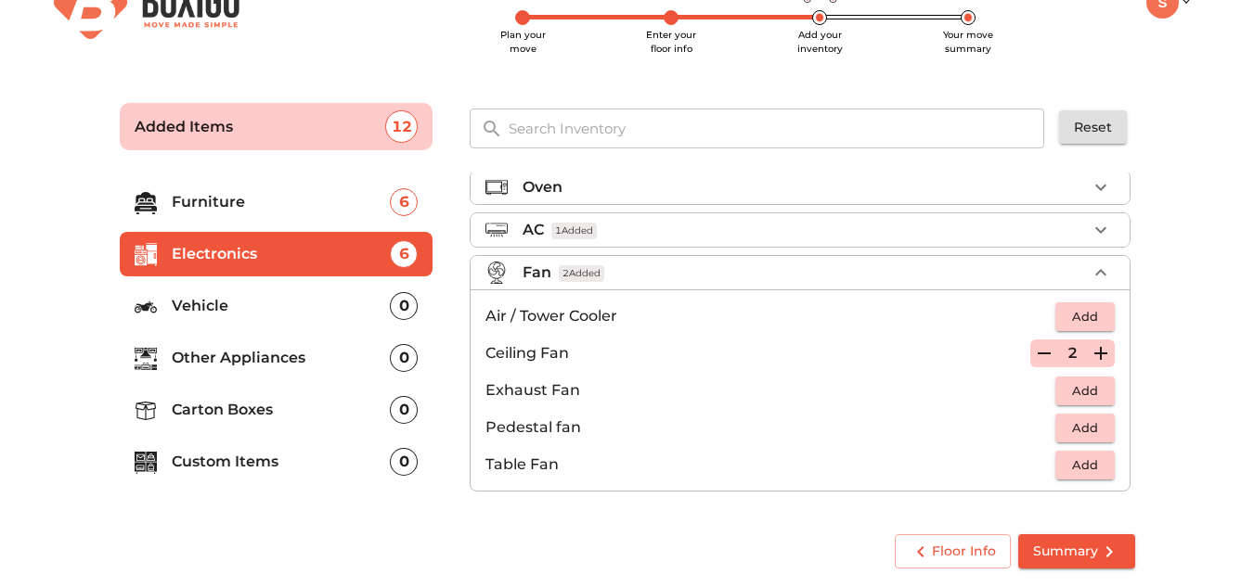
click at [624, 135] on input "text" at bounding box center [776, 129] width 559 height 40
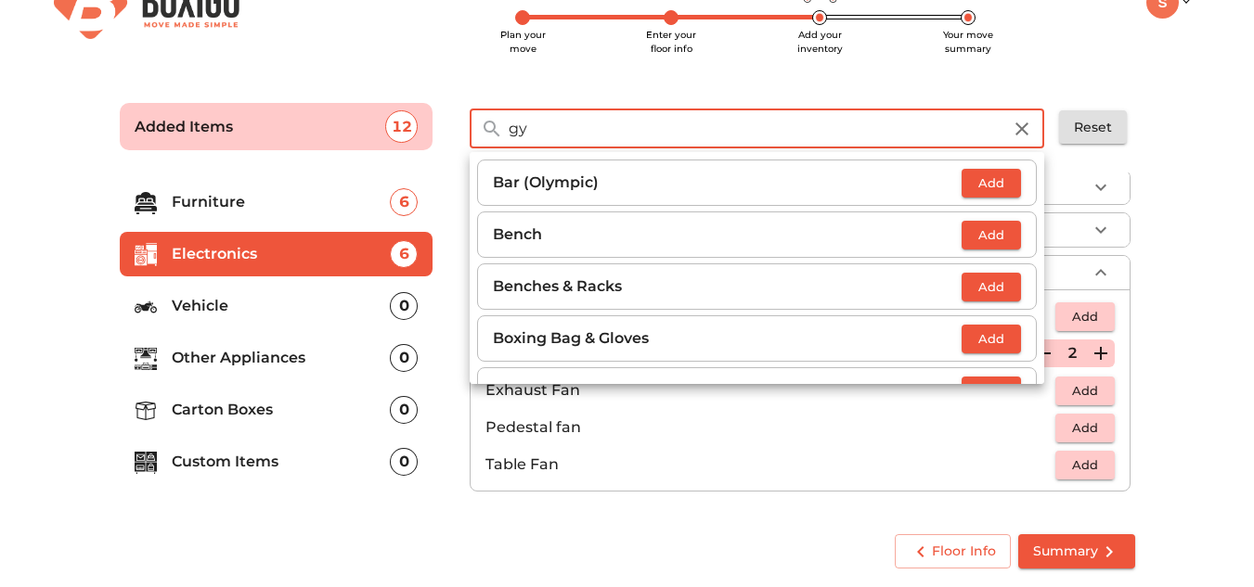
type input "g"
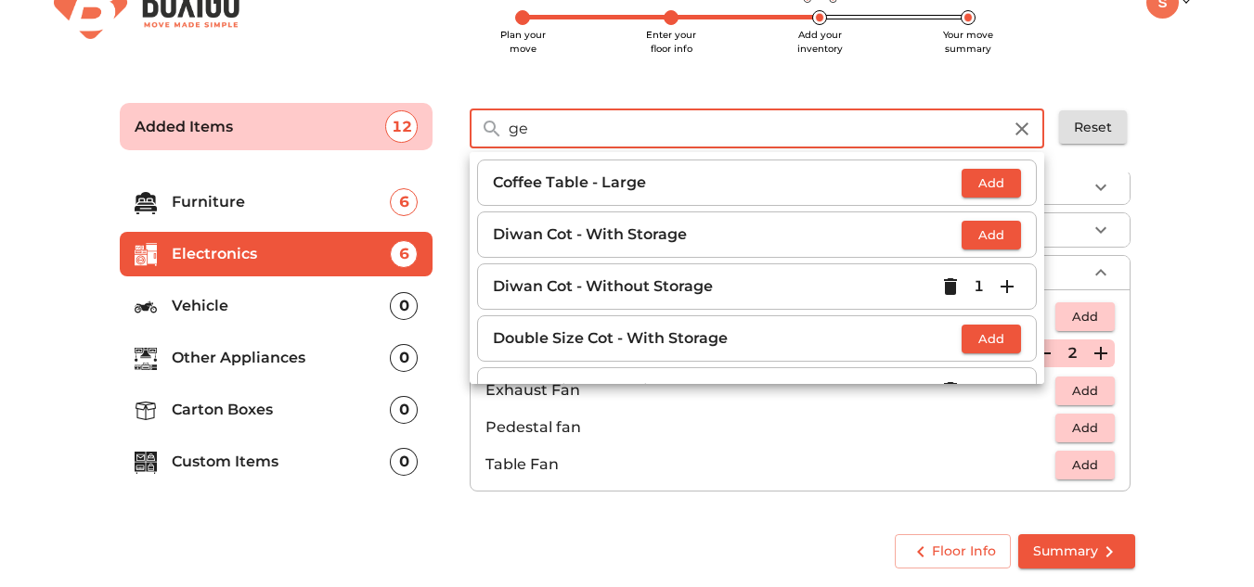
type input "g"
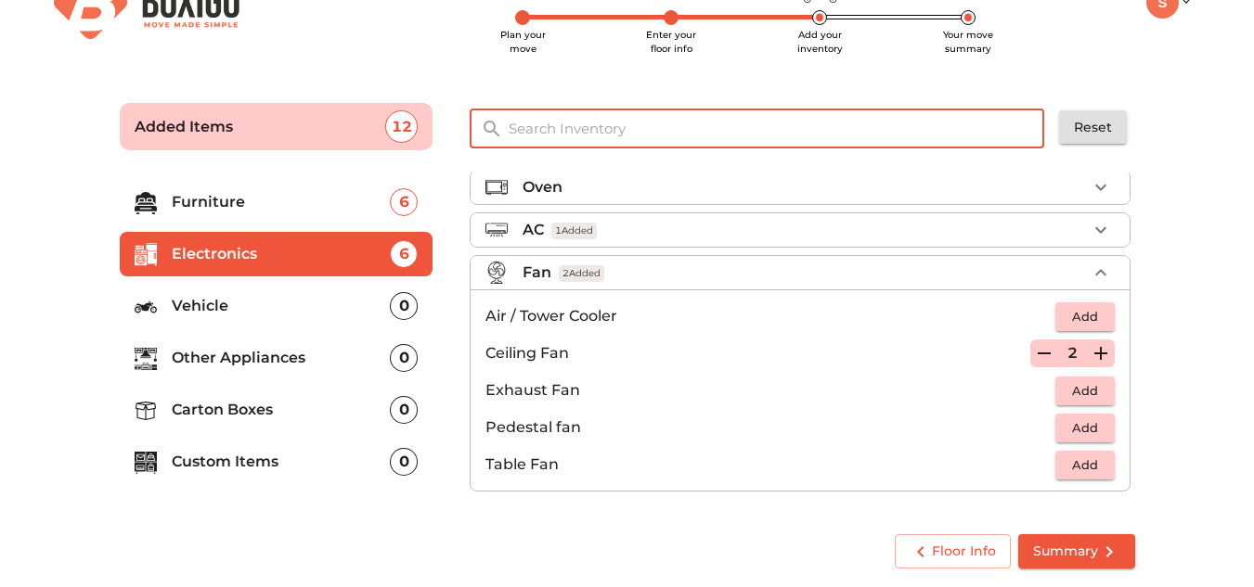
paste input "geyser"
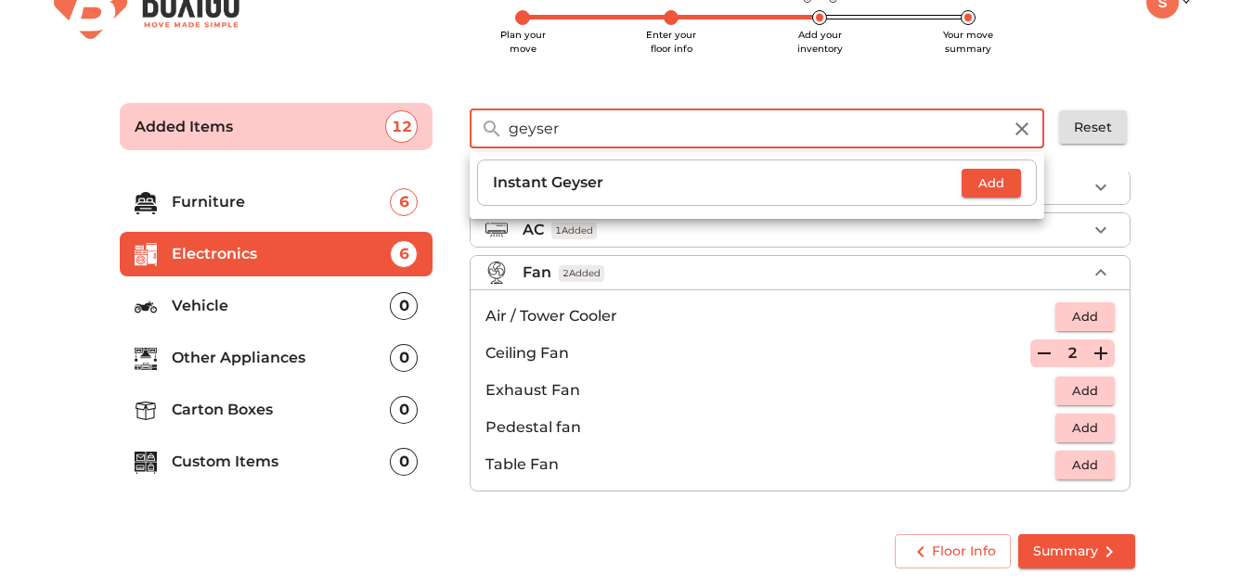
type input "geyser"
click at [590, 174] on p "Instant Geyser" at bounding box center [727, 183] width 469 height 22
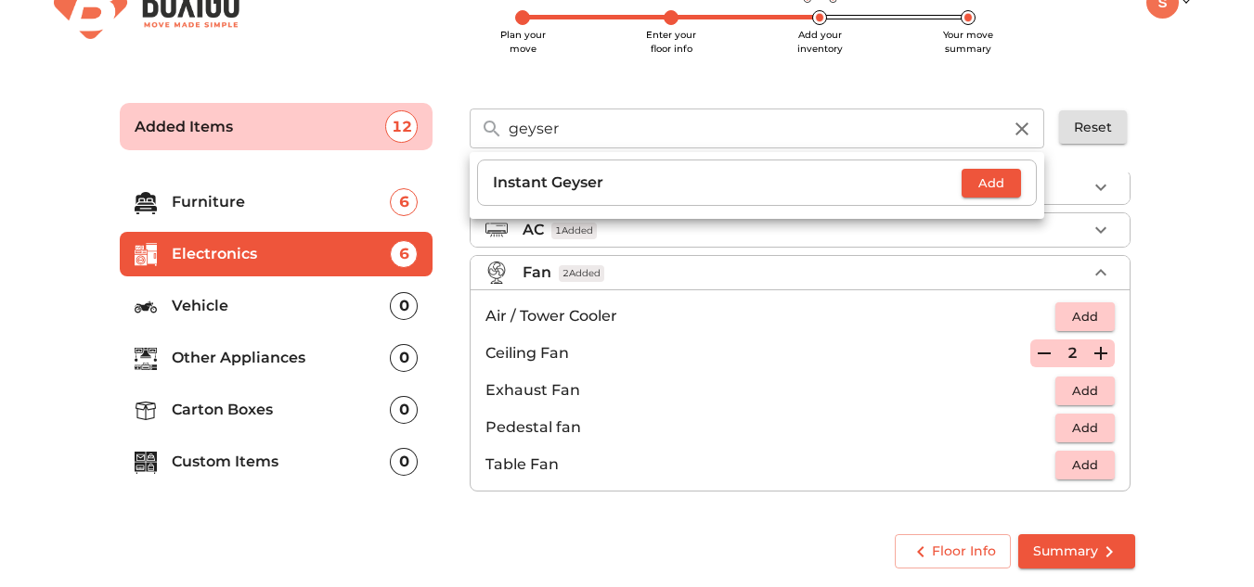
click at [1035, 190] on li "Instant Geyser Add" at bounding box center [756, 183] width 559 height 46
click at [1000, 177] on span "Add" at bounding box center [991, 183] width 41 height 21
click at [992, 263] on div "Fan 2 Added" at bounding box center [804, 273] width 564 height 22
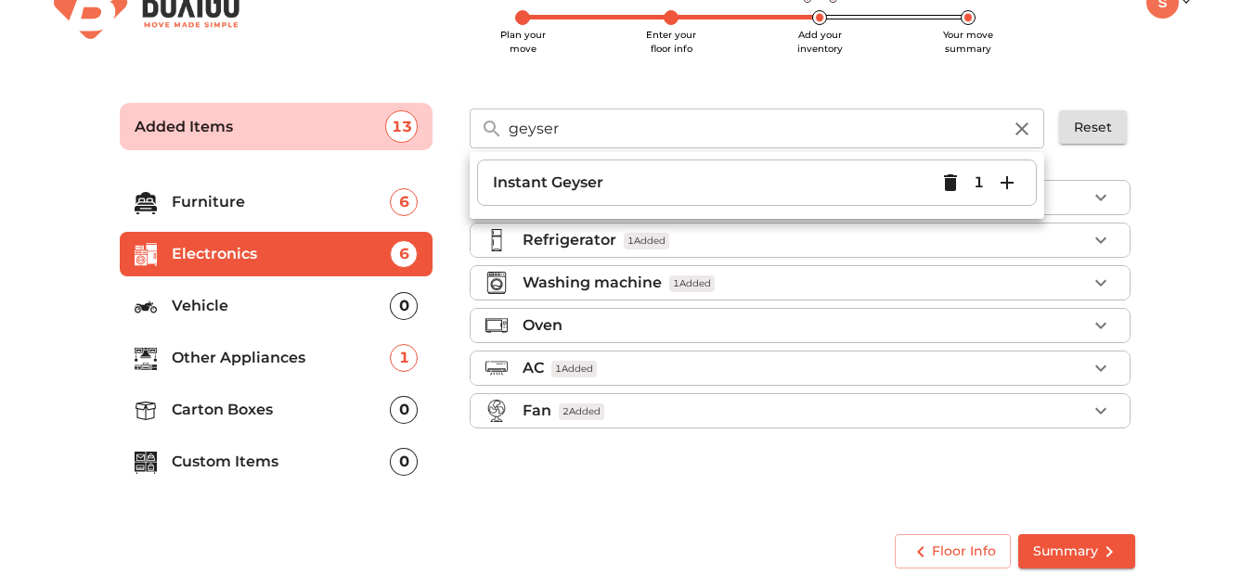
scroll to position [0, 0]
click at [199, 308] on p "Vehicle" at bounding box center [281, 306] width 219 height 22
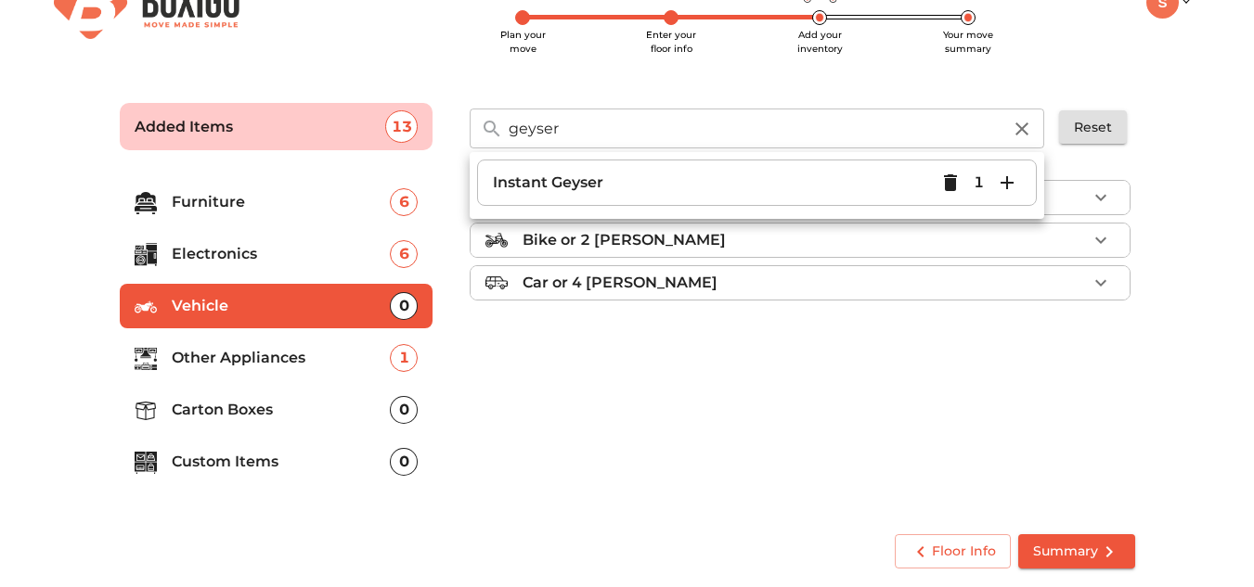
click at [733, 482] on div "Cycle Bike or 2 [PERSON_NAME] Car or 4 [PERSON_NAME]" at bounding box center [801, 340] width 679 height 351
click at [1030, 139] on icon "button" at bounding box center [1021, 129] width 22 height 22
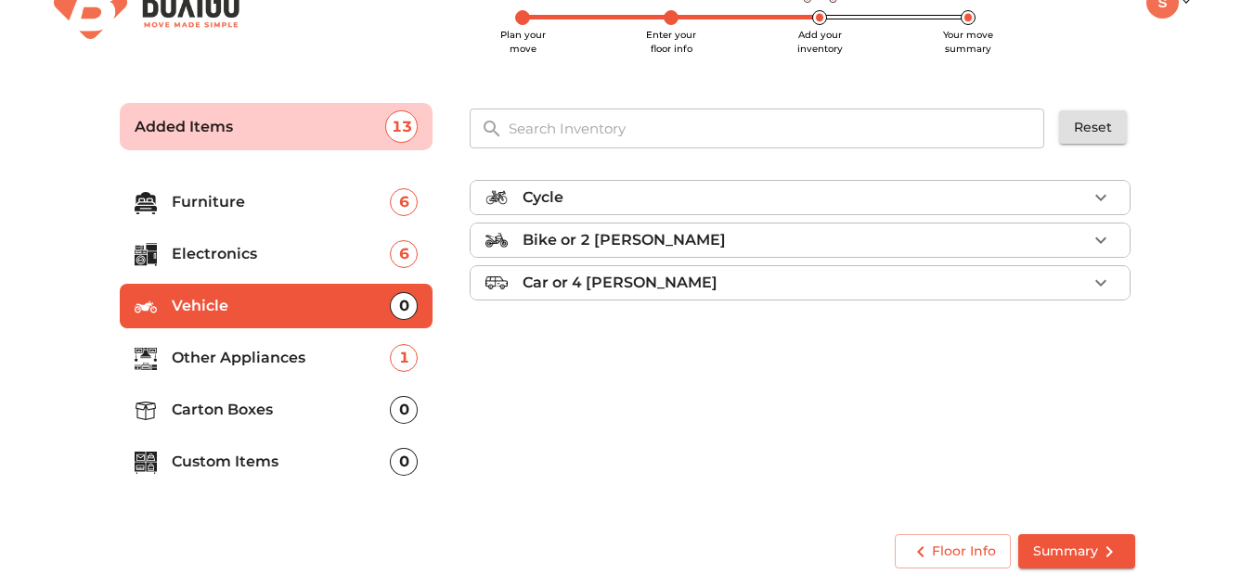
click at [405, 360] on div "1" at bounding box center [404, 358] width 28 height 28
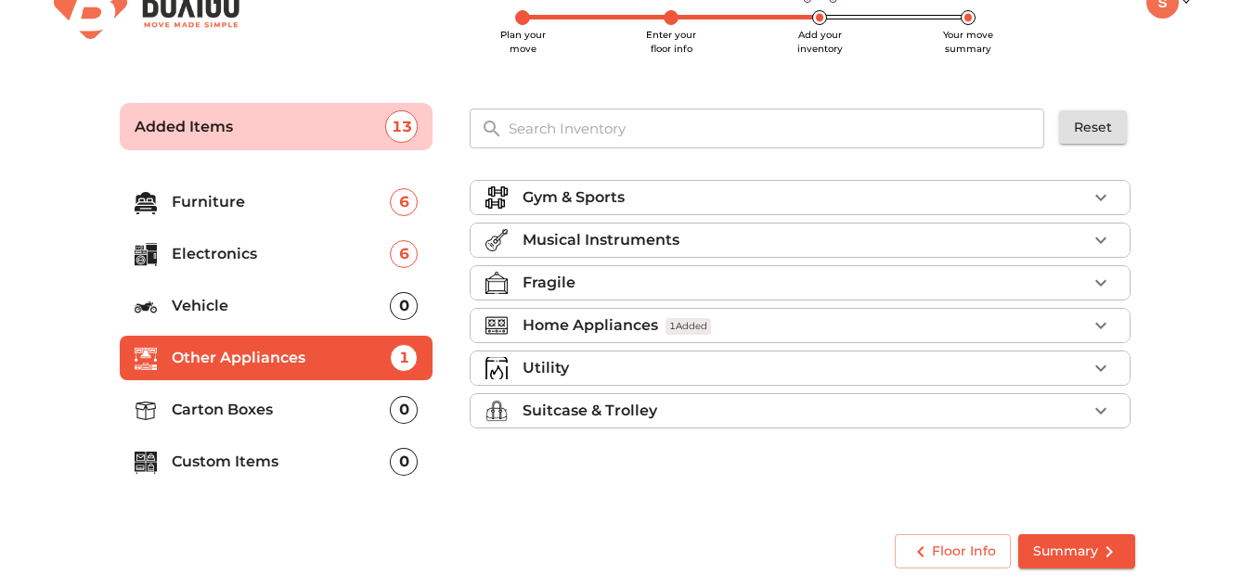
click at [759, 206] on div "Gym & Sports" at bounding box center [804, 197] width 564 height 22
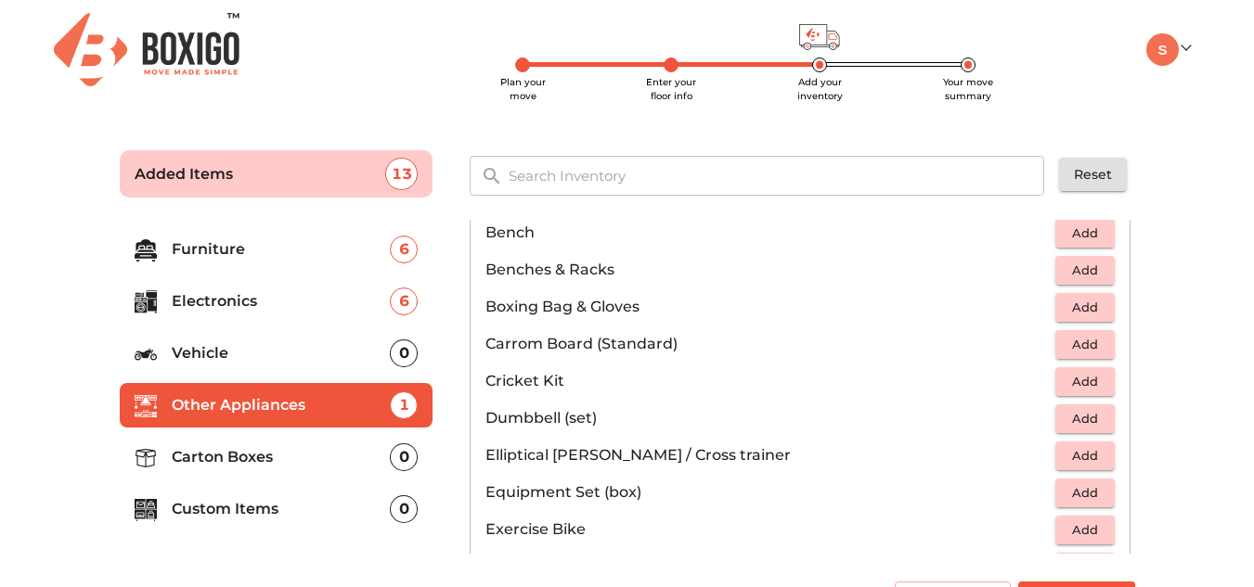
scroll to position [186, 0]
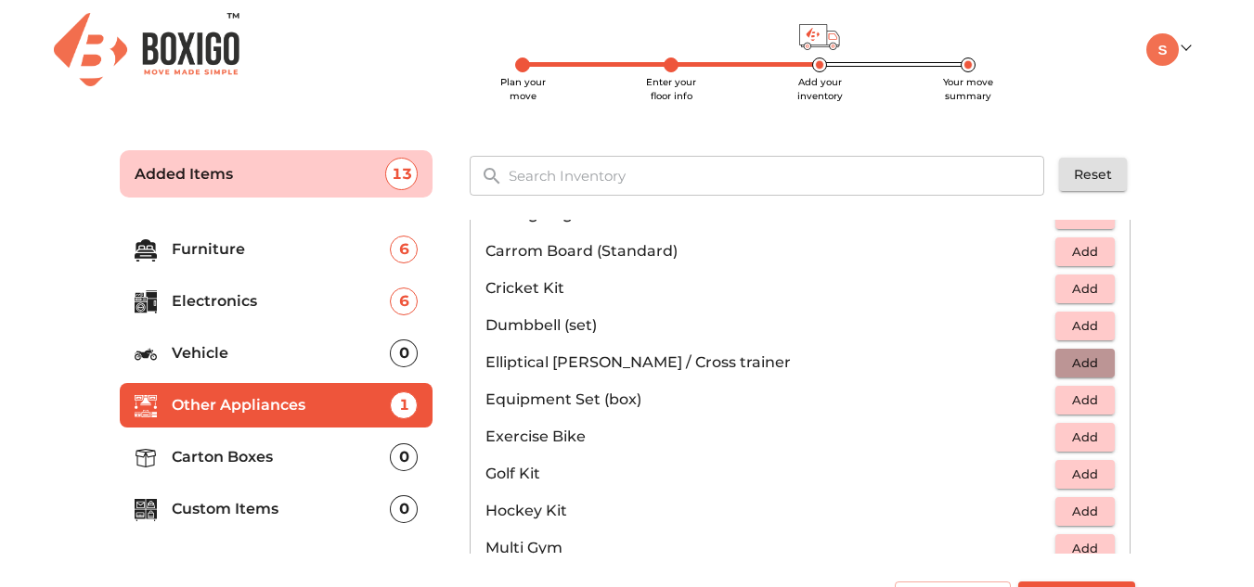
click at [1092, 354] on span "Add" at bounding box center [1084, 363] width 41 height 21
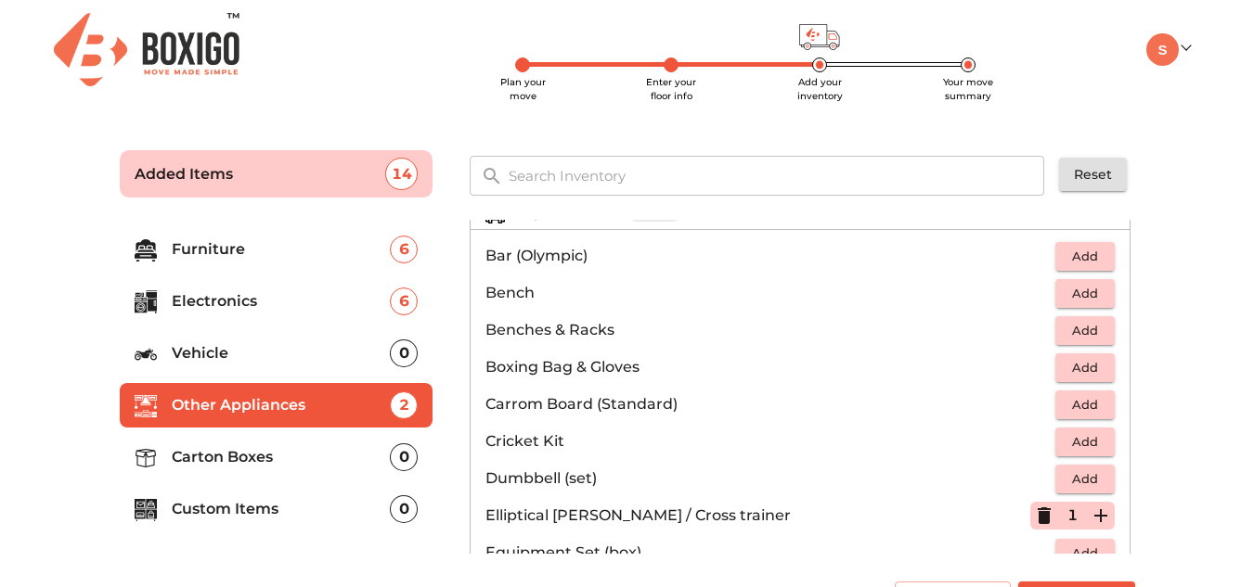
scroll to position [0, 0]
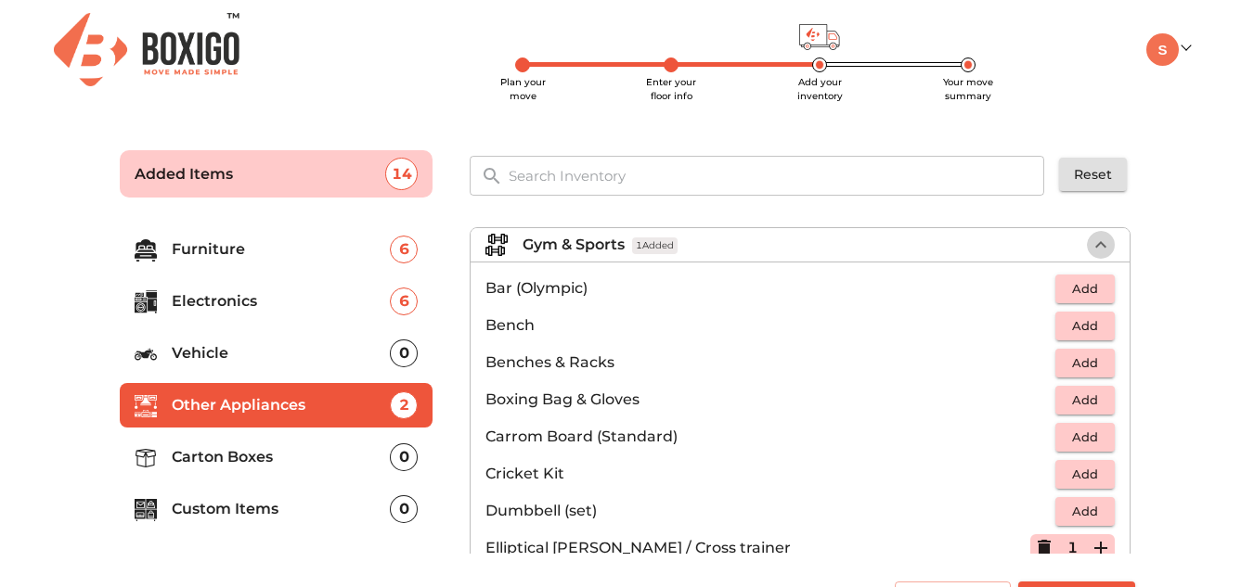
click at [1098, 238] on icon "button" at bounding box center [1100, 245] width 22 height 22
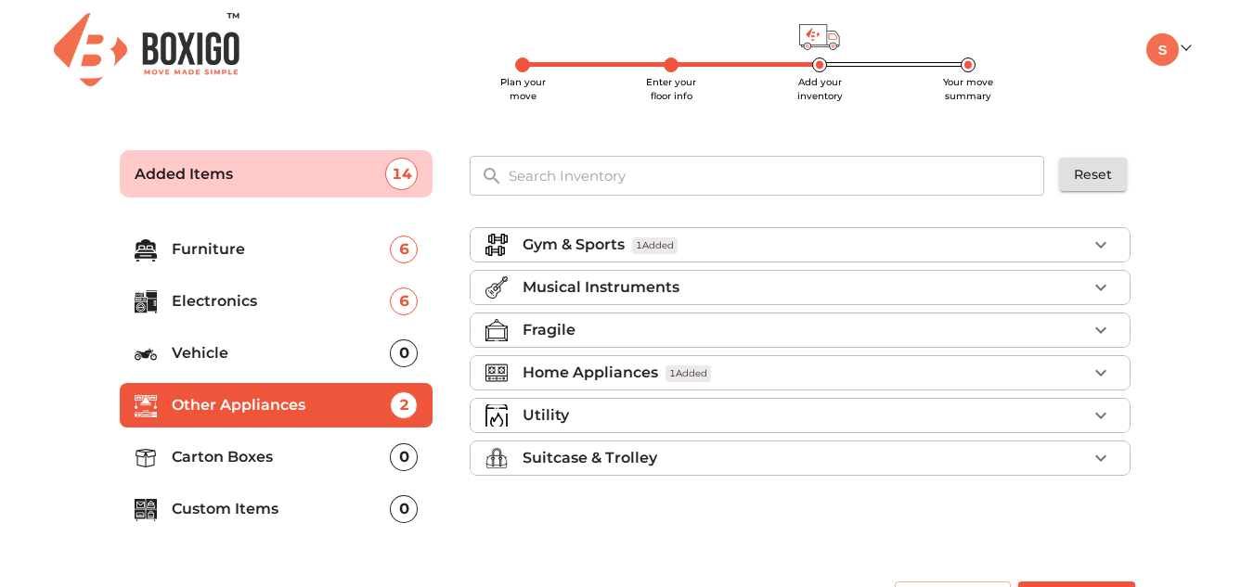
click at [681, 331] on div "Fragile" at bounding box center [804, 330] width 564 height 22
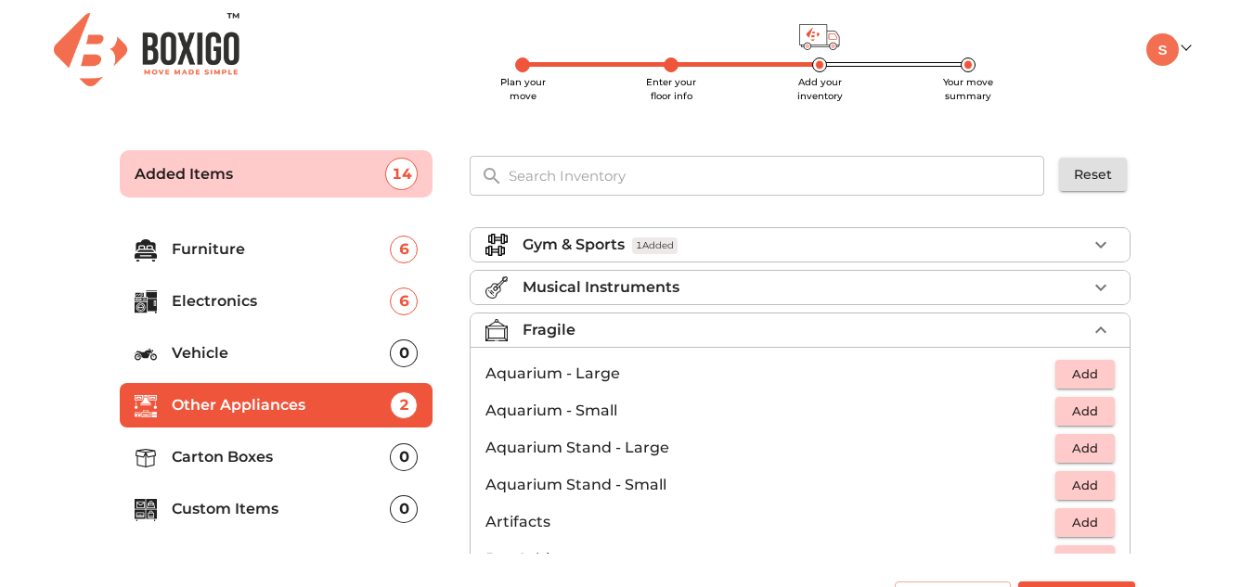
click at [689, 325] on div "Fragile" at bounding box center [804, 330] width 564 height 22
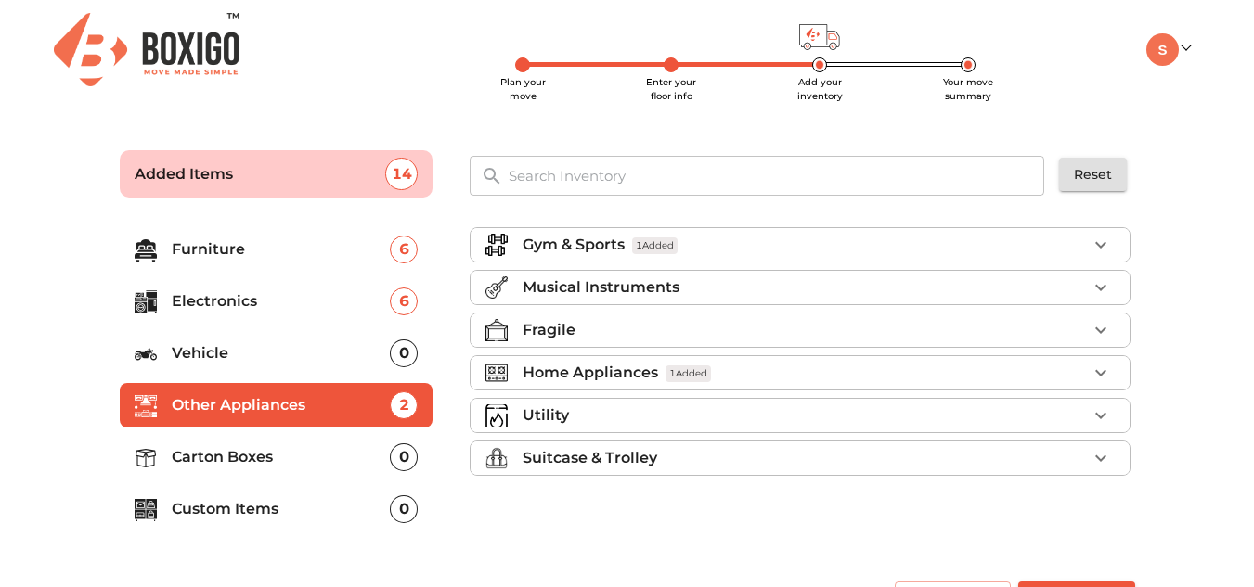
click at [760, 371] on div "Home Appliances 1 Added" at bounding box center [804, 373] width 564 height 22
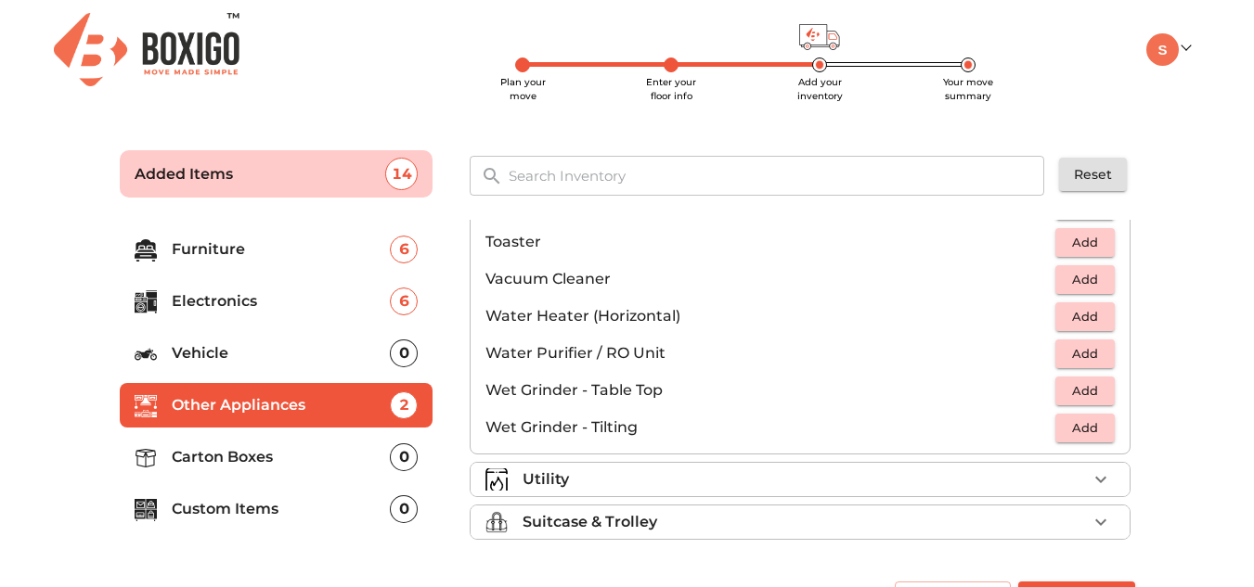
scroll to position [1289, 0]
click at [804, 472] on div "Utility" at bounding box center [804, 479] width 564 height 22
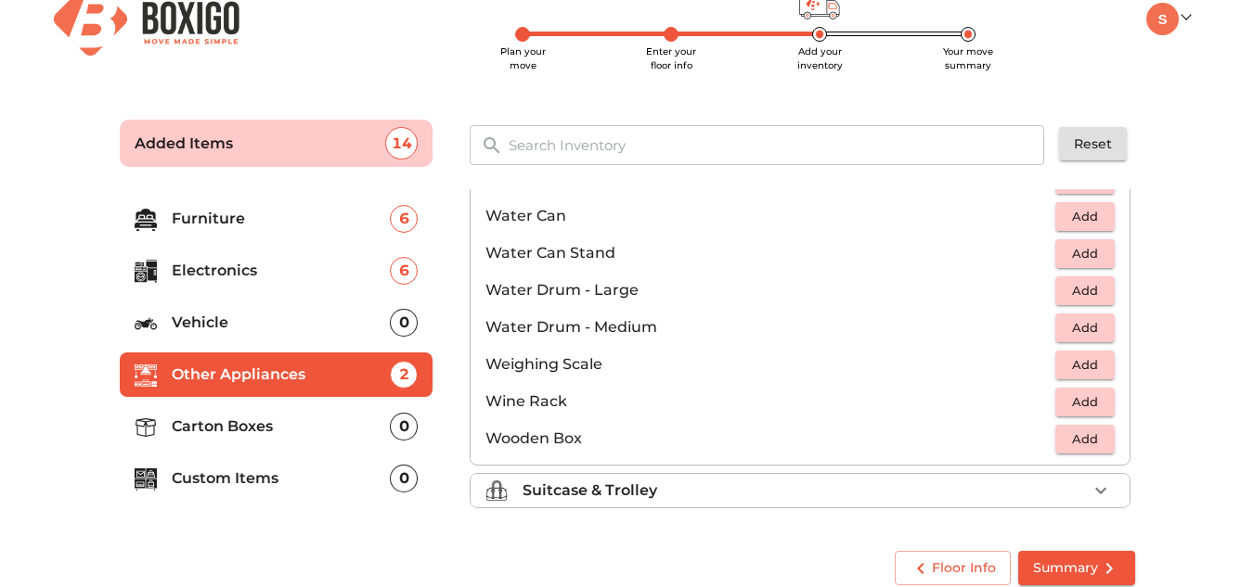
scroll to position [47, 0]
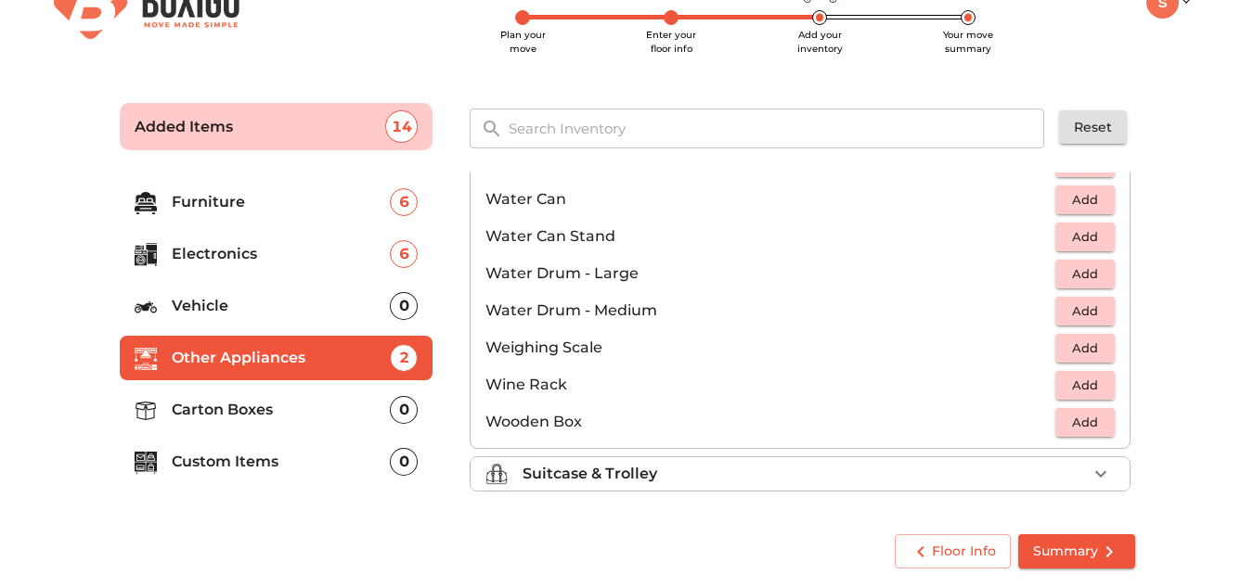
click at [710, 471] on div "Suitcase & Trolley" at bounding box center [804, 474] width 564 height 22
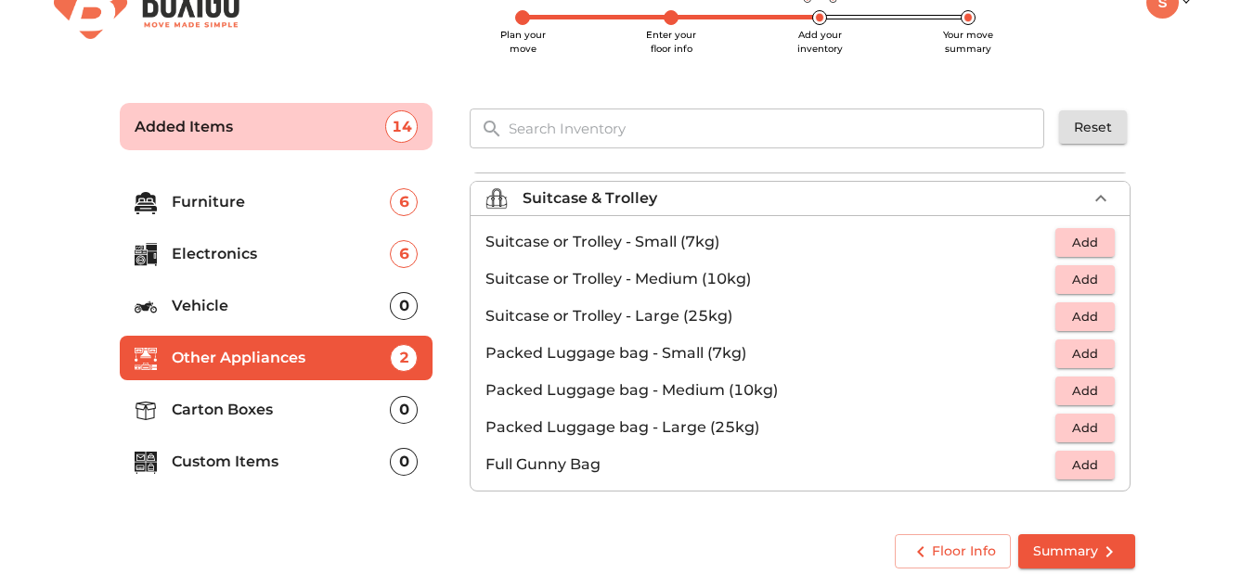
scroll to position [212, 0]
click at [1064, 245] on span "Add" at bounding box center [1084, 242] width 41 height 21
click at [310, 394] on li "Carton Boxes 0" at bounding box center [277, 410] width 314 height 45
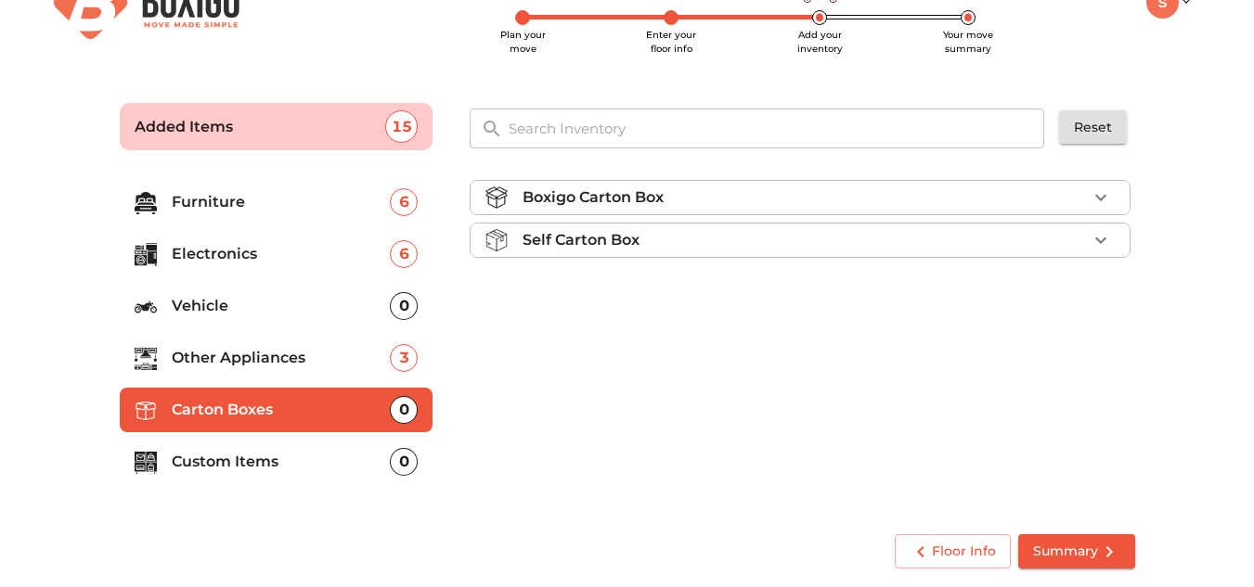
scroll to position [0, 0]
click at [698, 209] on div "Boxigo Carton Box" at bounding box center [804, 197] width 564 height 22
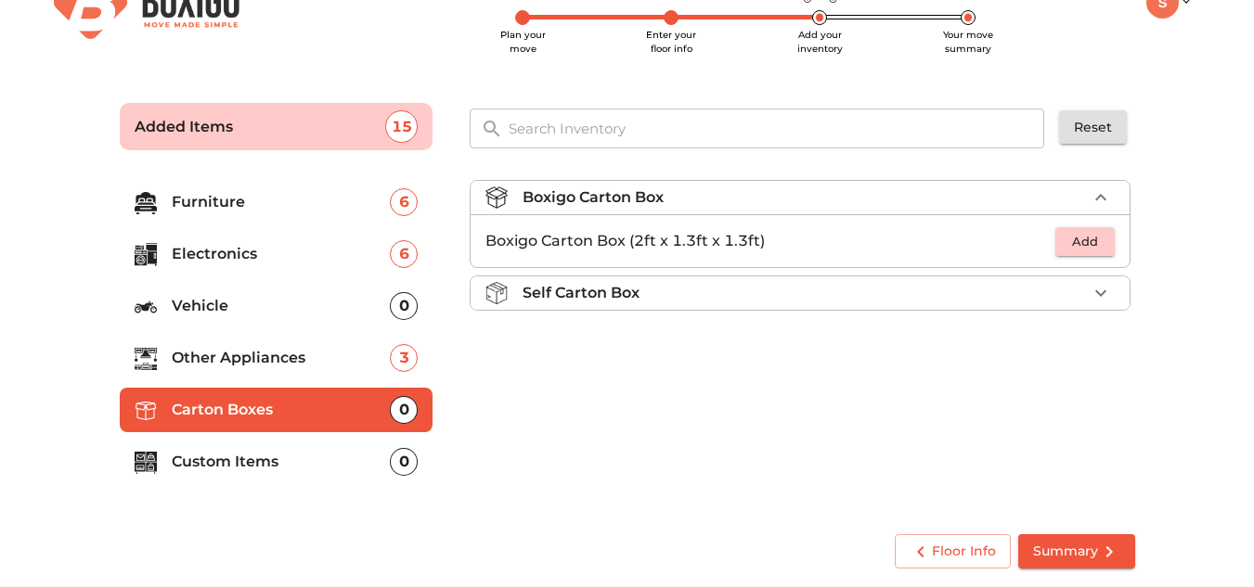
click at [704, 201] on div "Boxigo Carton Box" at bounding box center [804, 197] width 564 height 22
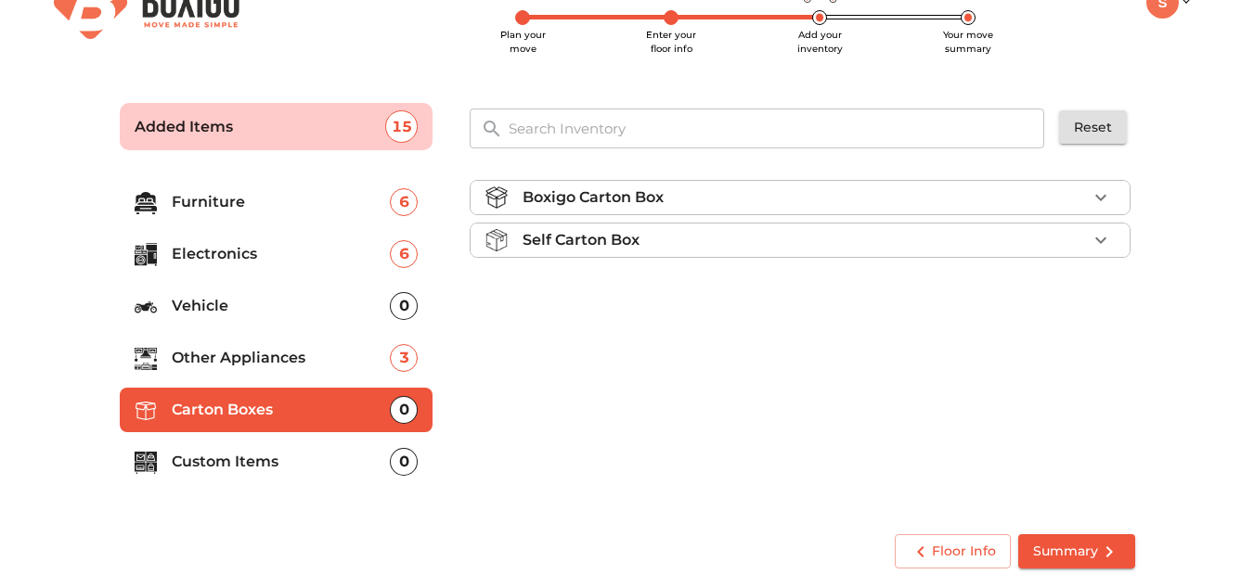
click at [293, 449] on li "Custom Items 0" at bounding box center [277, 462] width 314 height 45
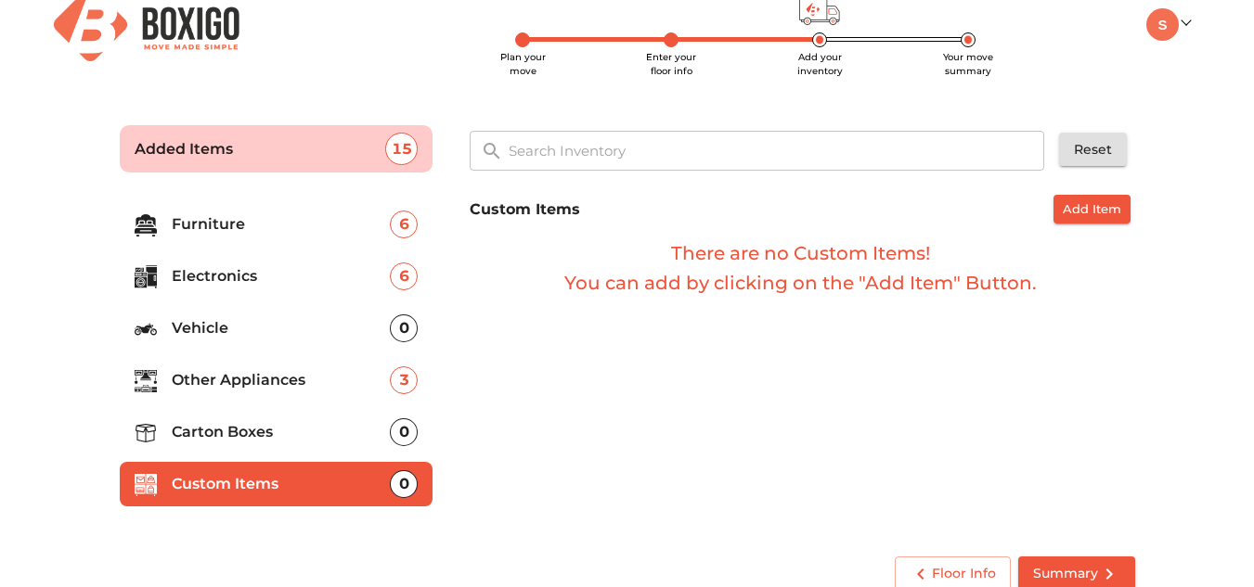
scroll to position [47, 0]
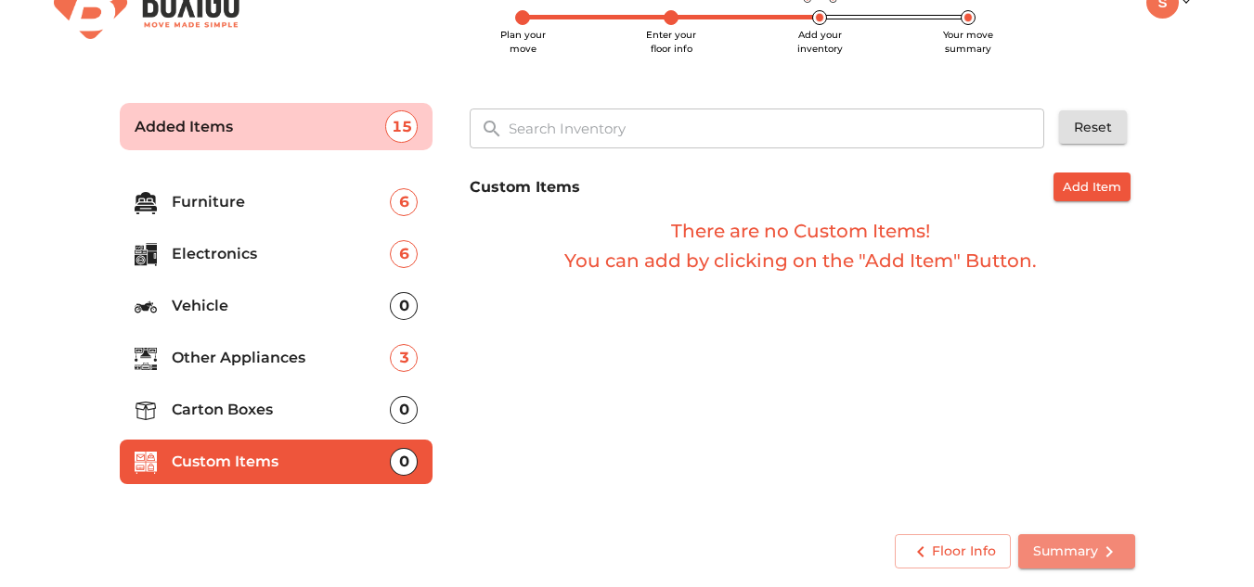
click at [1102, 556] on icon "submit" at bounding box center [1109, 552] width 22 height 22
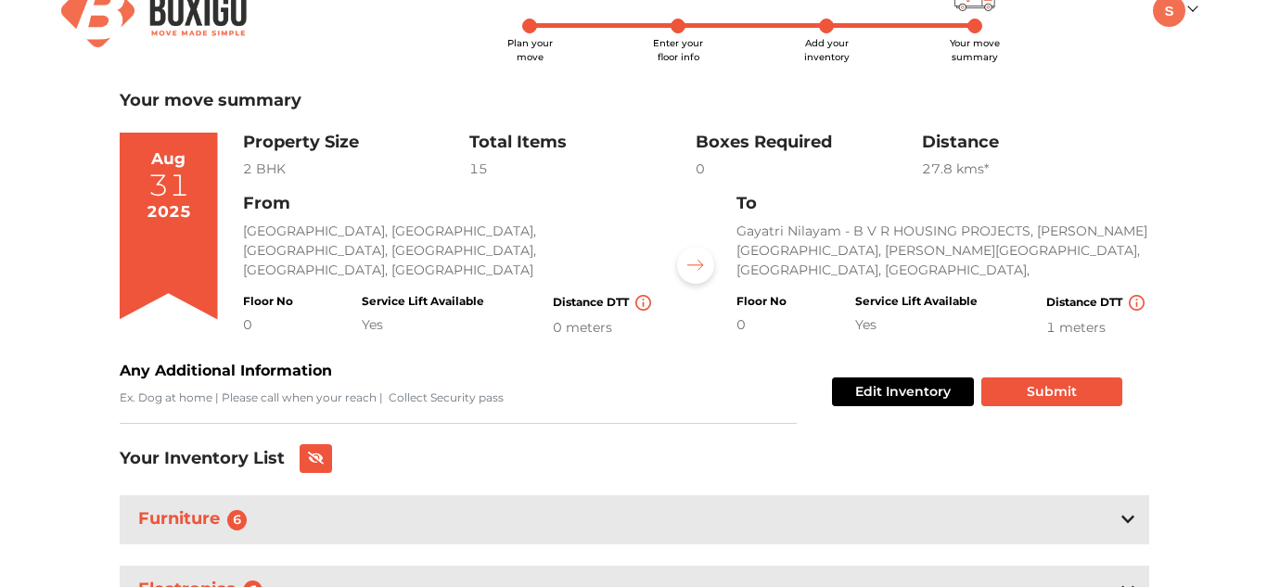
scroll to position [15, 0]
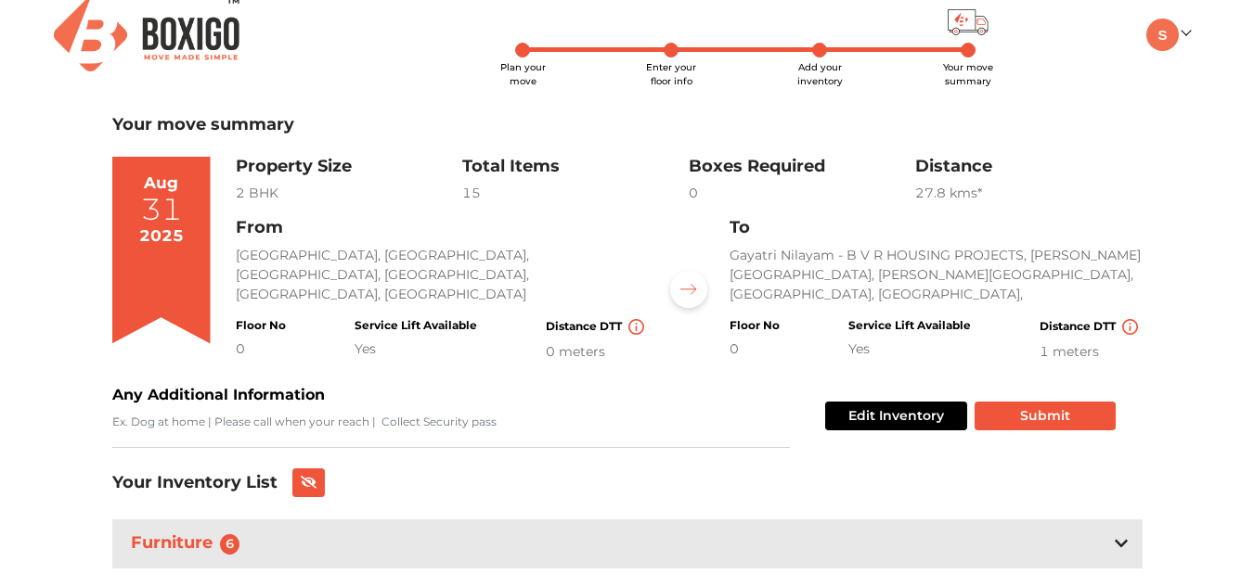
click at [384, 408] on div "Any Additional Information" at bounding box center [450, 416] width 677 height 64
click at [382, 418] on textarea "Any Additional Information" at bounding box center [450, 431] width 677 height 34
type textarea "small cotton box for kihen and dresses"
click at [1027, 421] on button "Submit" at bounding box center [1044, 416] width 141 height 29
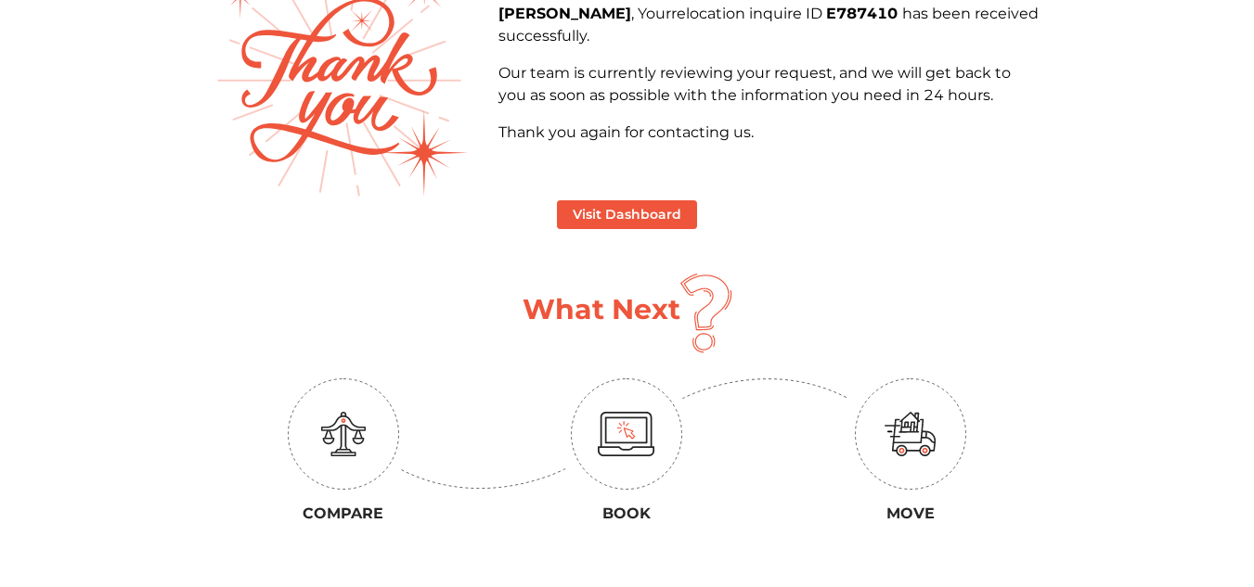
scroll to position [144, 0]
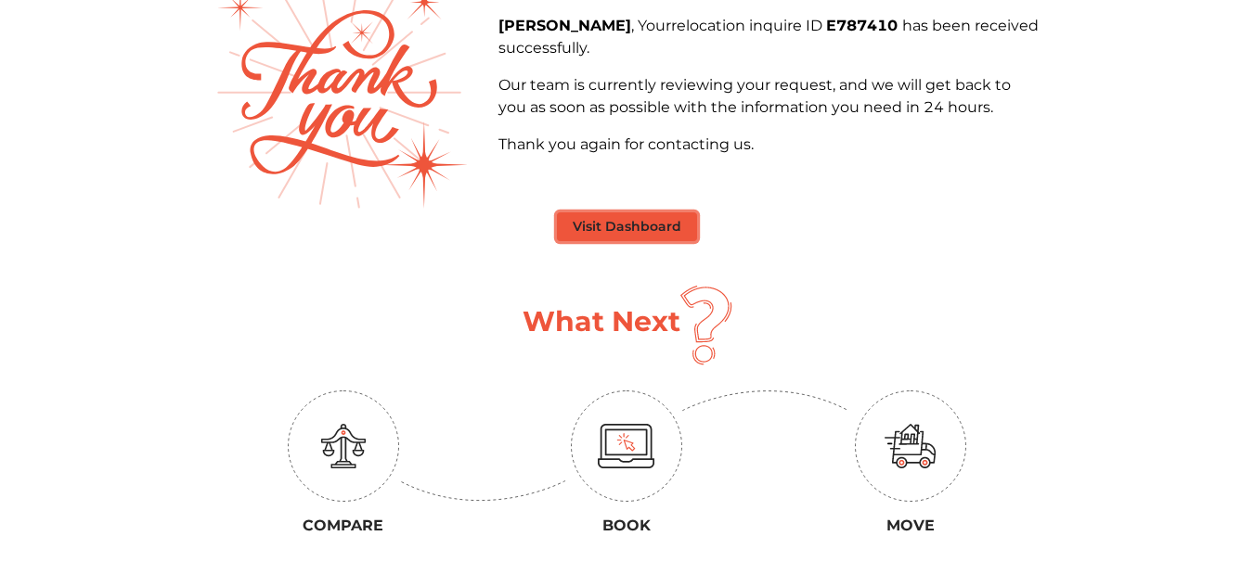
click at [670, 237] on button "Visit Dashboard" at bounding box center [627, 226] width 140 height 29
